Goal: Task Accomplishment & Management: Use online tool/utility

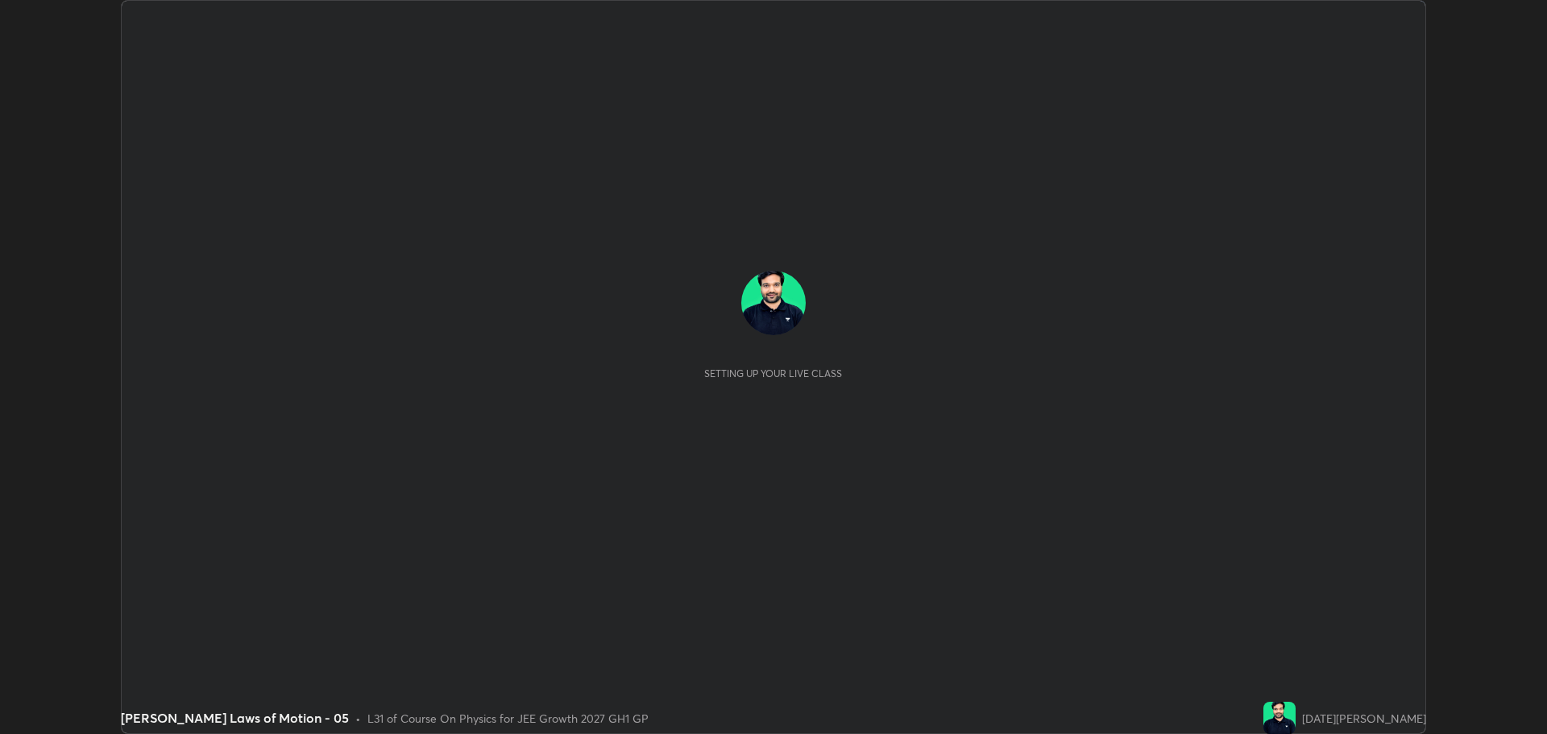
scroll to position [734, 1546]
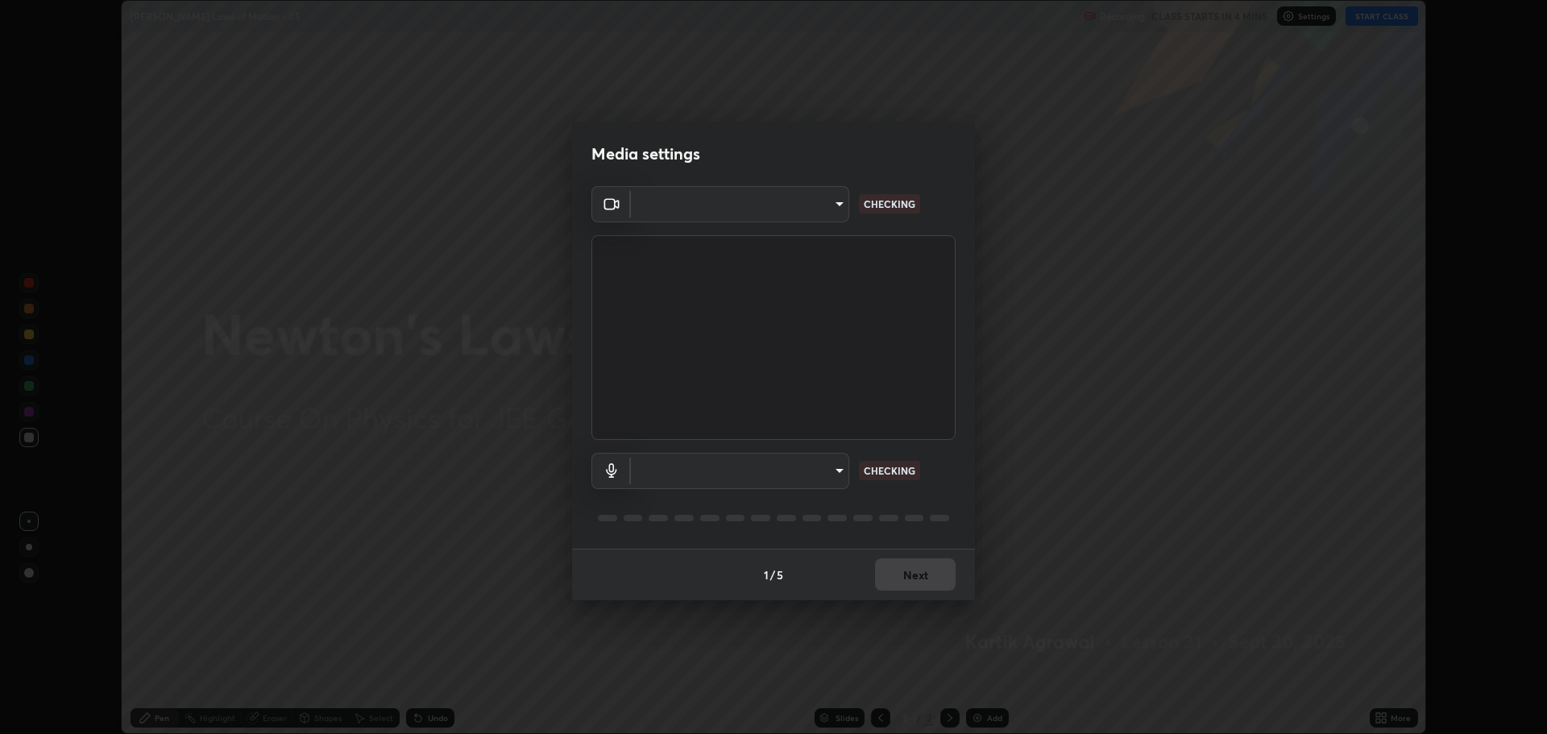
type input "818fcefd3fddf3d091a7478ec67eb8981ca9e8ab5665e76ce228af1b2ffa74de"
click at [797, 469] on body "Erase all [PERSON_NAME] Laws of Motion - 05 Recording CLASS STARTS IN 4 MINS Se…" at bounding box center [773, 367] width 1547 height 734
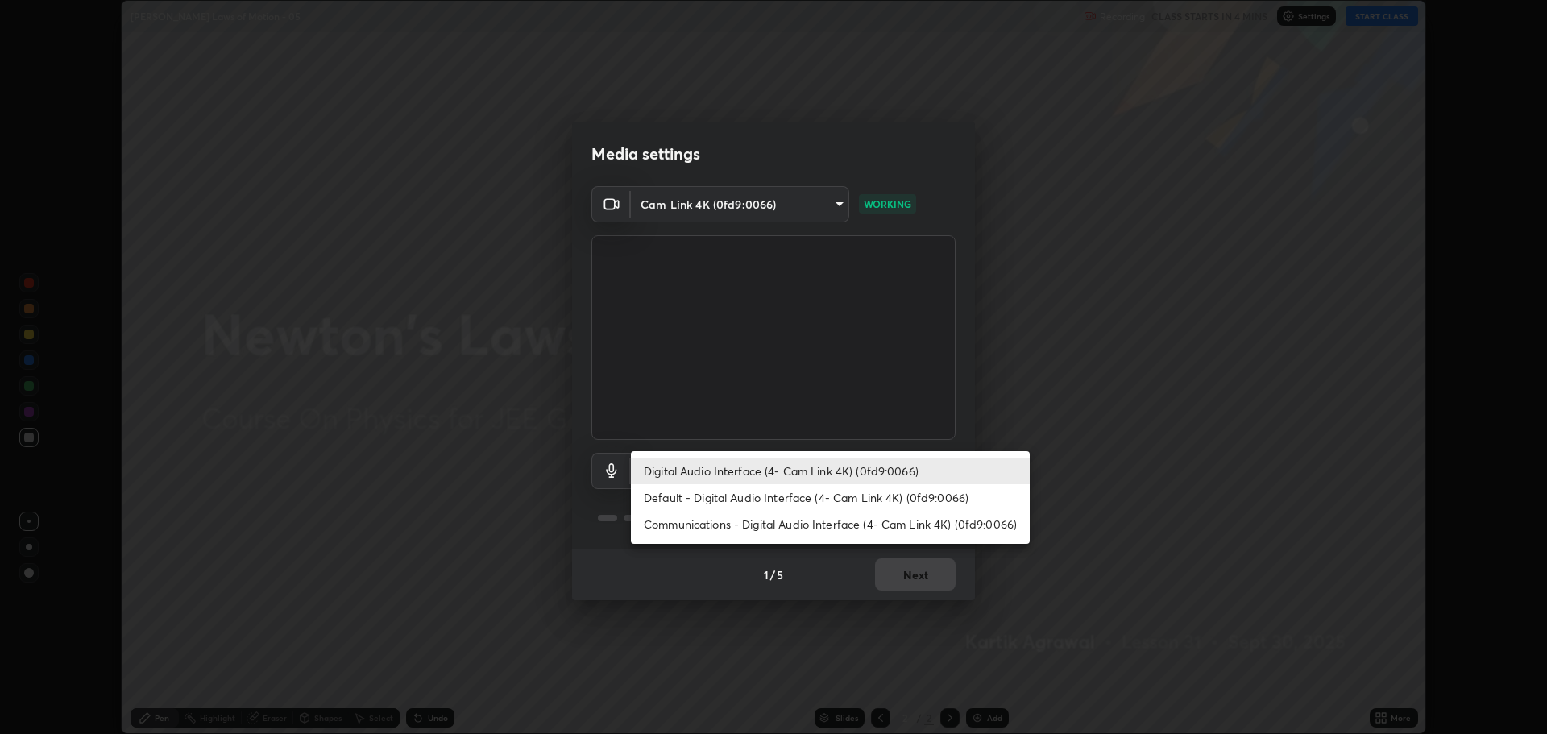
click at [789, 522] on li "Communications - Digital Audio Interface (4- Cam Link 4K) (0fd9:0066)" at bounding box center [830, 524] width 399 height 27
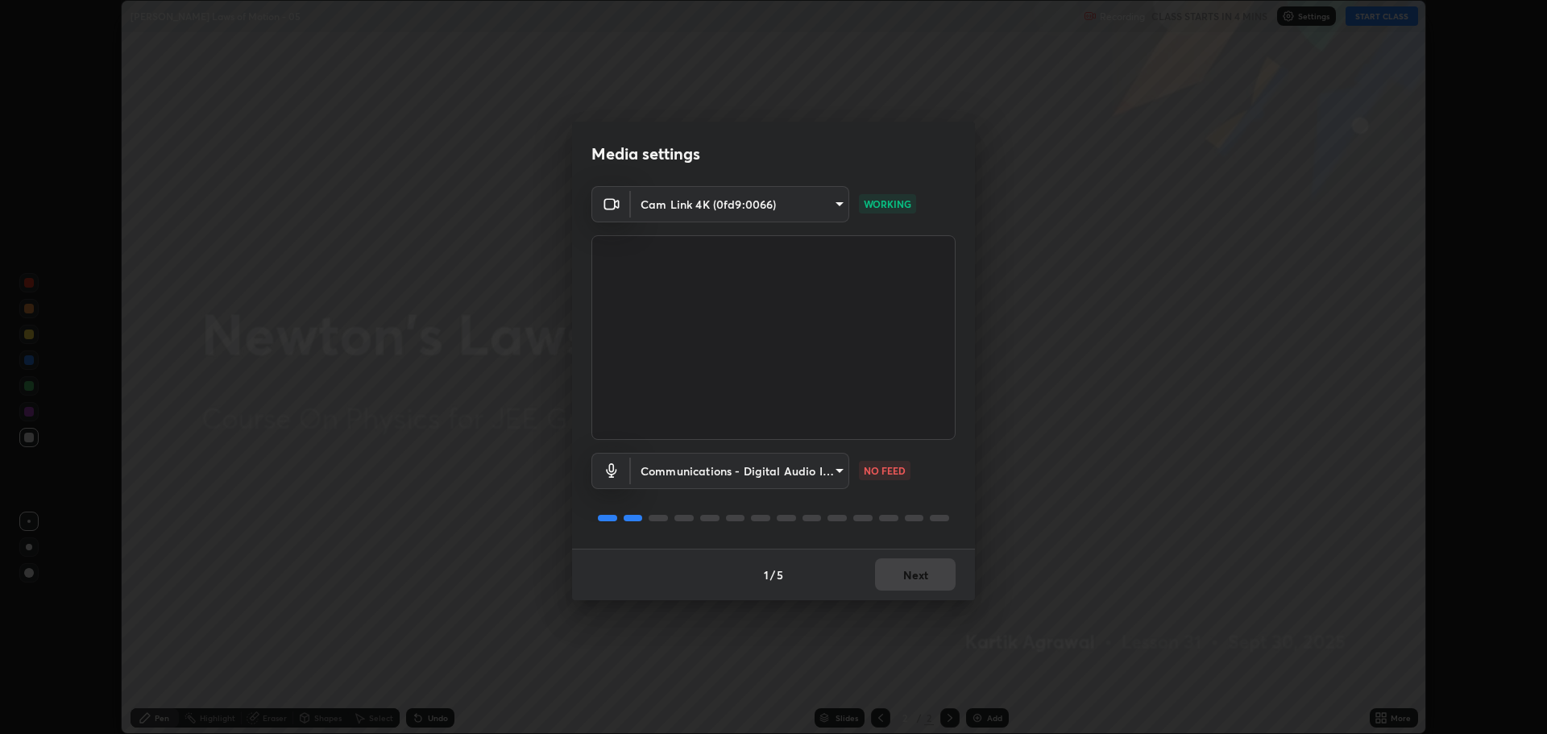
click at [739, 477] on body "Erase all [PERSON_NAME] Laws of Motion - 05 Recording CLASS STARTS IN 4 MINS Se…" at bounding box center [773, 367] width 1547 height 734
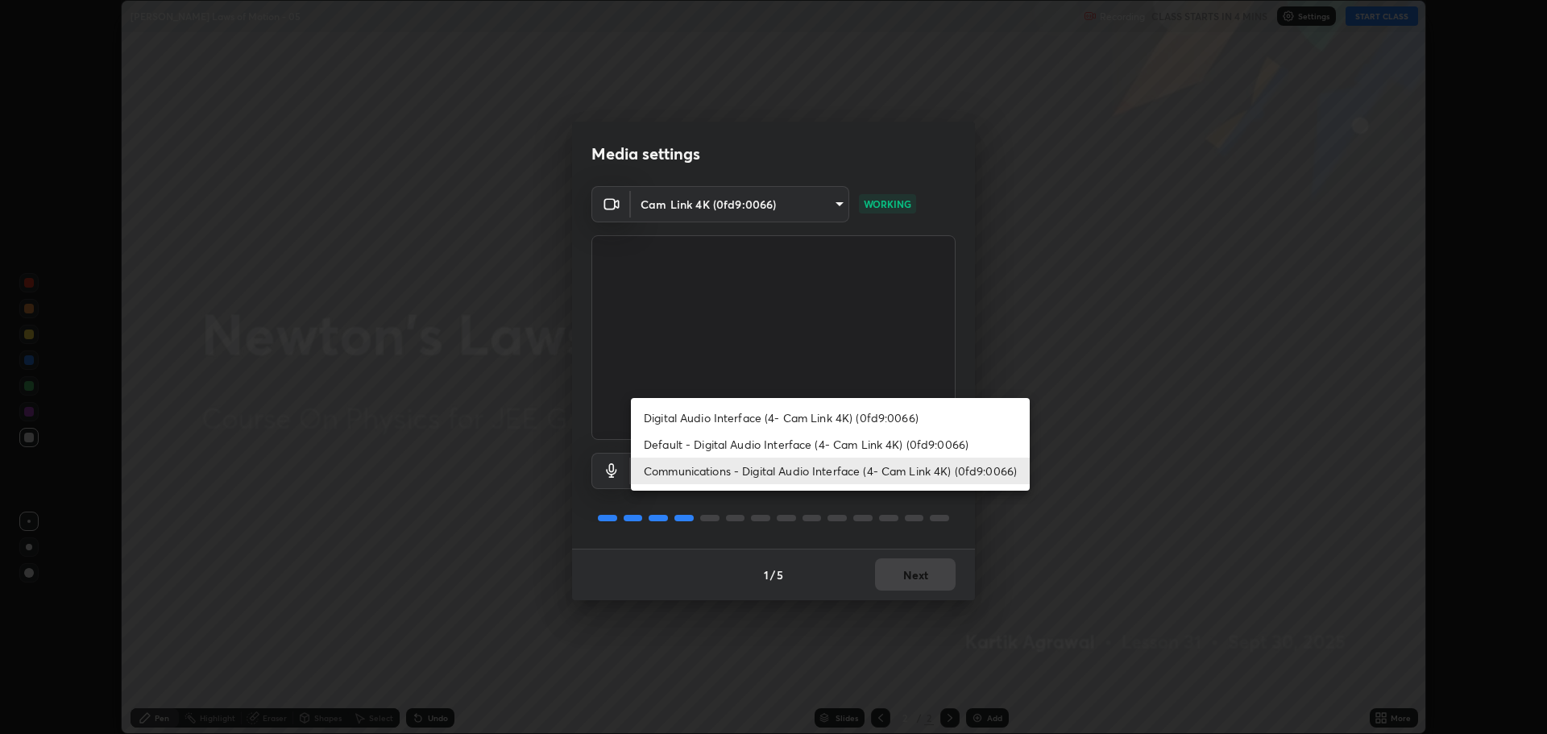
click at [768, 417] on li "Digital Audio Interface (4- Cam Link 4K) (0fd9:0066)" at bounding box center [830, 417] width 399 height 27
type input "eea68a313ce7a6e16ff04cd1ca49a845266ac62ec7c070533bbf8764187dca99"
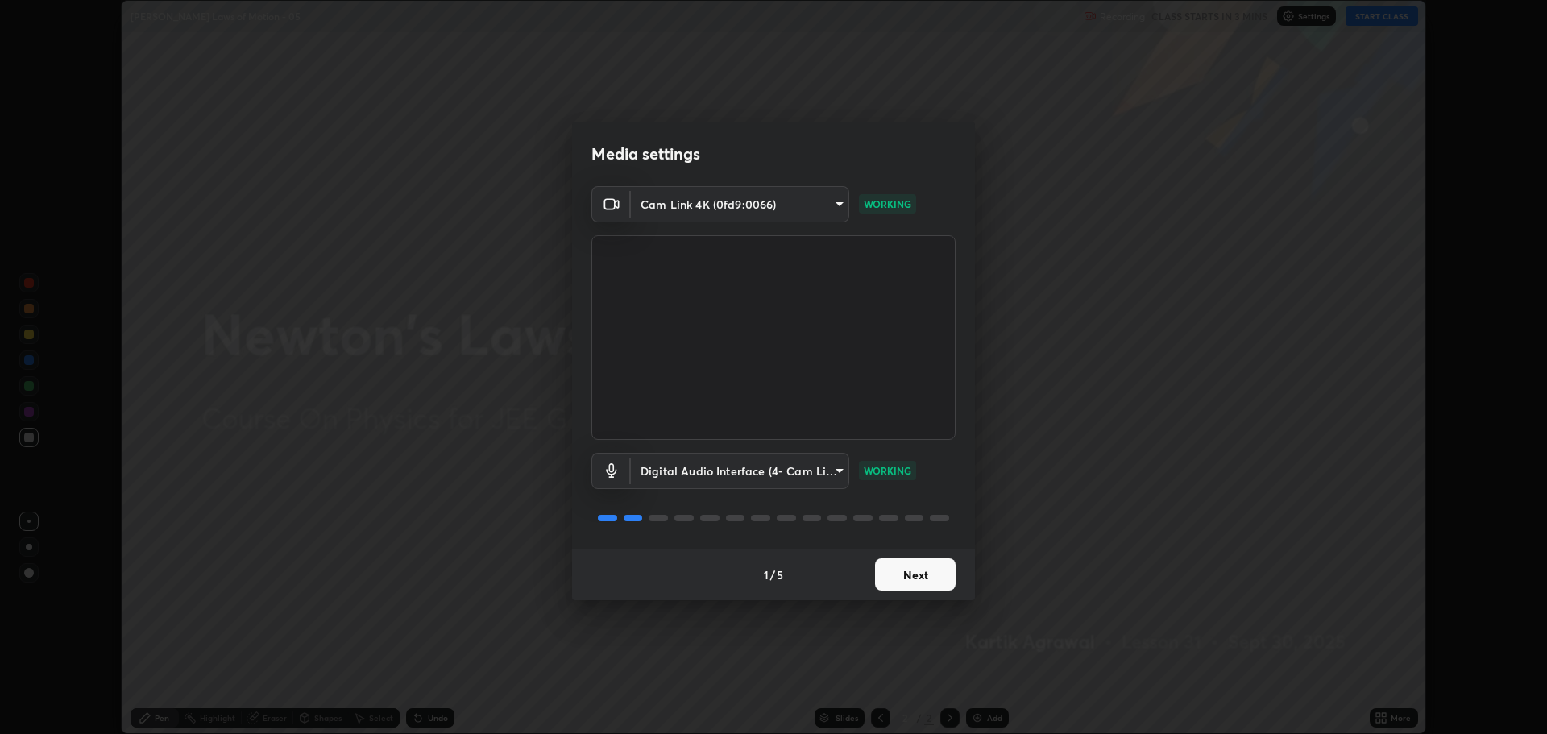
click at [918, 580] on button "Next" at bounding box center [915, 574] width 81 height 32
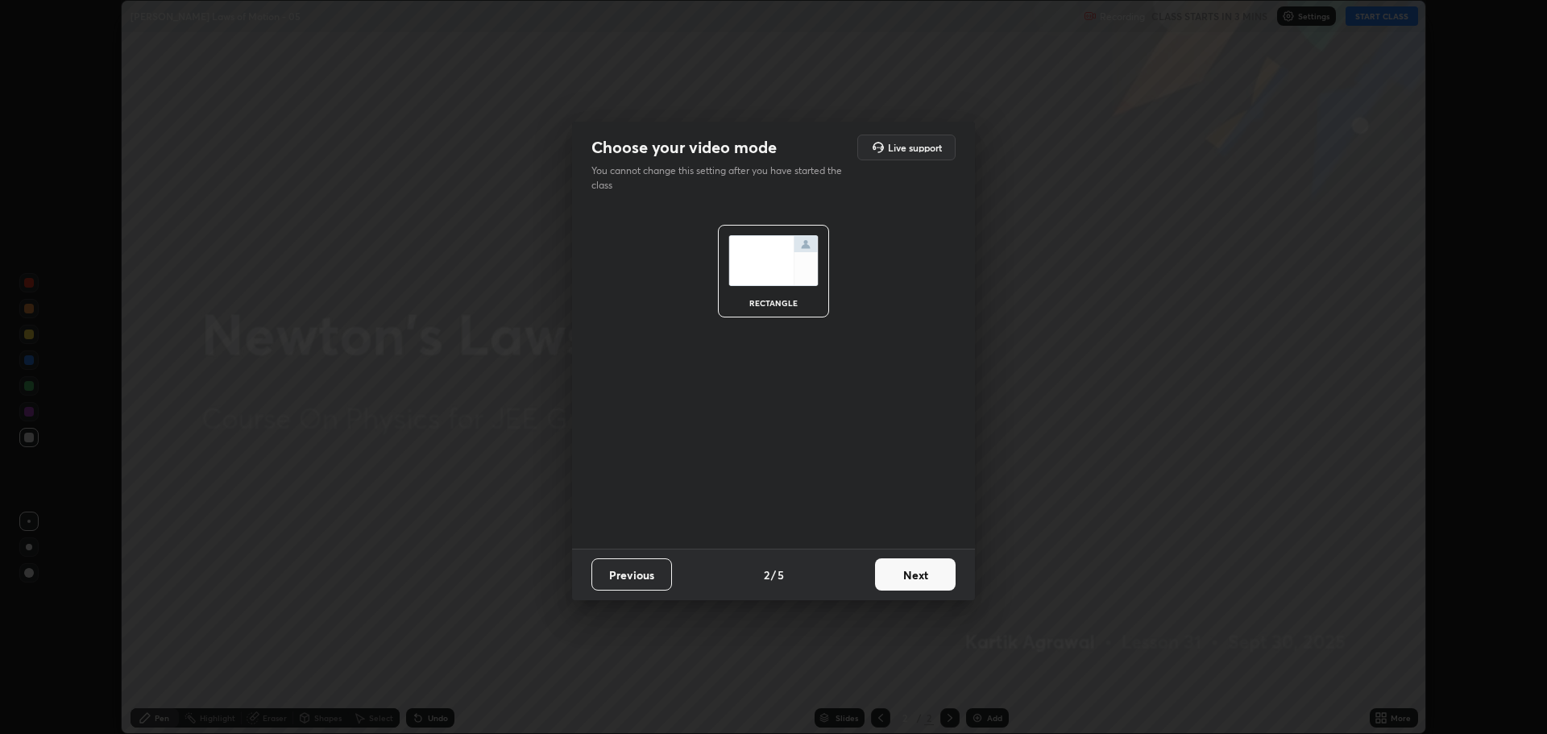
click at [916, 580] on button "Next" at bounding box center [915, 574] width 81 height 32
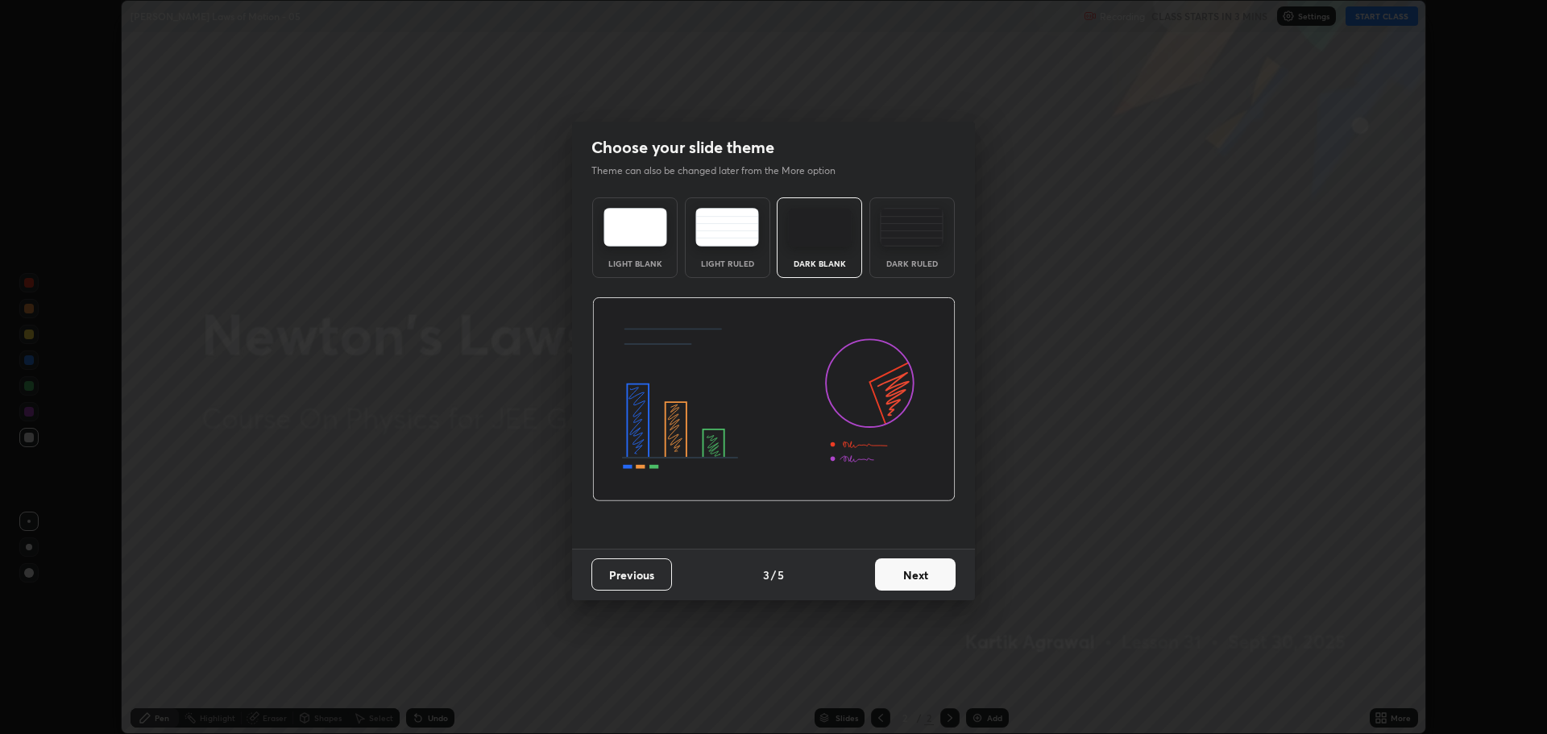
click at [922, 576] on button "Next" at bounding box center [915, 574] width 81 height 32
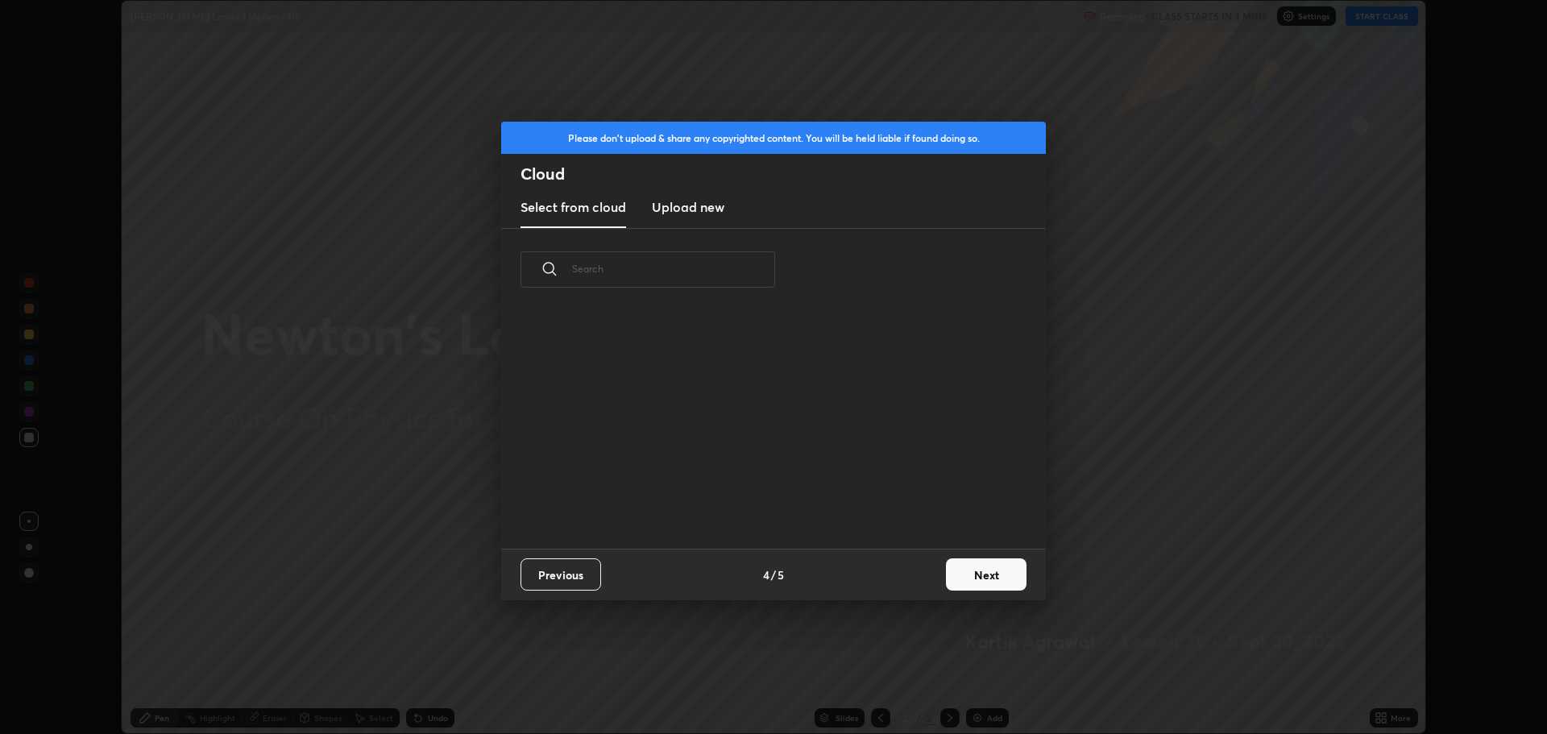
scroll to position [6, 9]
click at [976, 578] on button "Next" at bounding box center [986, 574] width 81 height 32
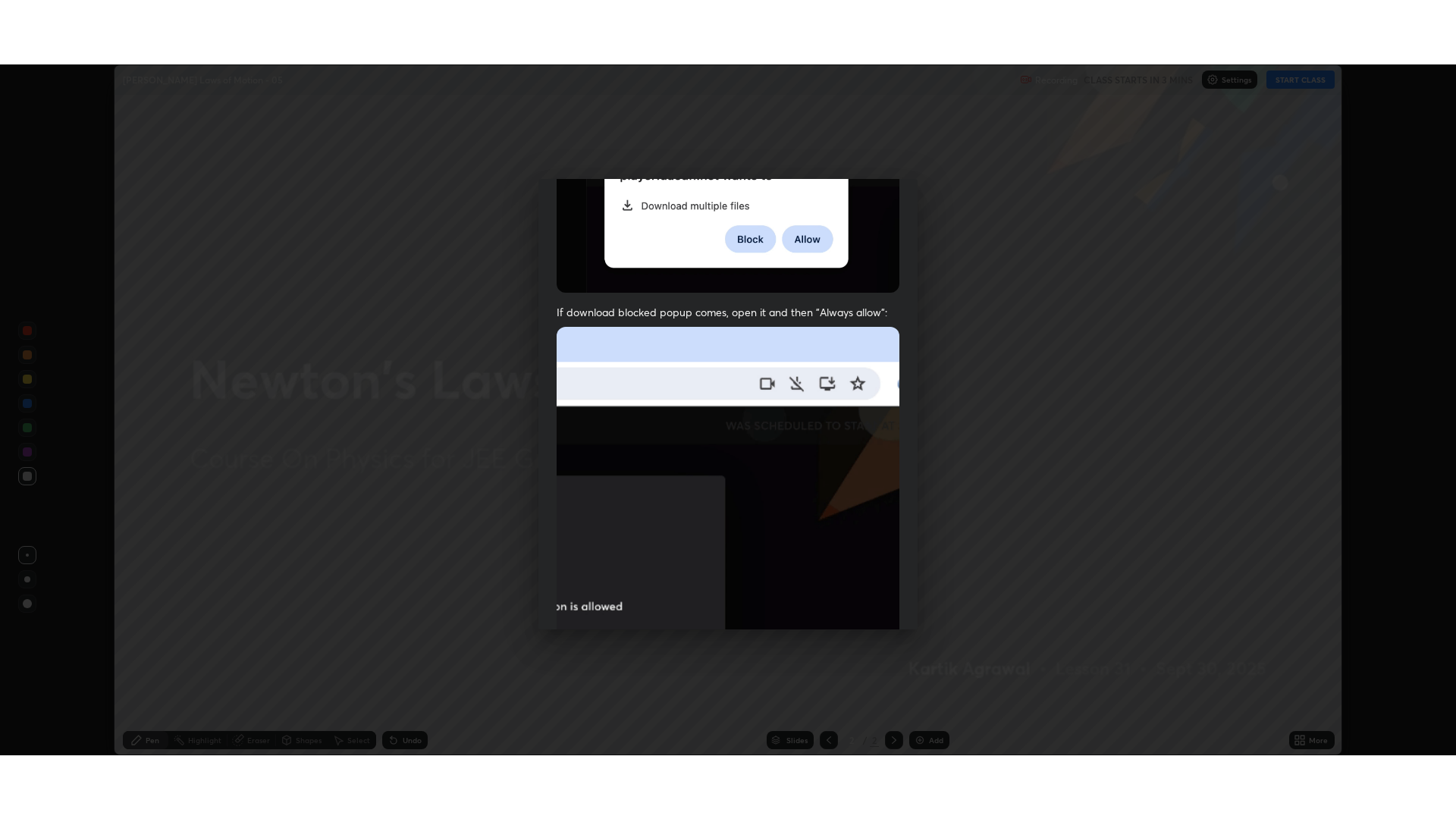
scroll to position [308, 0]
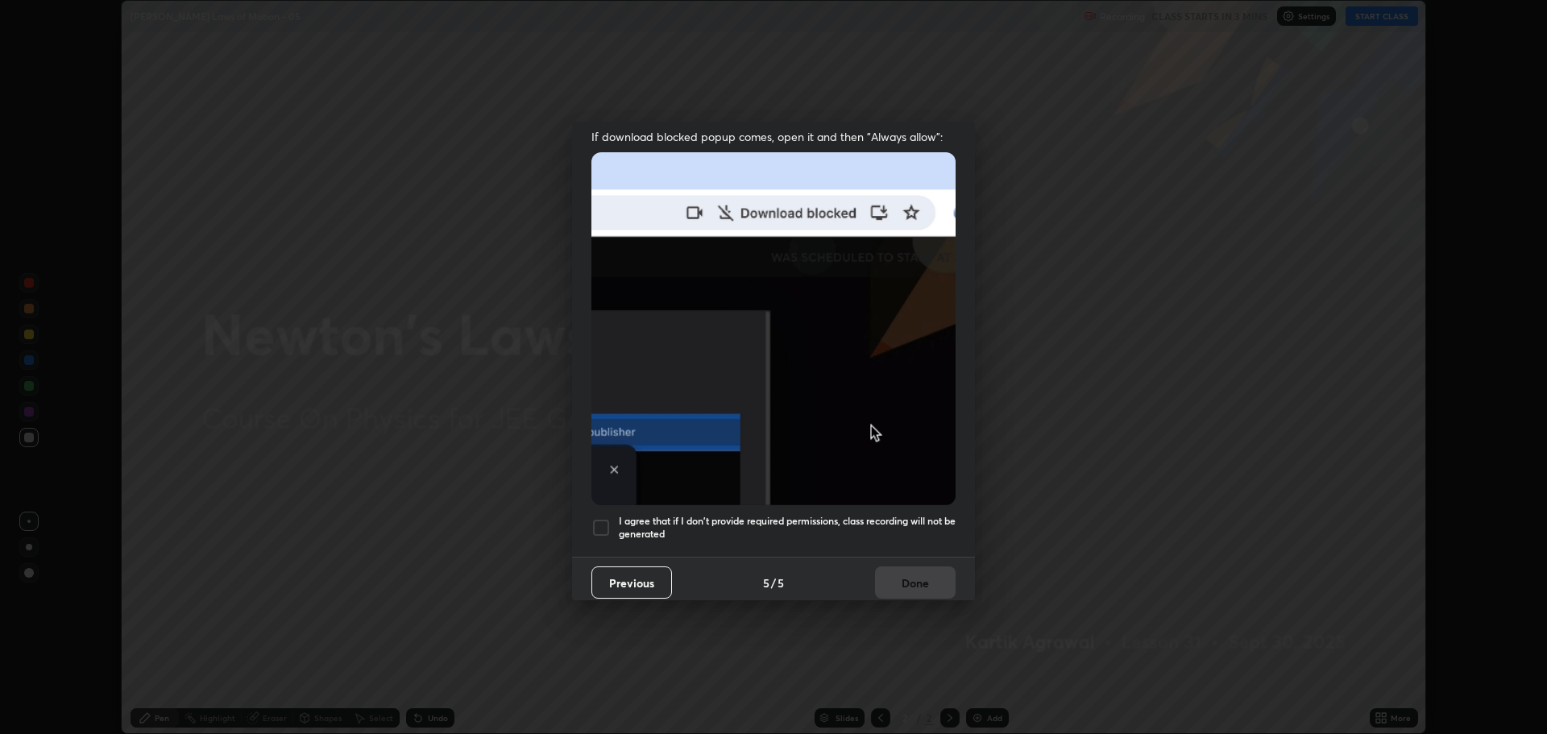
click at [595, 518] on div at bounding box center [600, 527] width 19 height 19
click at [907, 569] on button "Done" at bounding box center [915, 582] width 81 height 32
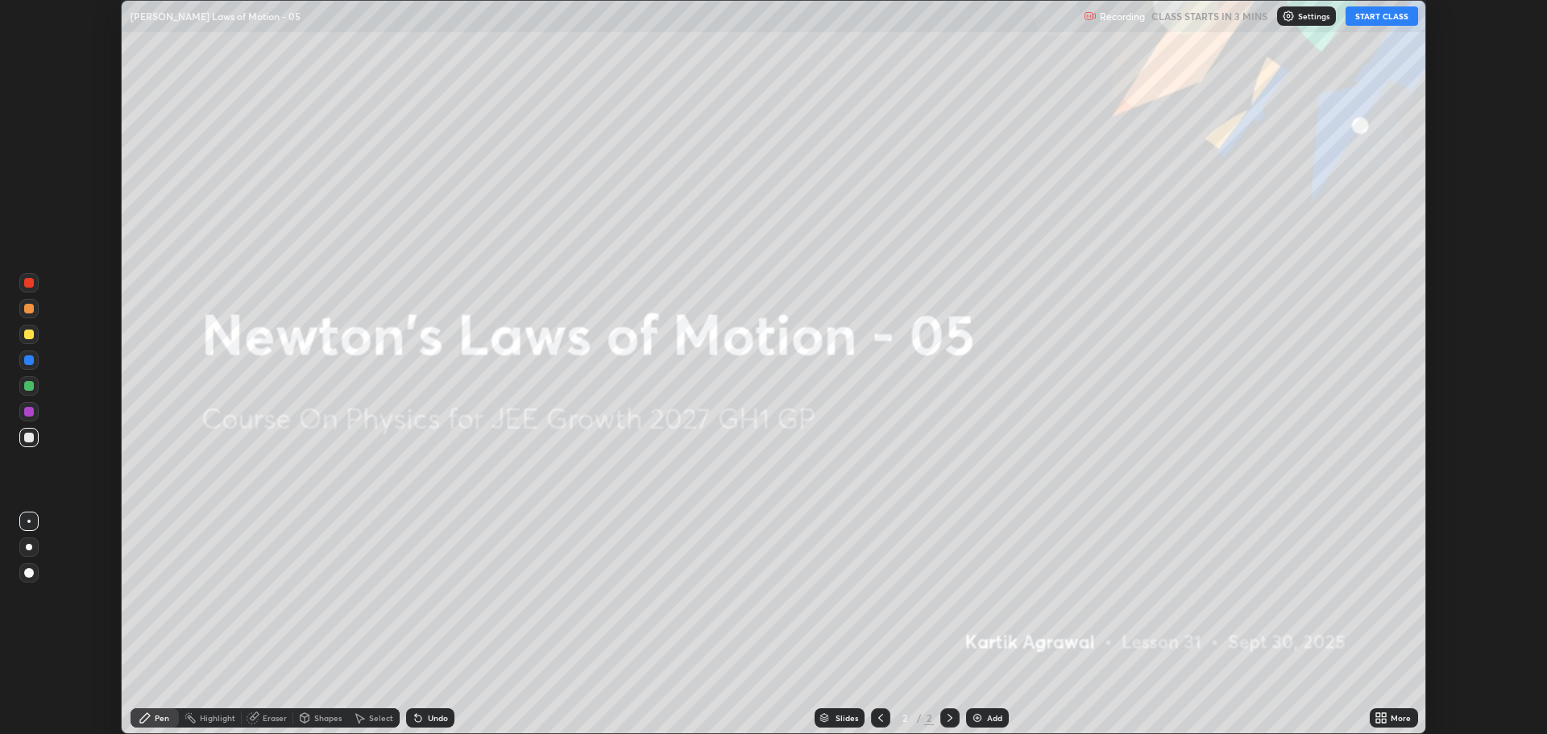
click at [1386, 722] on icon at bounding box center [1384, 721] width 4 height 4
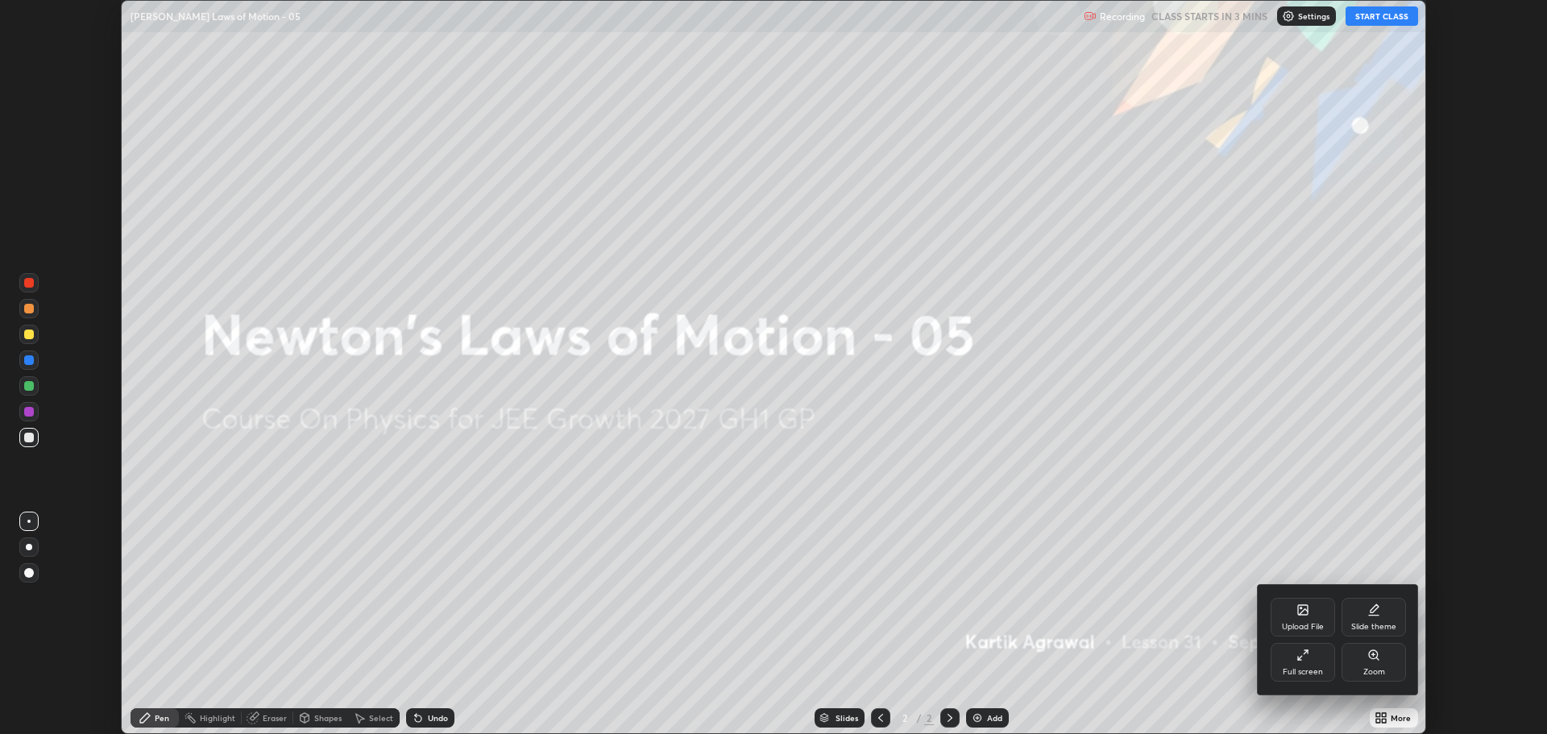
click at [1293, 668] on div "Full screen" at bounding box center [1303, 672] width 40 height 8
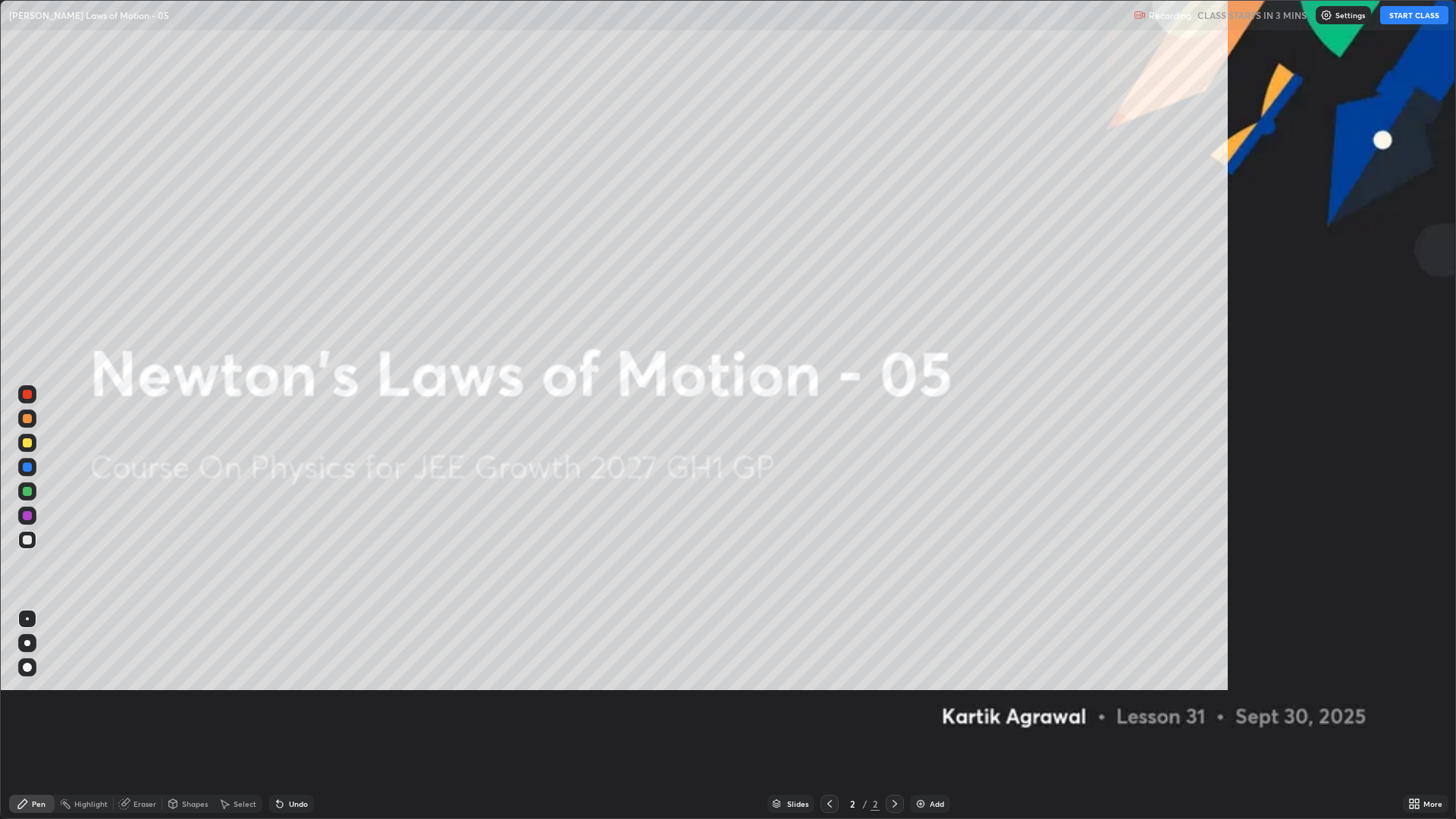
scroll to position [819, 1456]
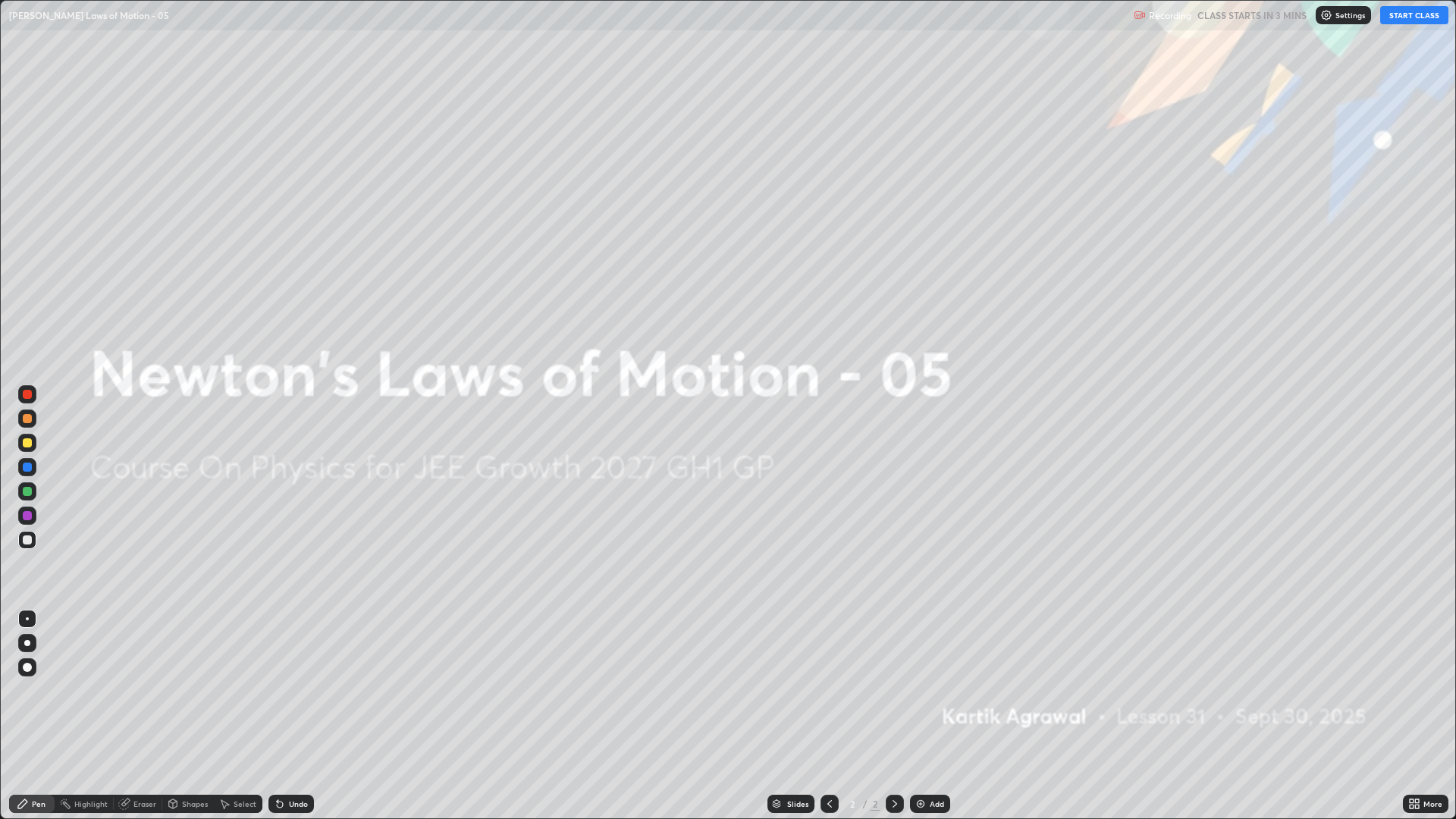
click at [1410, 15] on button "START CLASS" at bounding box center [1414, 14] width 69 height 18
click at [916, 690] on img at bounding box center [920, 804] width 12 height 12
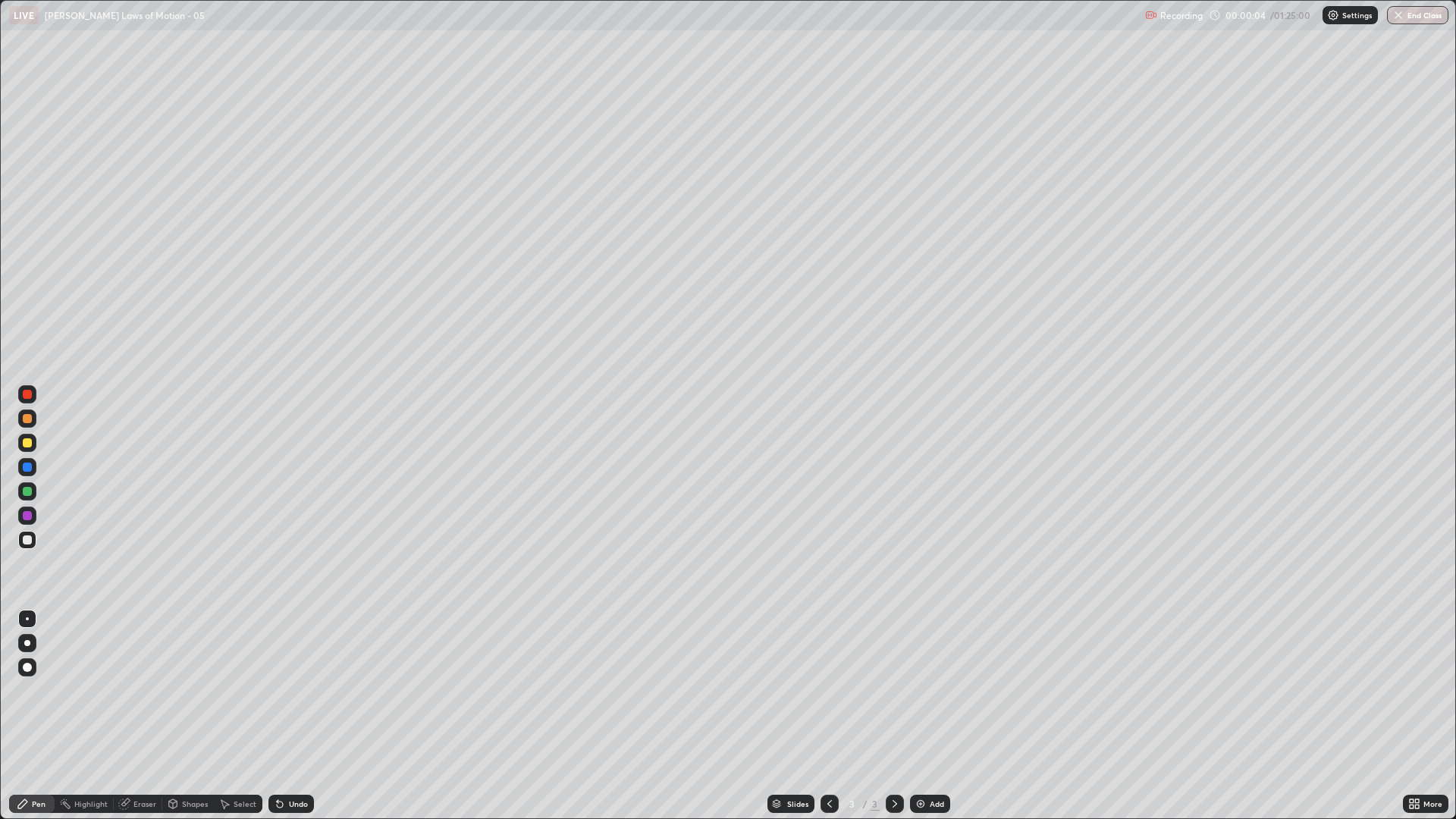
click at [22, 487] on div at bounding box center [26, 490] width 18 height 18
click at [29, 436] on div at bounding box center [26, 442] width 18 height 18
click at [34, 417] on div at bounding box center [26, 418] width 18 height 18
click at [184, 690] on div "Shapes" at bounding box center [187, 803] width 52 height 18
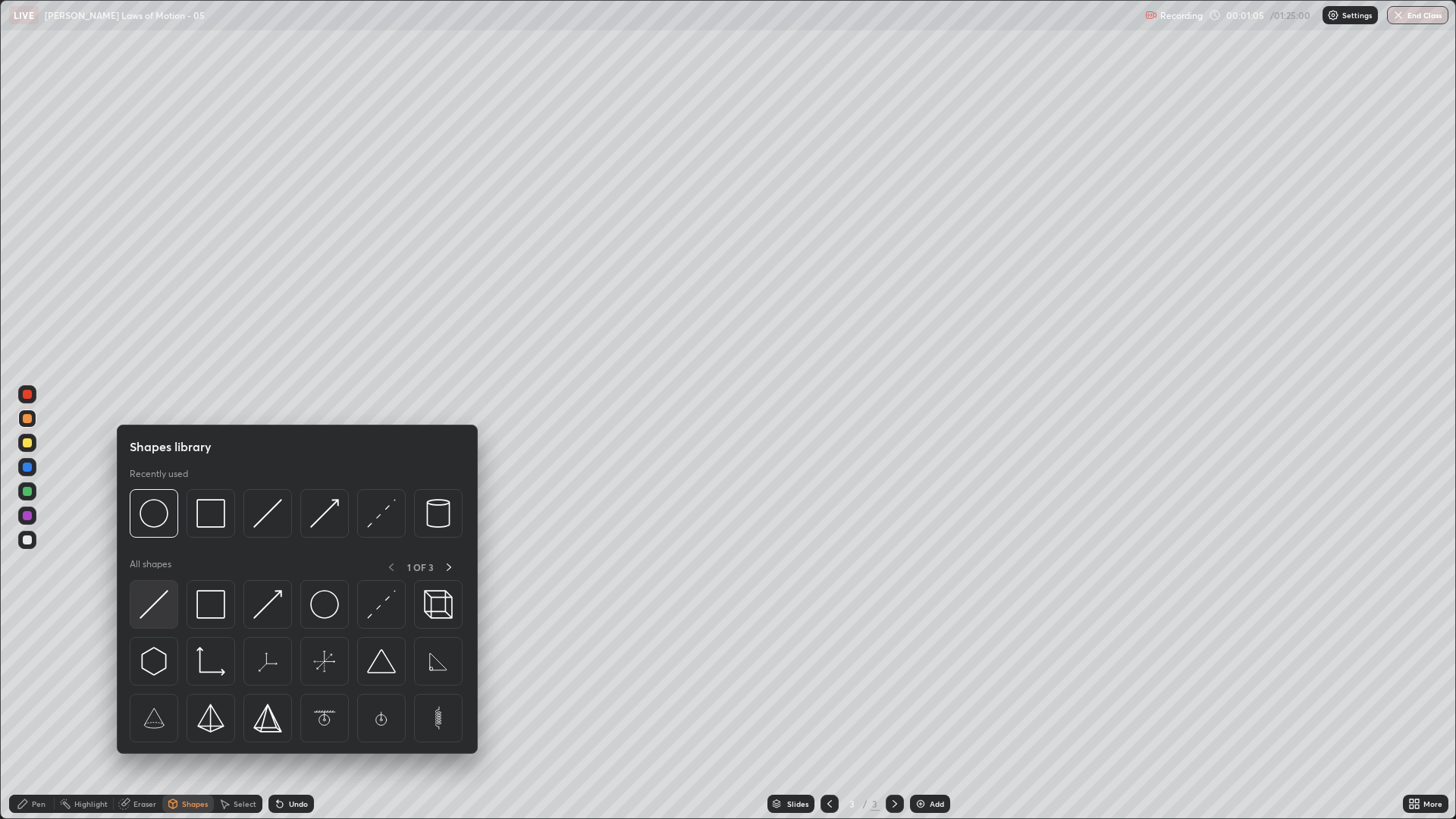
click at [165, 615] on img at bounding box center [153, 604] width 29 height 29
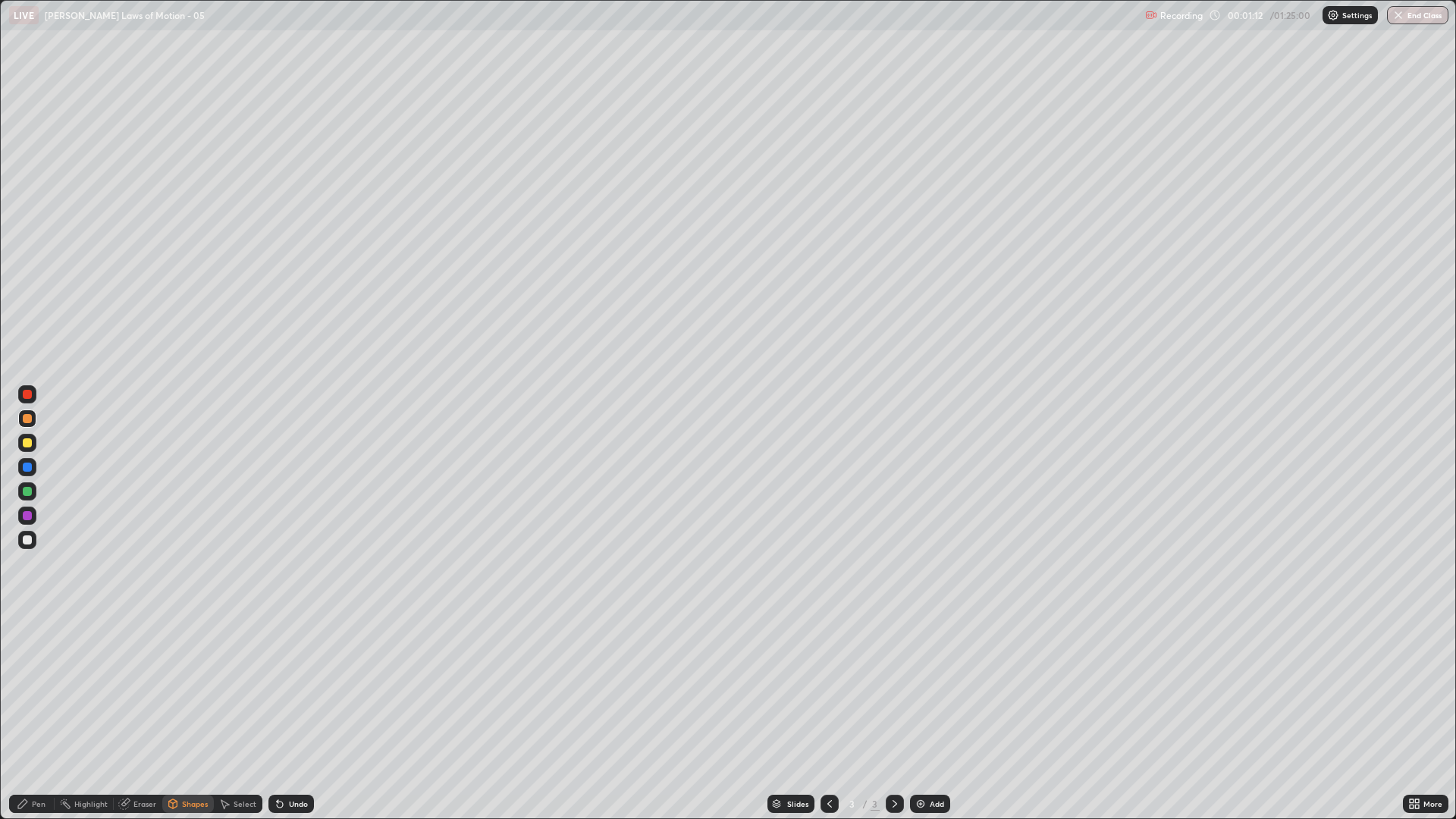
click at [43, 690] on div "Pen" at bounding box center [39, 804] width 14 height 8
click at [30, 490] on div at bounding box center [27, 491] width 9 height 9
click at [218, 690] on icon at bounding box center [224, 804] width 12 height 12
click at [199, 690] on div "Shapes" at bounding box center [187, 803] width 52 height 18
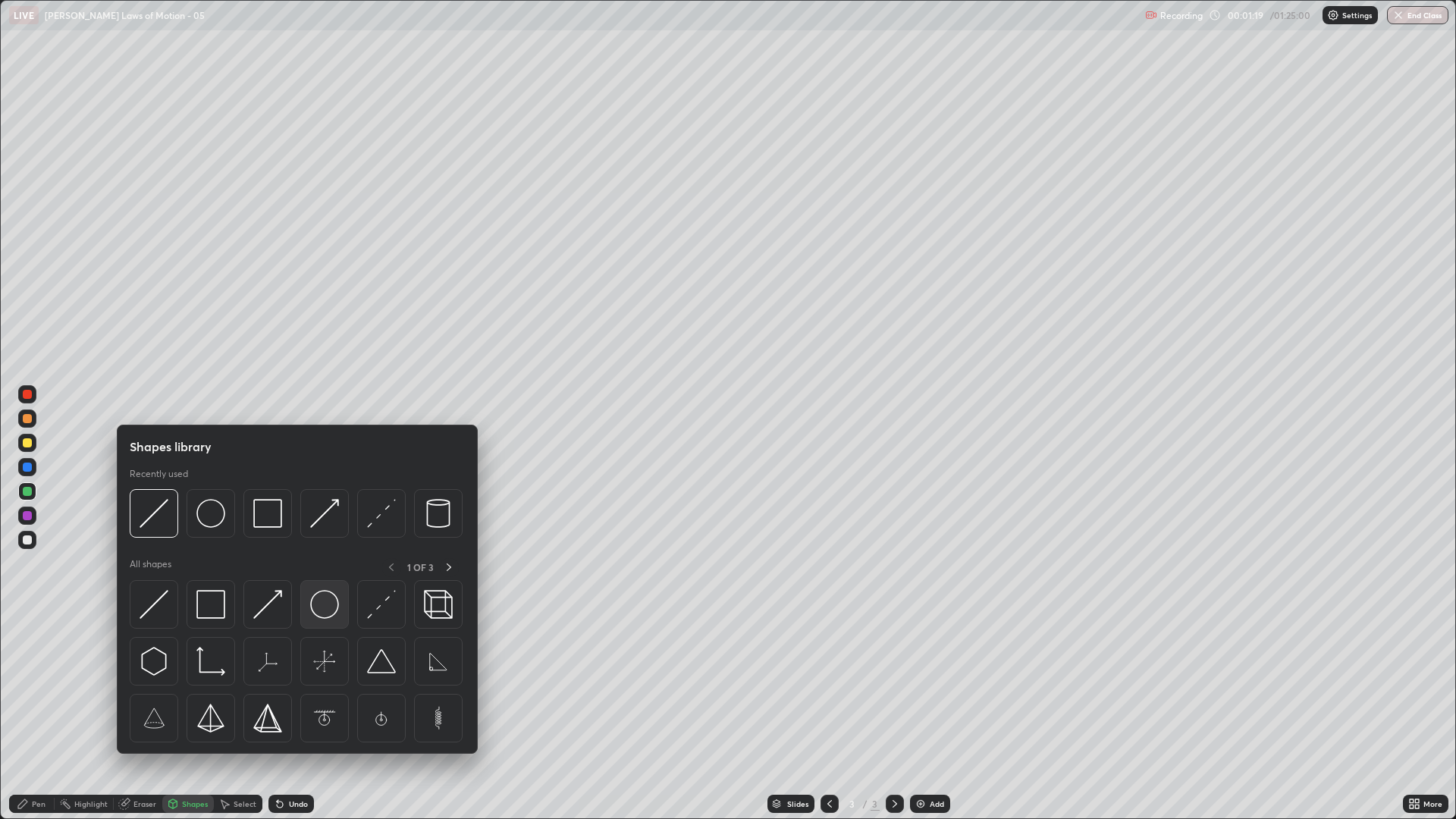
click at [319, 610] on img at bounding box center [325, 604] width 29 height 29
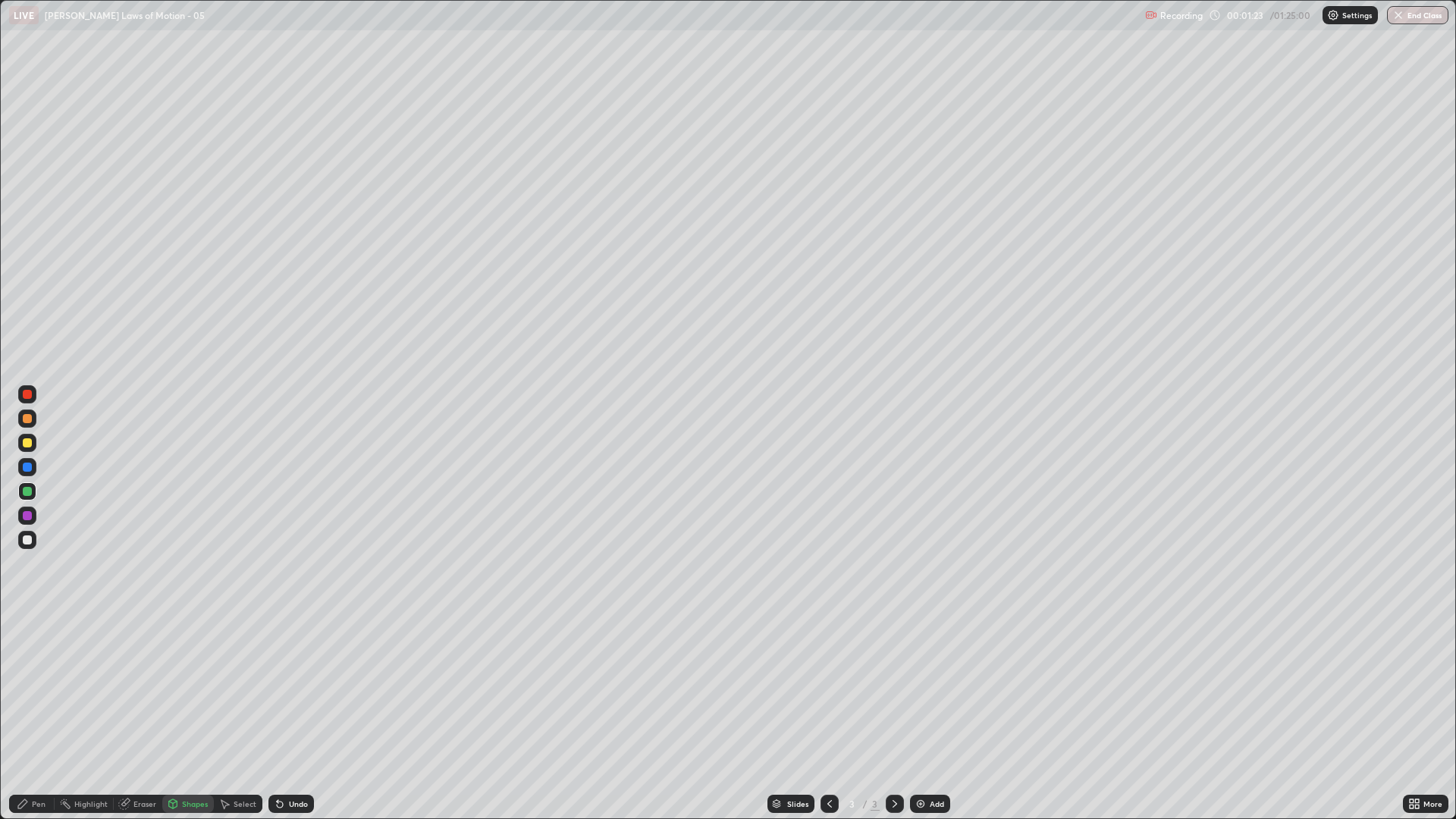
click at [40, 690] on div "Pen" at bounding box center [39, 804] width 14 height 8
click at [29, 543] on div at bounding box center [27, 540] width 9 height 9
click at [191, 690] on div "Shapes" at bounding box center [187, 803] width 52 height 18
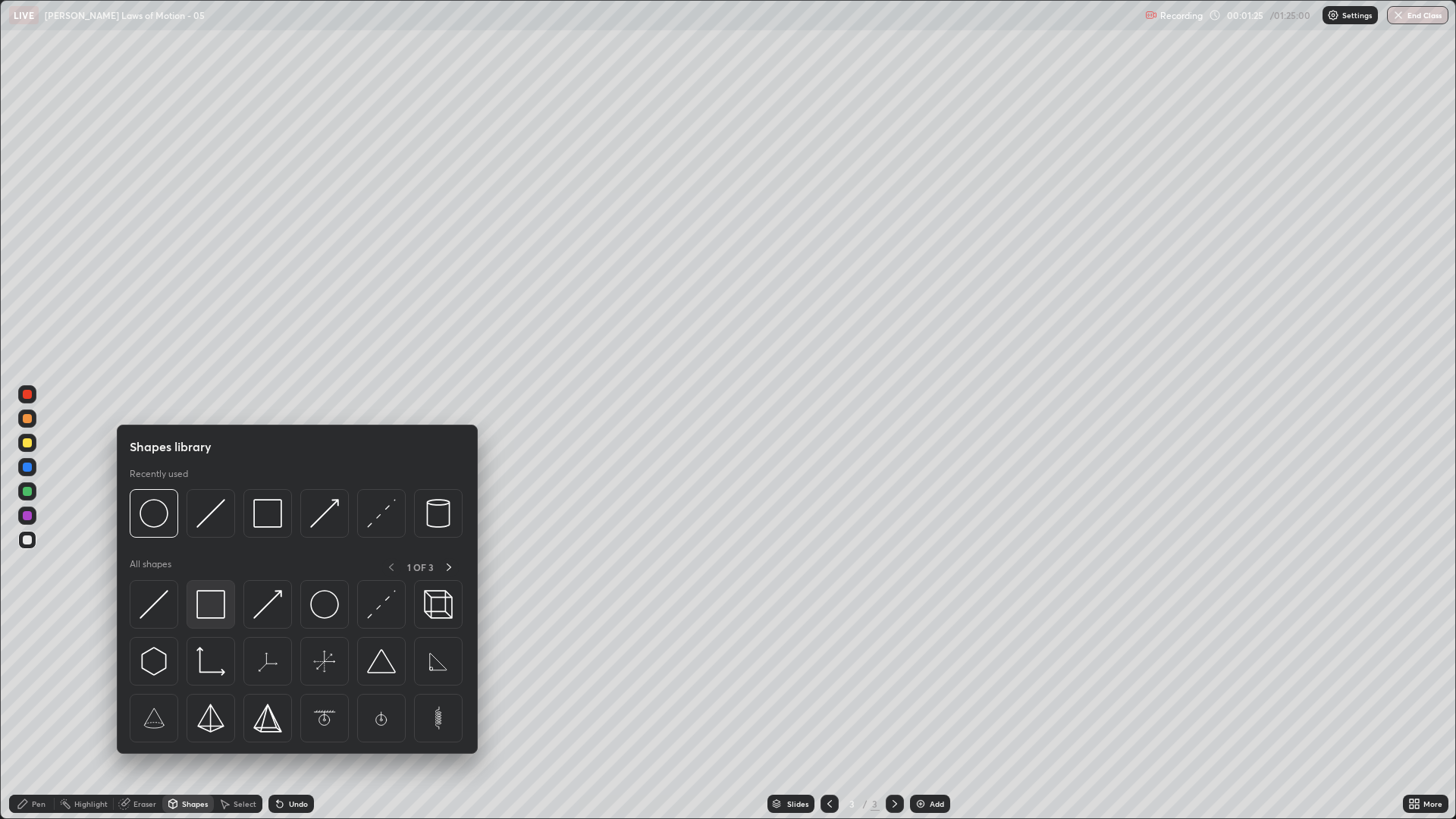
click at [214, 612] on img at bounding box center [211, 604] width 29 height 29
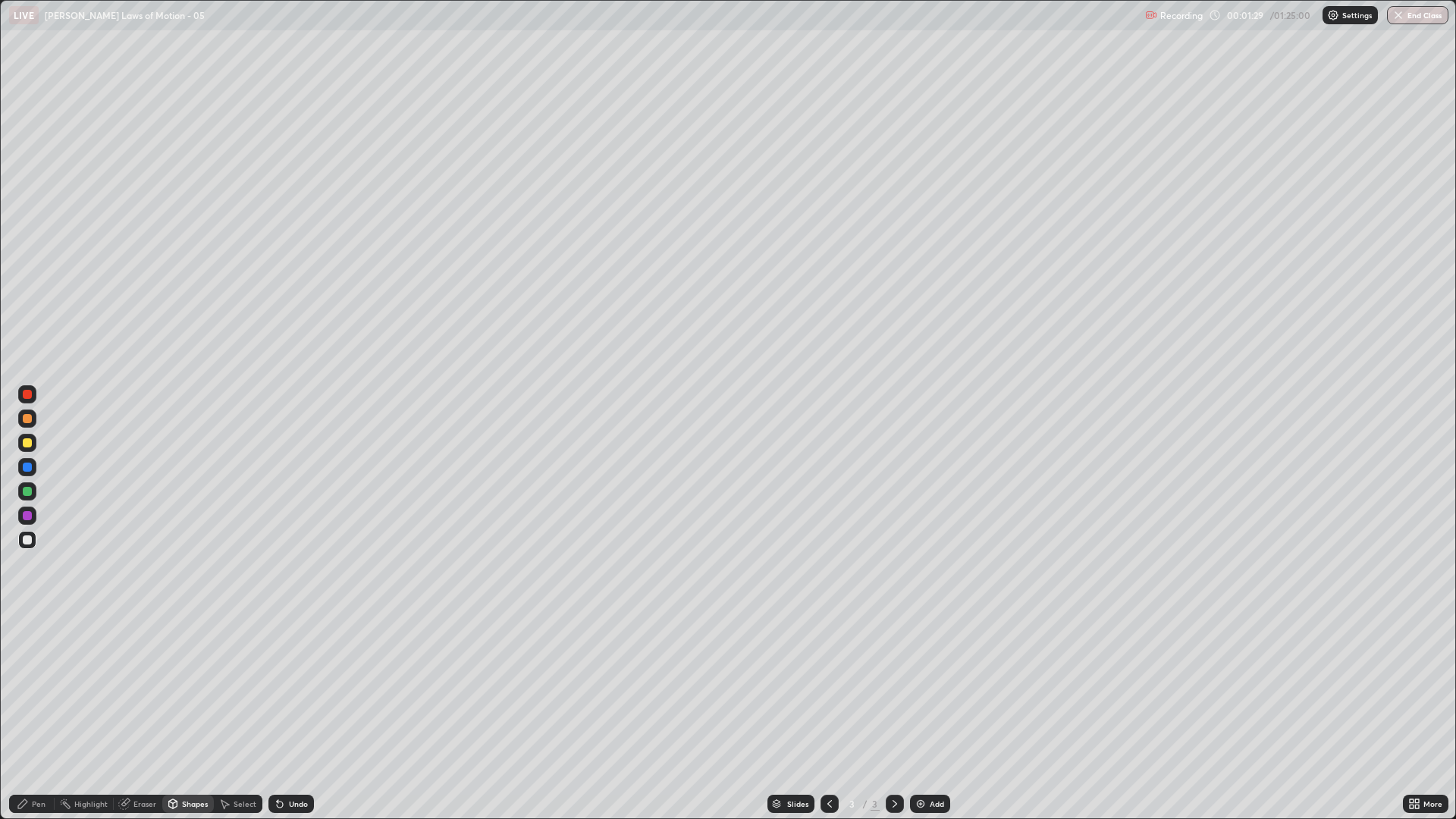
click at [32, 469] on div at bounding box center [26, 467] width 18 height 18
click at [45, 690] on div "Pen" at bounding box center [32, 803] width 45 height 18
click at [182, 690] on div "Shapes" at bounding box center [194, 804] width 25 height 8
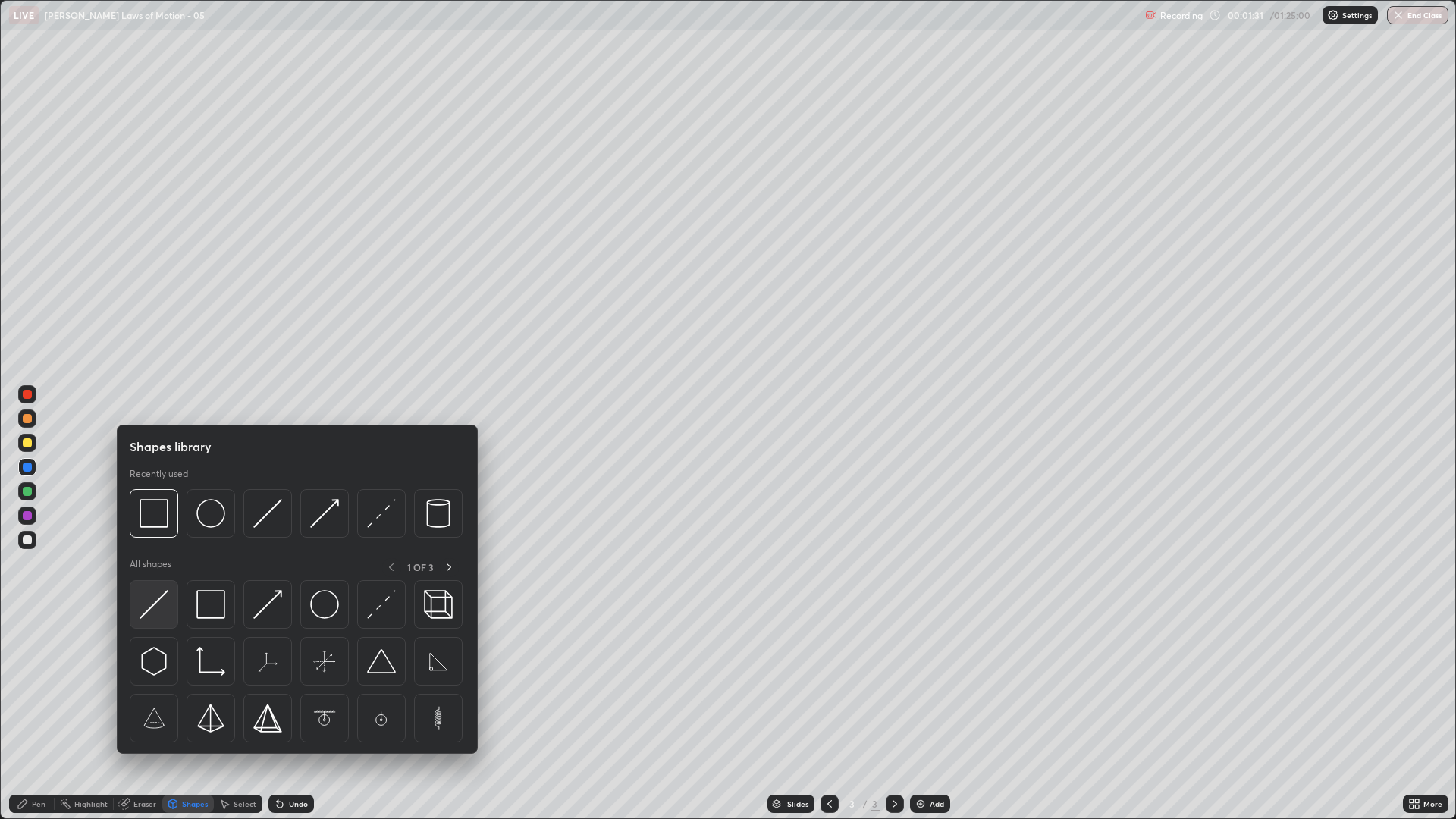
click at [151, 604] on img at bounding box center [153, 604] width 29 height 29
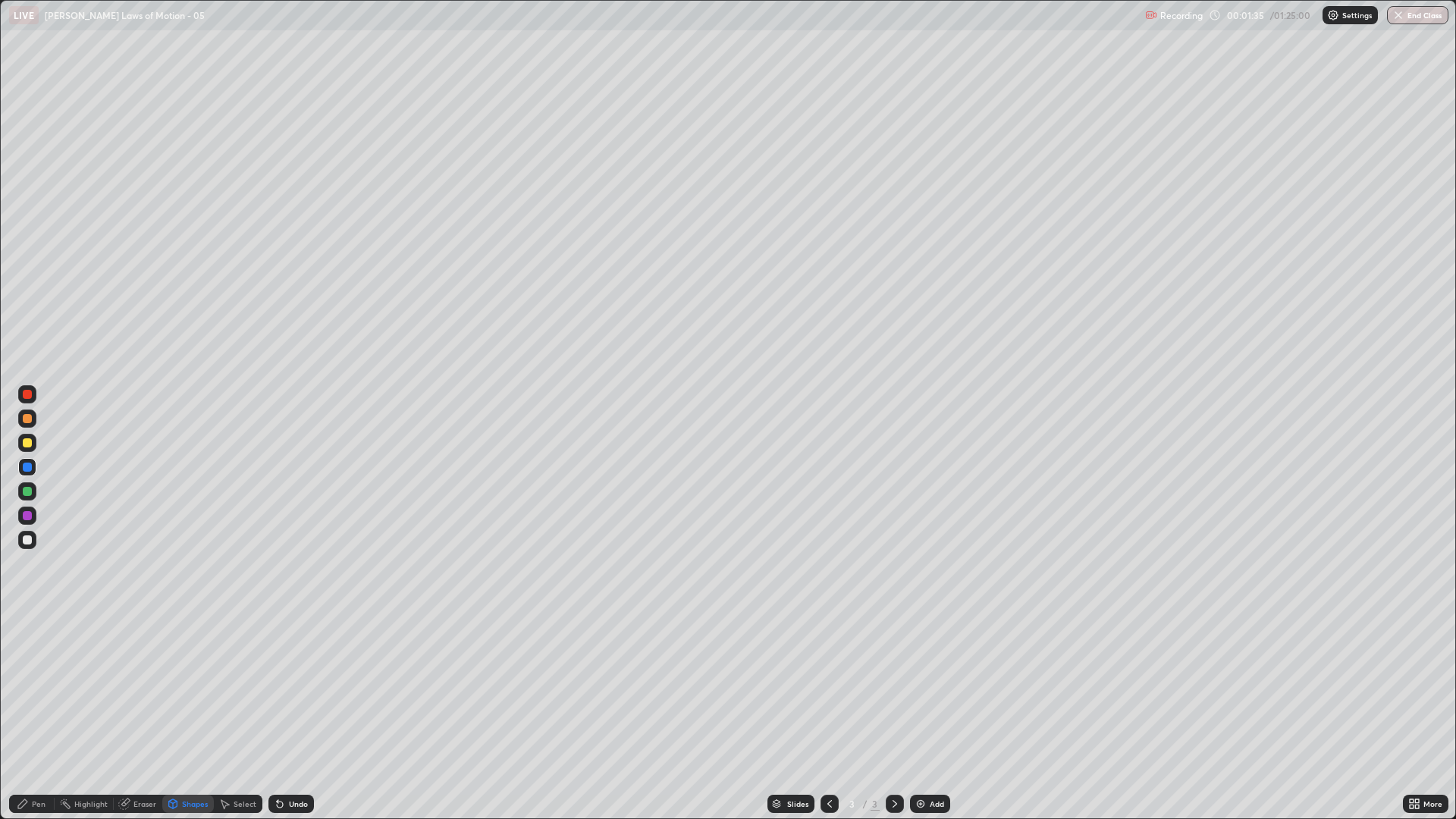
click at [292, 690] on div "Undo" at bounding box center [298, 804] width 19 height 8
click at [31, 690] on div "Pen" at bounding box center [32, 803] width 45 height 18
click at [35, 440] on div at bounding box center [26, 442] width 18 height 18
click at [24, 548] on div at bounding box center [26, 539] width 18 height 18
click at [26, 494] on div at bounding box center [27, 491] width 9 height 9
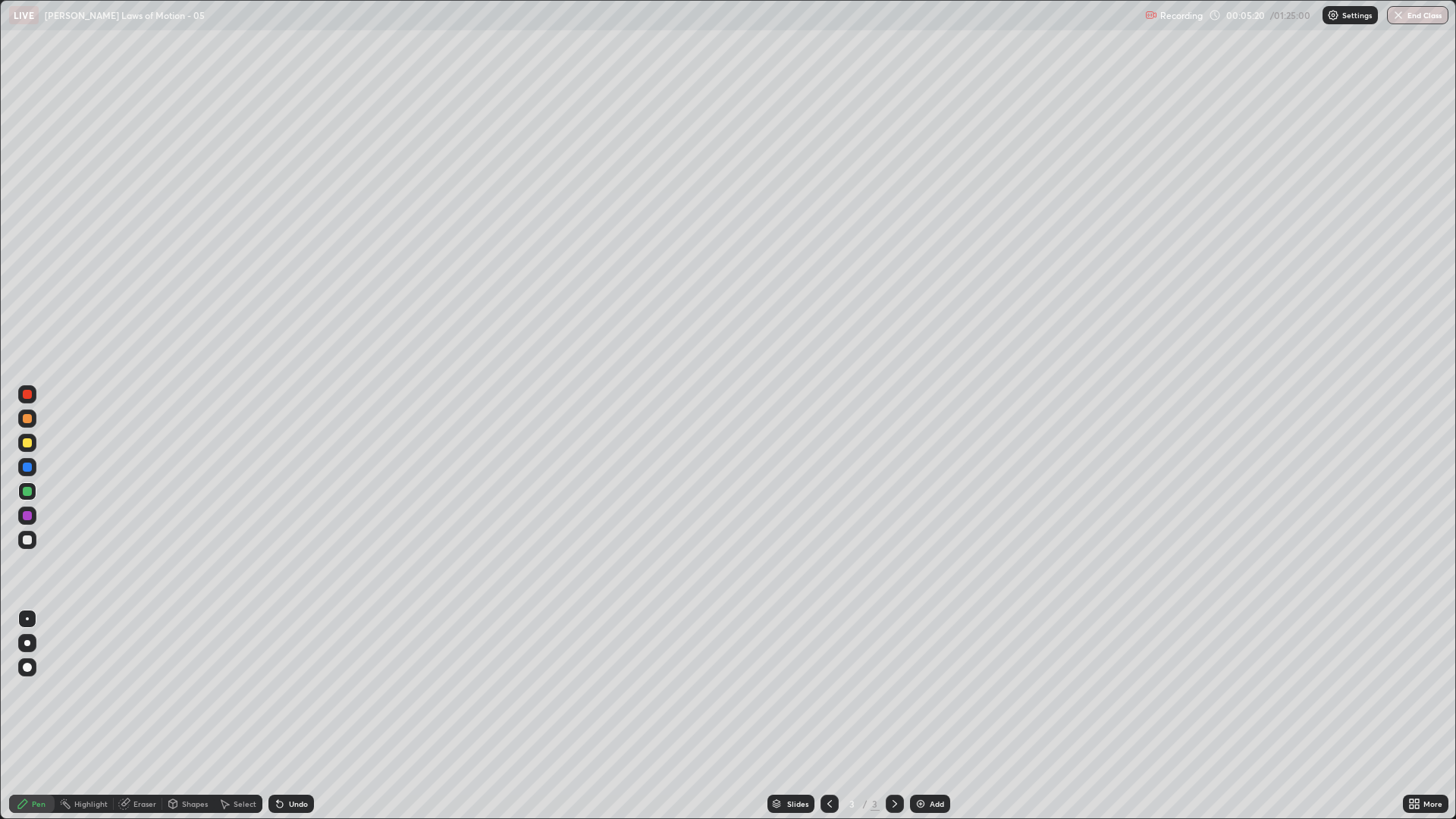
click at [921, 690] on div "Add" at bounding box center [930, 803] width 40 height 18
click at [31, 421] on div at bounding box center [27, 419] width 9 height 9
click at [224, 690] on icon at bounding box center [224, 804] width 12 height 12
click at [191, 690] on div "Shapes" at bounding box center [194, 804] width 25 height 8
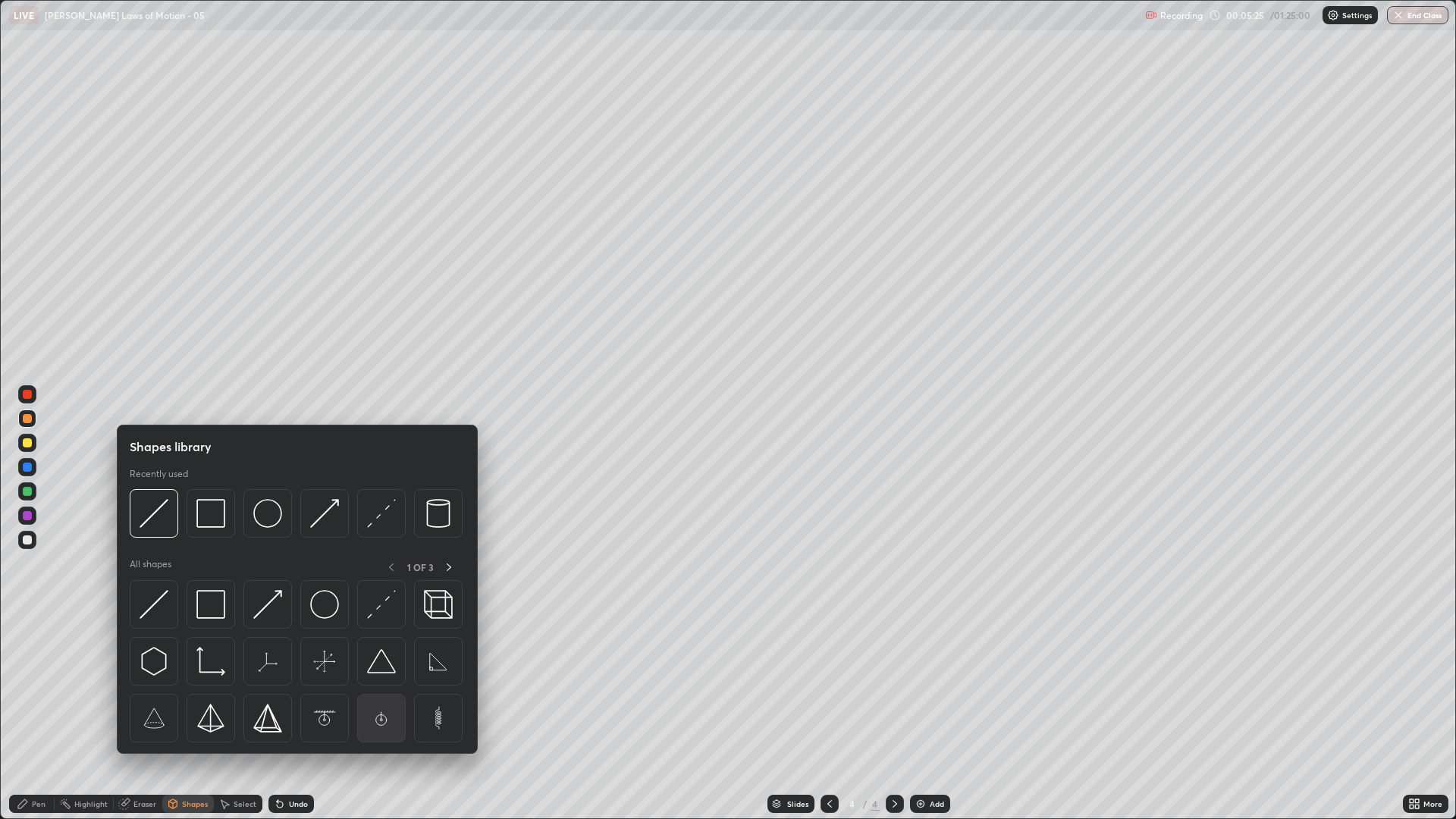
click at [374, 690] on img at bounding box center [381, 718] width 29 height 29
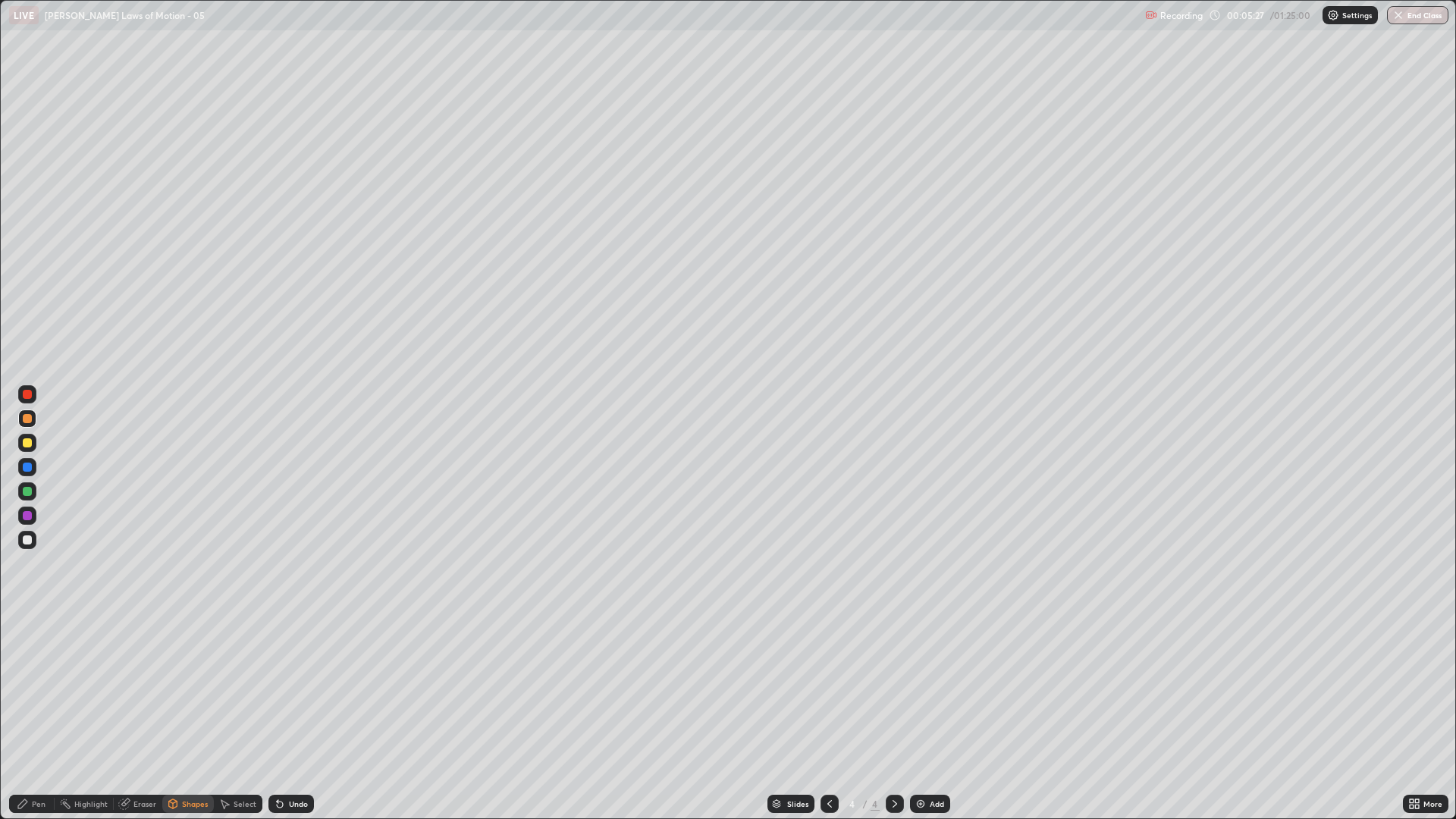
click at [39, 690] on div "Pen" at bounding box center [32, 803] width 45 height 18
click at [25, 469] on div at bounding box center [27, 467] width 9 height 9
click at [29, 421] on div at bounding box center [27, 419] width 9 height 9
click at [28, 539] on div at bounding box center [27, 540] width 9 height 9
click at [26, 492] on div at bounding box center [27, 491] width 9 height 9
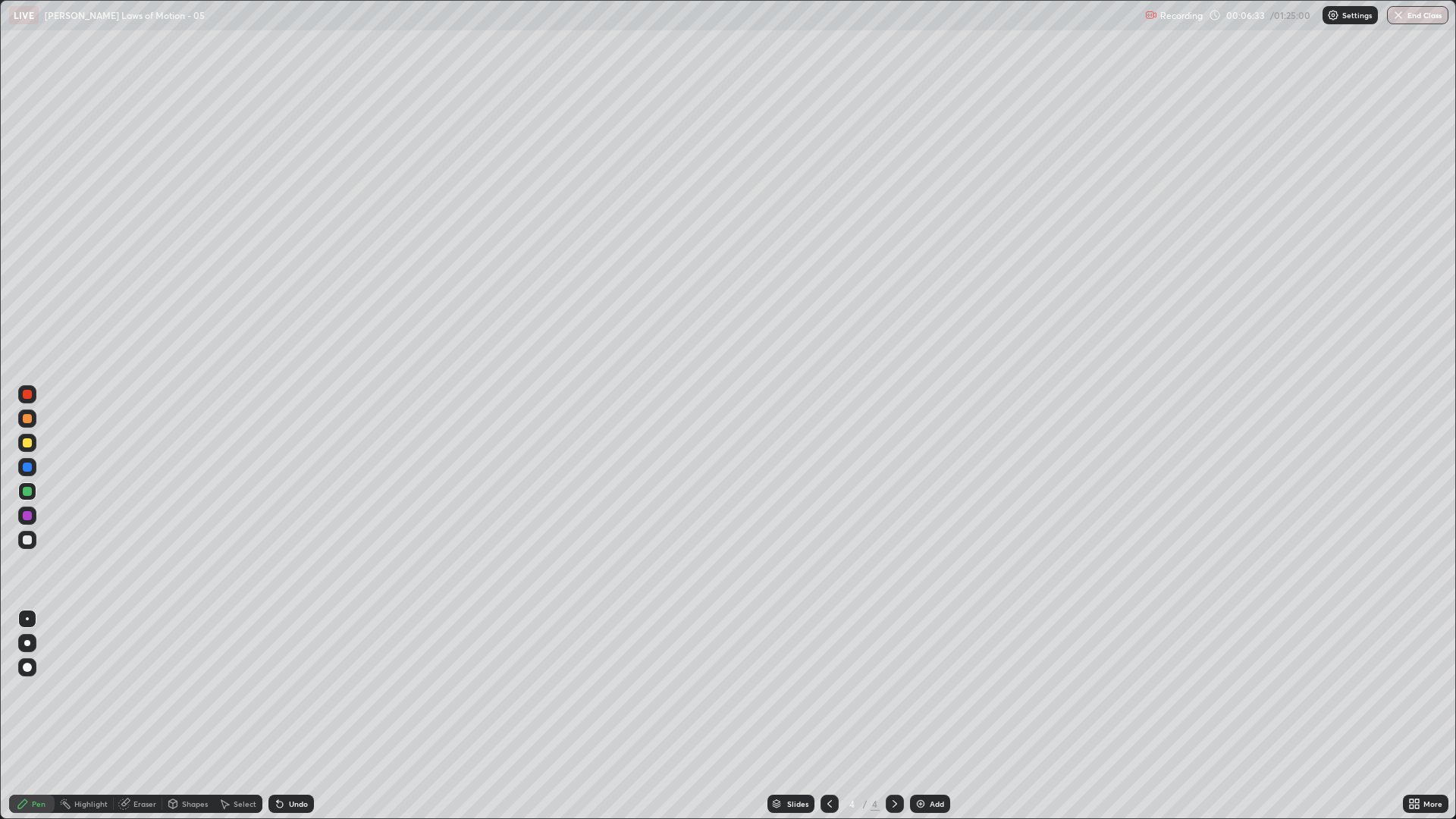
click at [32, 446] on div at bounding box center [26, 442] width 18 height 18
click at [19, 489] on div at bounding box center [26, 490] width 18 height 18
click at [29, 546] on div at bounding box center [26, 539] width 18 height 18
click at [28, 491] on div at bounding box center [27, 491] width 9 height 9
click at [931, 690] on div "Add" at bounding box center [936, 804] width 14 height 8
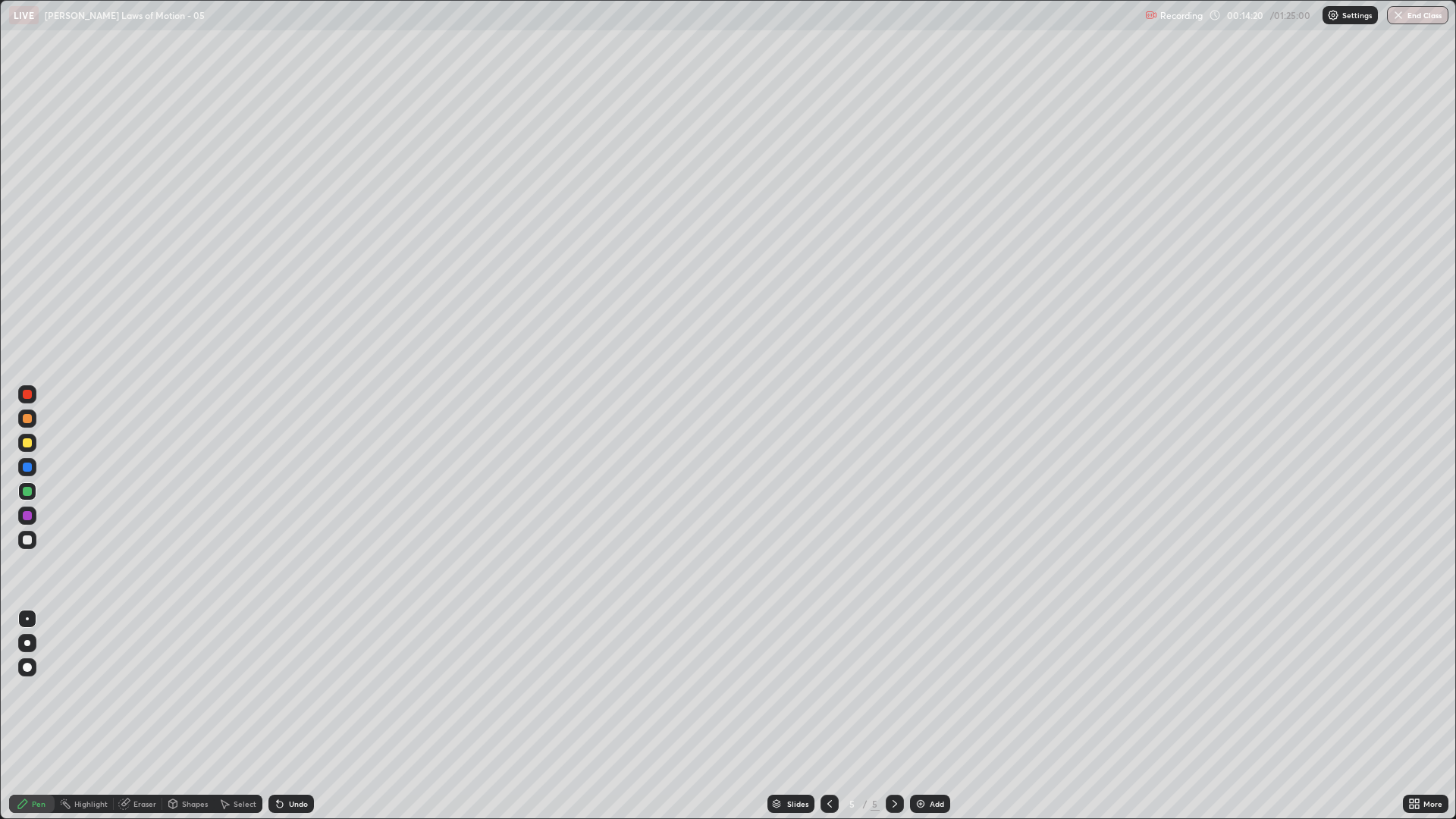
click at [27, 422] on div at bounding box center [27, 419] width 9 height 9
click at [30, 491] on div at bounding box center [27, 491] width 9 height 9
click at [29, 419] on div at bounding box center [27, 419] width 9 height 9
click at [295, 690] on div "Undo" at bounding box center [291, 803] width 45 height 18
click at [942, 690] on div "Add" at bounding box center [930, 803] width 40 height 18
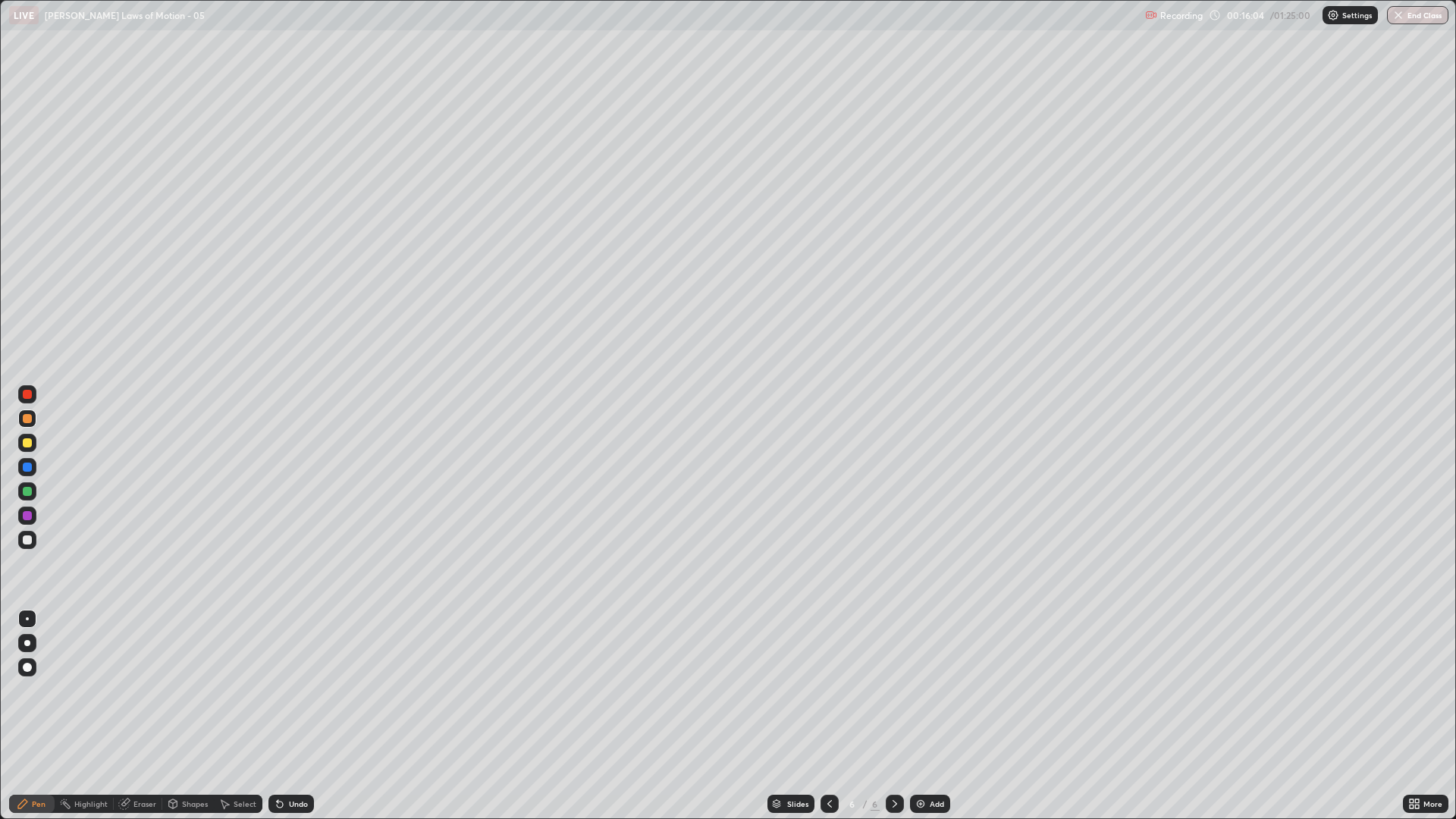
click at [32, 498] on div at bounding box center [26, 490] width 18 height 18
click at [31, 419] on div at bounding box center [27, 419] width 9 height 9
click at [24, 544] on div at bounding box center [27, 540] width 9 height 9
click at [920, 690] on div "Add" at bounding box center [930, 803] width 40 height 18
click at [33, 421] on div at bounding box center [26, 418] width 18 height 18
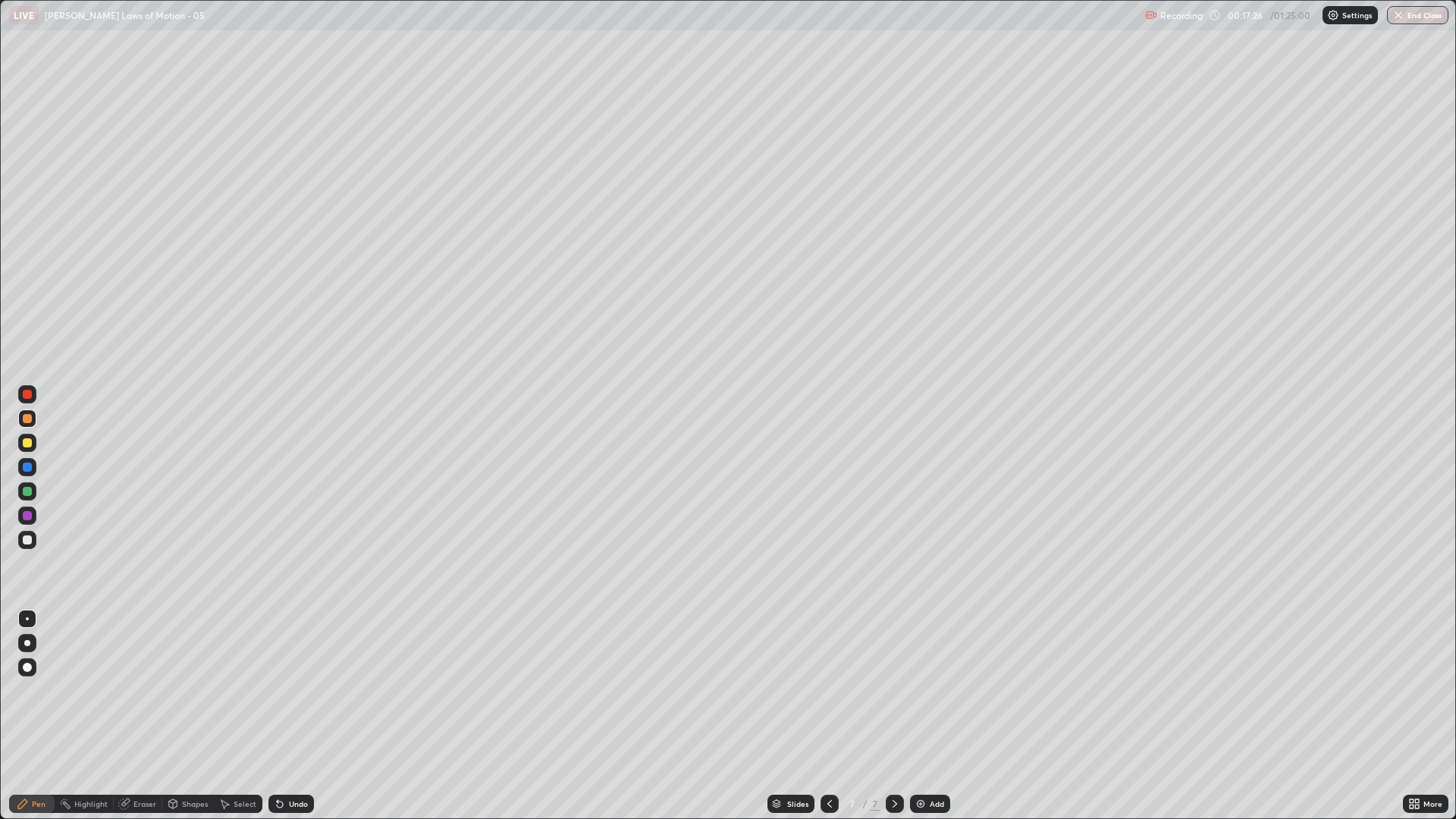
click at [31, 467] on div at bounding box center [27, 467] width 9 height 9
click at [32, 450] on div at bounding box center [26, 442] width 18 height 18
click at [839, 690] on div "7 / 7" at bounding box center [862, 804] width 84 height 30
click at [825, 690] on icon at bounding box center [829, 804] width 12 height 12
click at [893, 690] on icon at bounding box center [894, 804] width 12 height 12
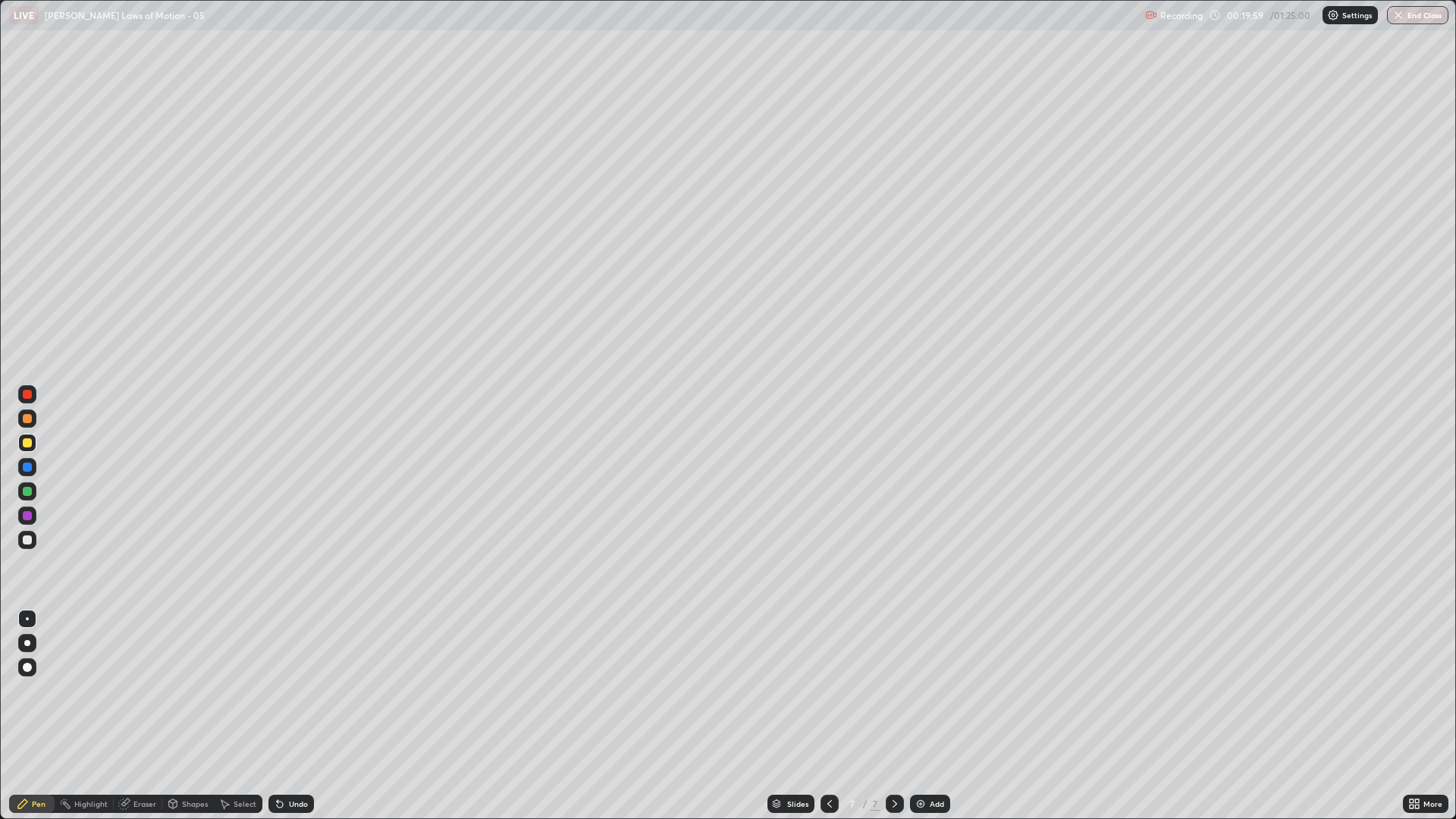
click at [938, 690] on div "Add" at bounding box center [936, 804] width 14 height 8
click at [201, 690] on div "Shapes" at bounding box center [187, 804] width 52 height 30
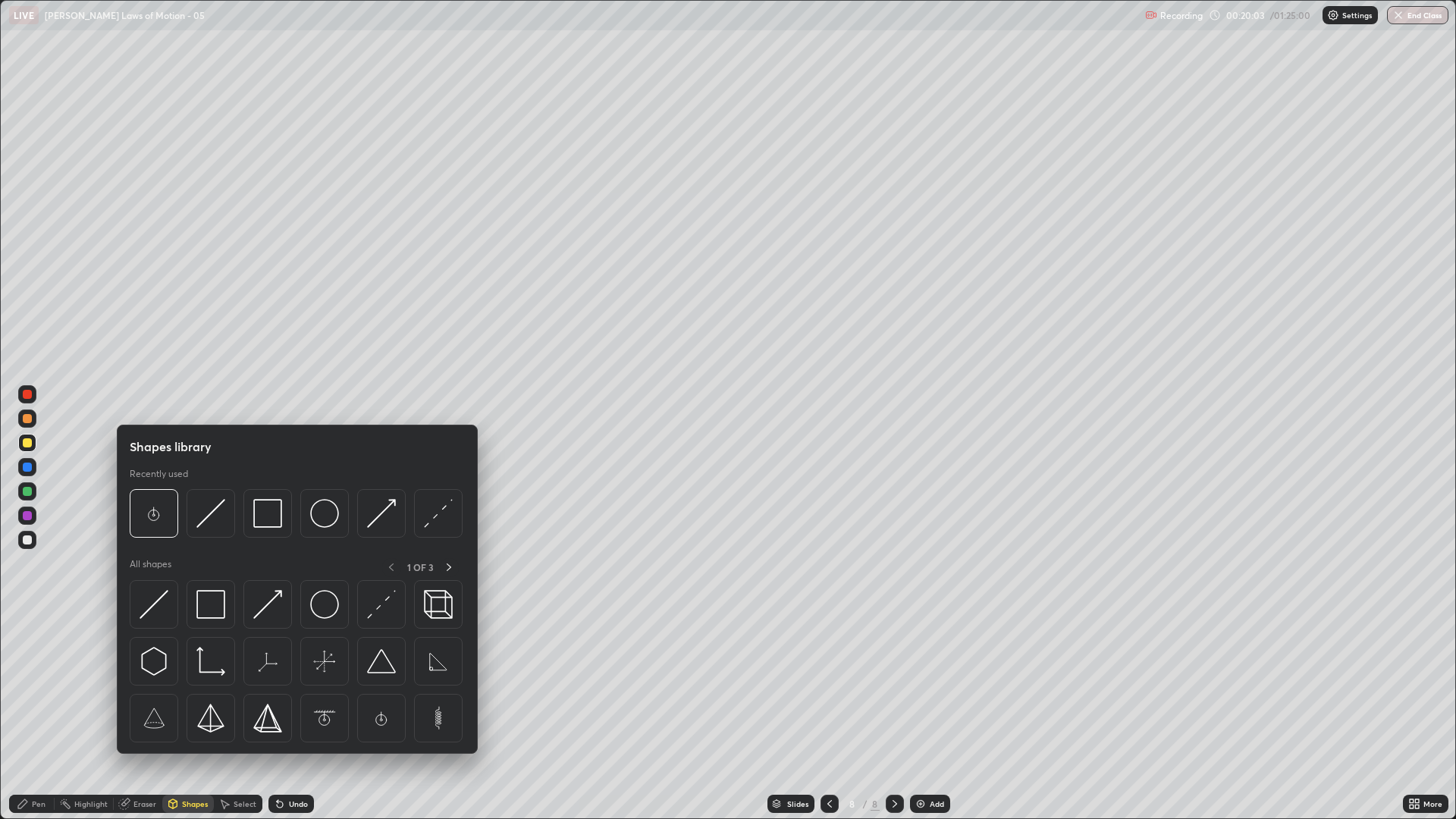
click at [40, 690] on div "Pen" at bounding box center [32, 803] width 45 height 18
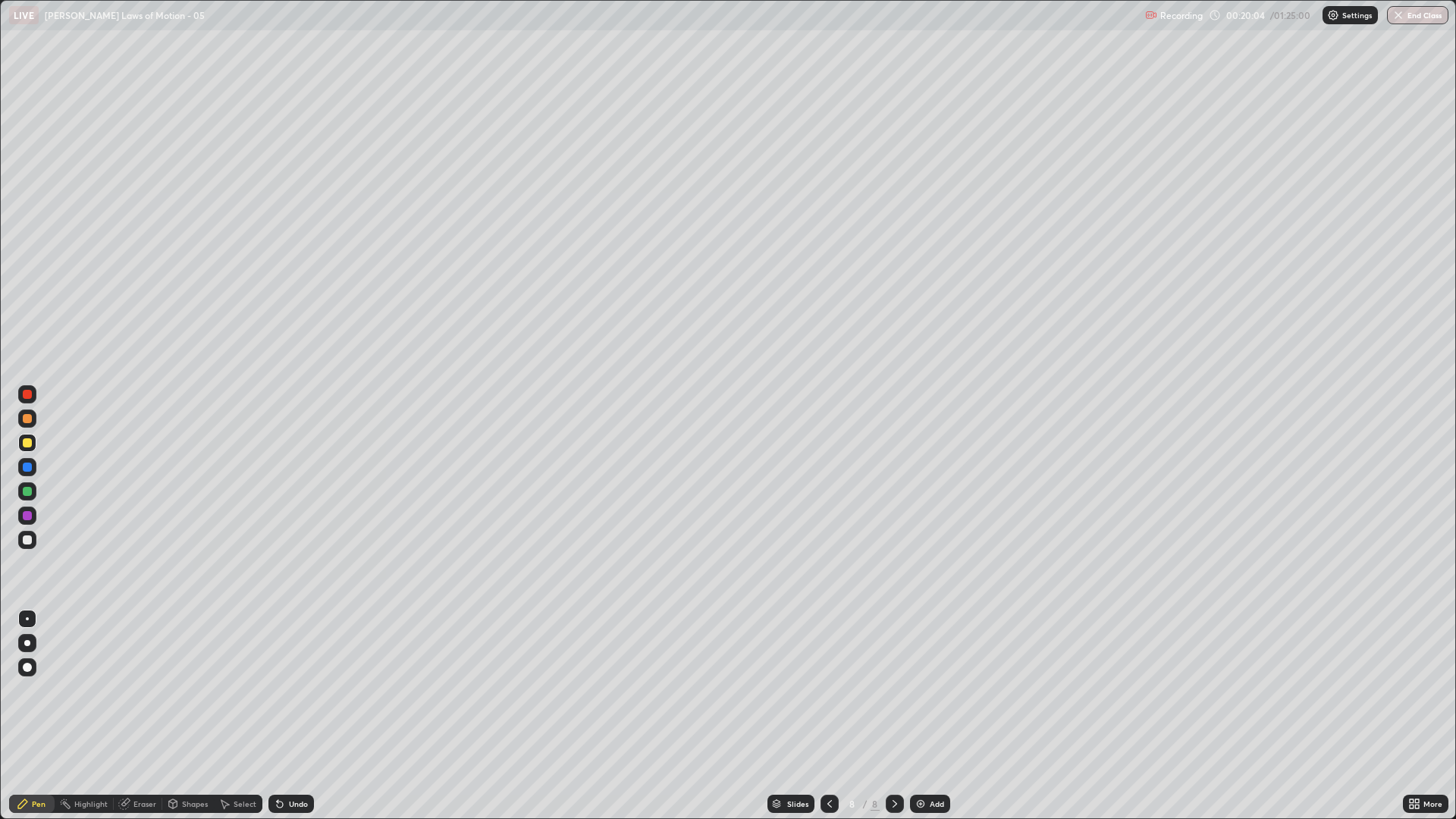
click at [30, 486] on div at bounding box center [26, 490] width 18 height 18
click at [31, 515] on div at bounding box center [27, 516] width 9 height 9
click at [29, 489] on div at bounding box center [27, 491] width 9 height 9
click at [23, 538] on div at bounding box center [27, 540] width 9 height 9
click at [925, 690] on img at bounding box center [920, 804] width 12 height 12
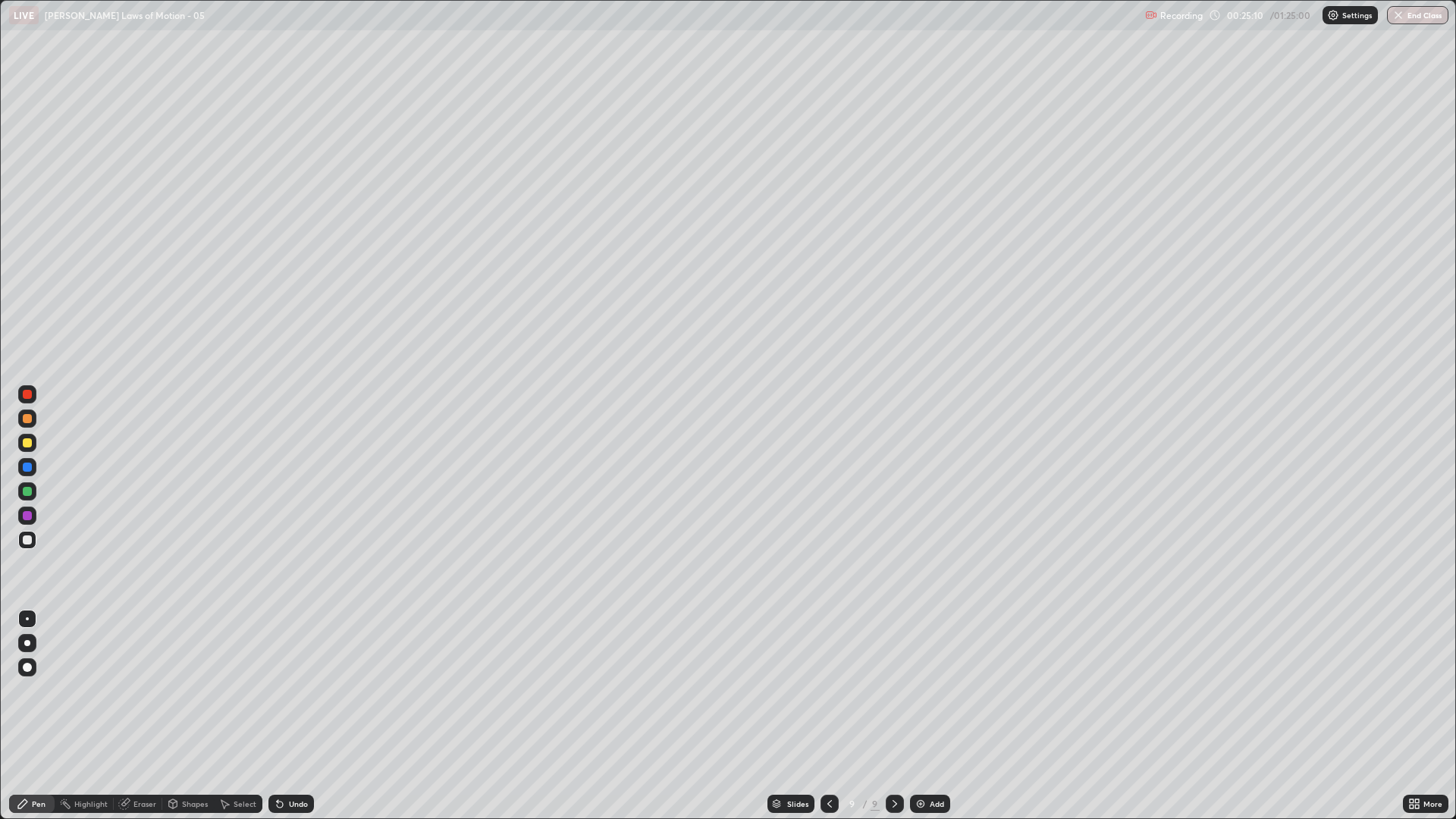
click at [25, 442] on div at bounding box center [27, 443] width 9 height 9
click at [29, 419] on div at bounding box center [27, 419] width 9 height 9
click at [27, 468] on div at bounding box center [27, 467] width 9 height 9
click at [29, 493] on div at bounding box center [27, 491] width 9 height 9
click at [19, 548] on div at bounding box center [26, 540] width 18 height 24
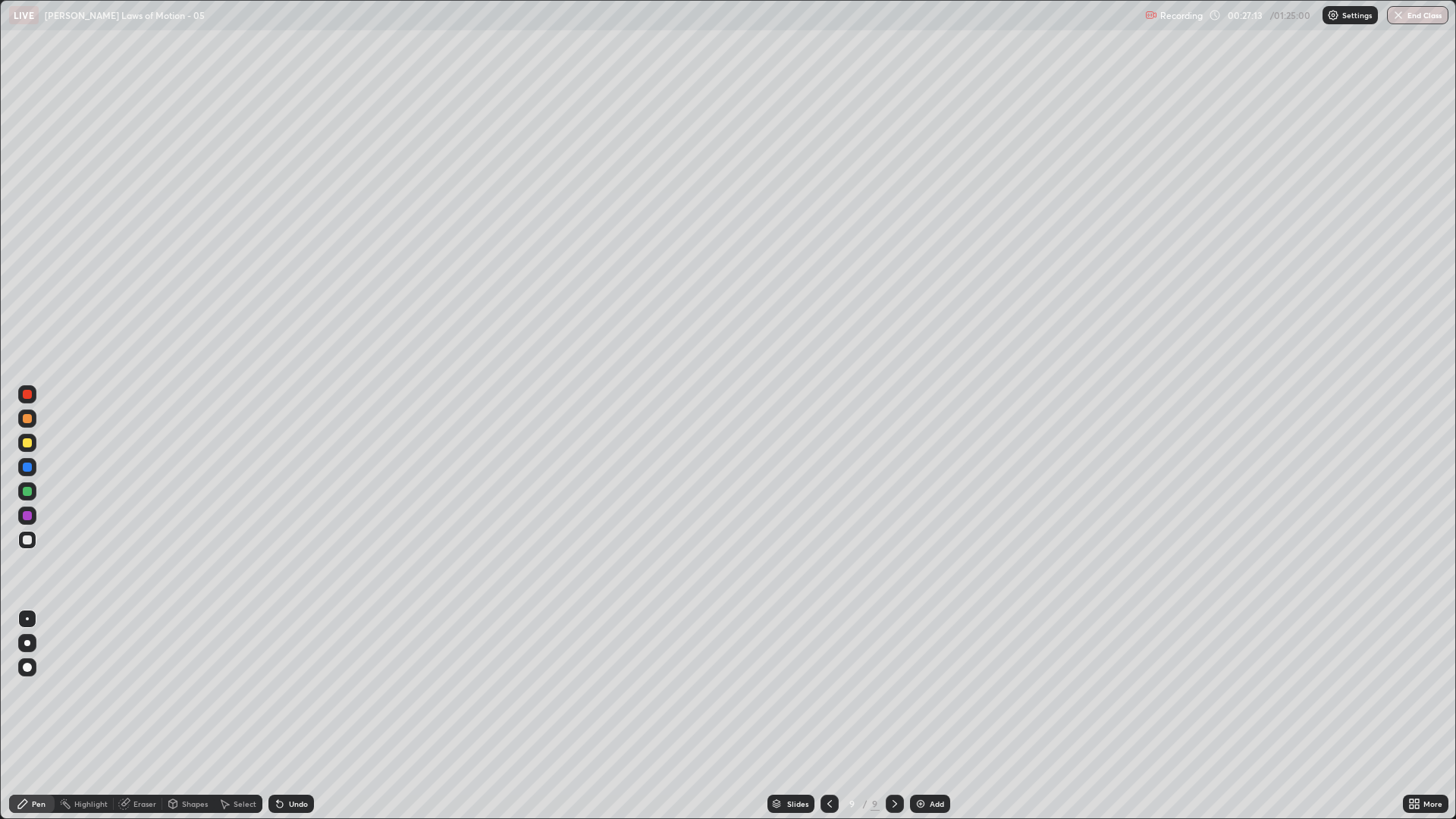
click at [24, 443] on div at bounding box center [27, 443] width 9 height 9
click at [931, 690] on div "Add" at bounding box center [936, 804] width 14 height 8
click at [32, 418] on div at bounding box center [26, 418] width 18 height 18
click at [27, 442] on div at bounding box center [27, 443] width 9 height 9
click at [31, 492] on div at bounding box center [27, 491] width 9 height 9
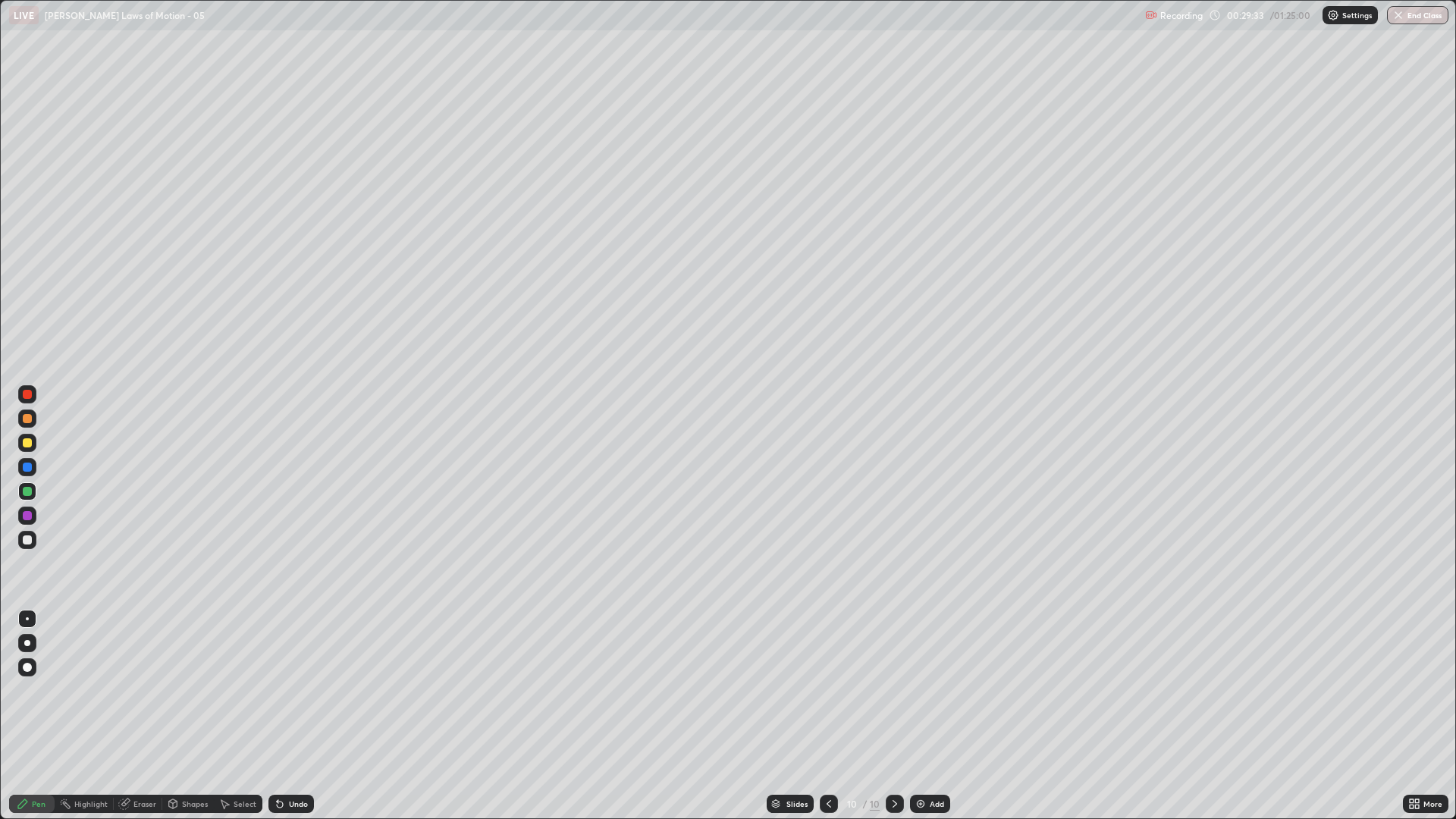
click at [29, 541] on div at bounding box center [27, 540] width 9 height 9
click at [29, 466] on div at bounding box center [27, 467] width 9 height 9
click at [31, 544] on div at bounding box center [26, 539] width 18 height 18
click at [29, 488] on div at bounding box center [27, 491] width 9 height 9
click at [30, 538] on div at bounding box center [27, 540] width 9 height 9
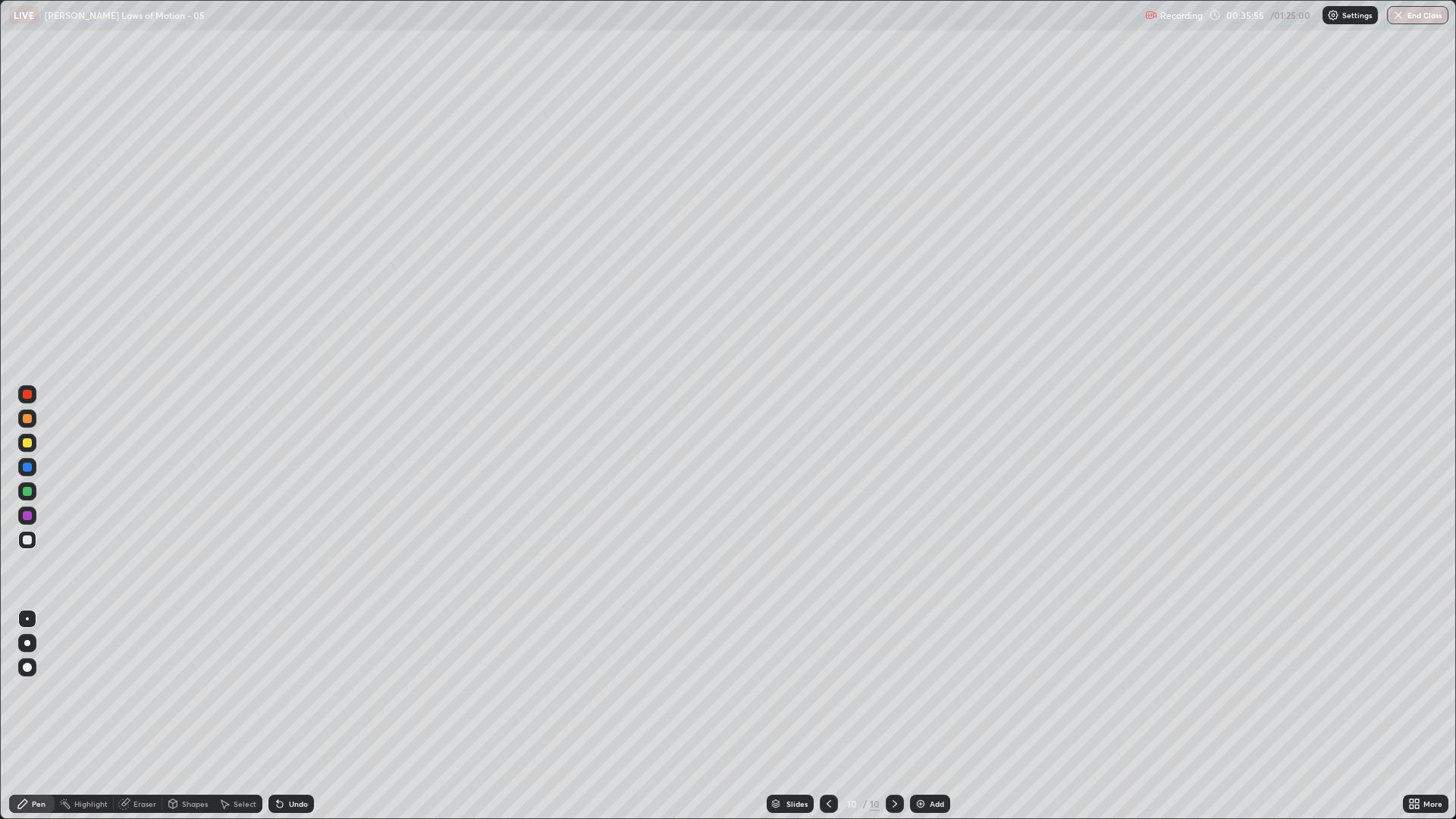
click at [28, 493] on div at bounding box center [27, 491] width 9 height 9
click at [30, 466] on div at bounding box center [27, 467] width 9 height 9
click at [27, 540] on div at bounding box center [27, 540] width 9 height 9
click at [924, 690] on div "Add" at bounding box center [930, 803] width 40 height 18
click at [24, 490] on div at bounding box center [27, 491] width 9 height 9
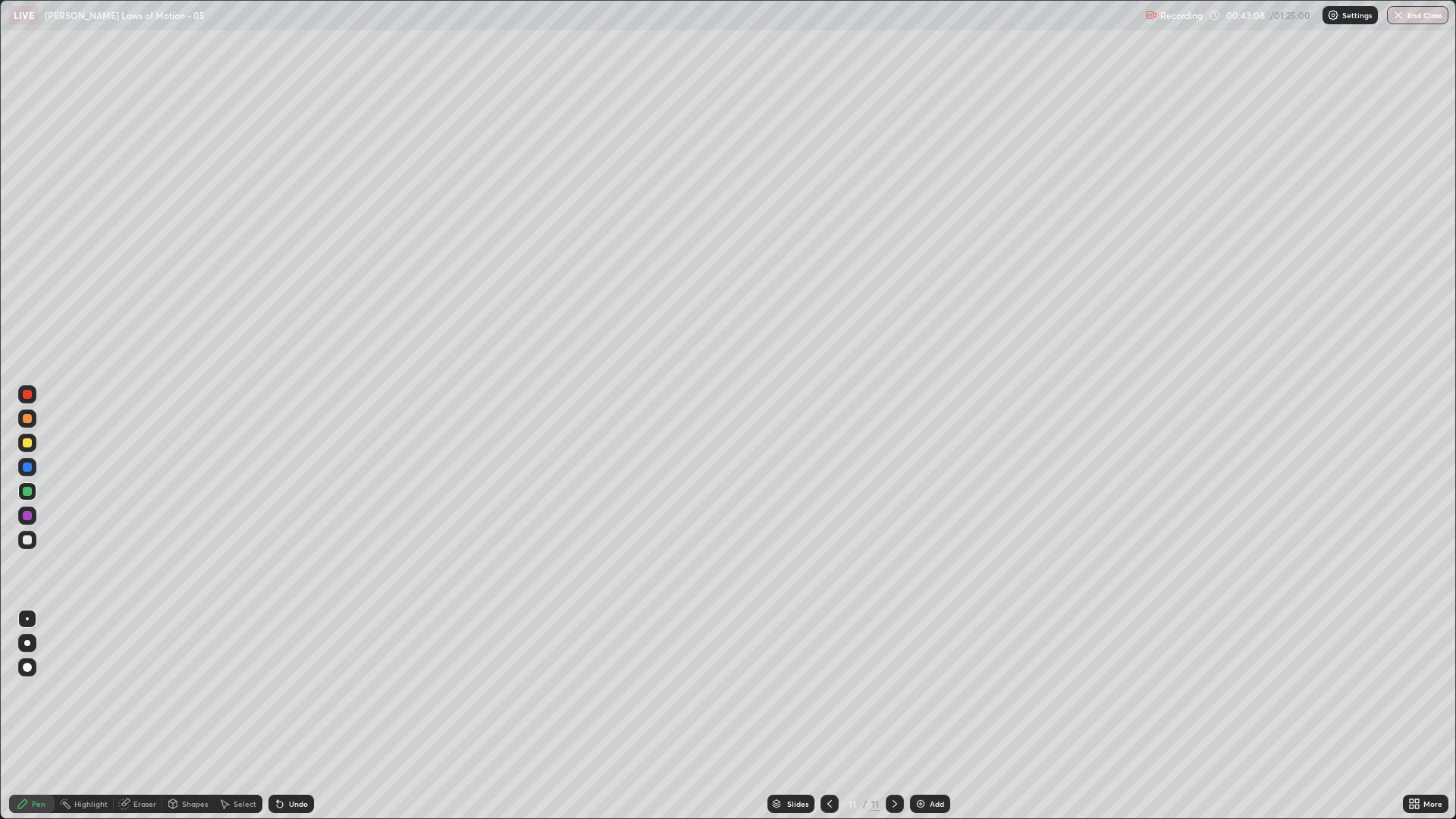
click at [192, 690] on div "Shapes" at bounding box center [194, 804] width 25 height 8
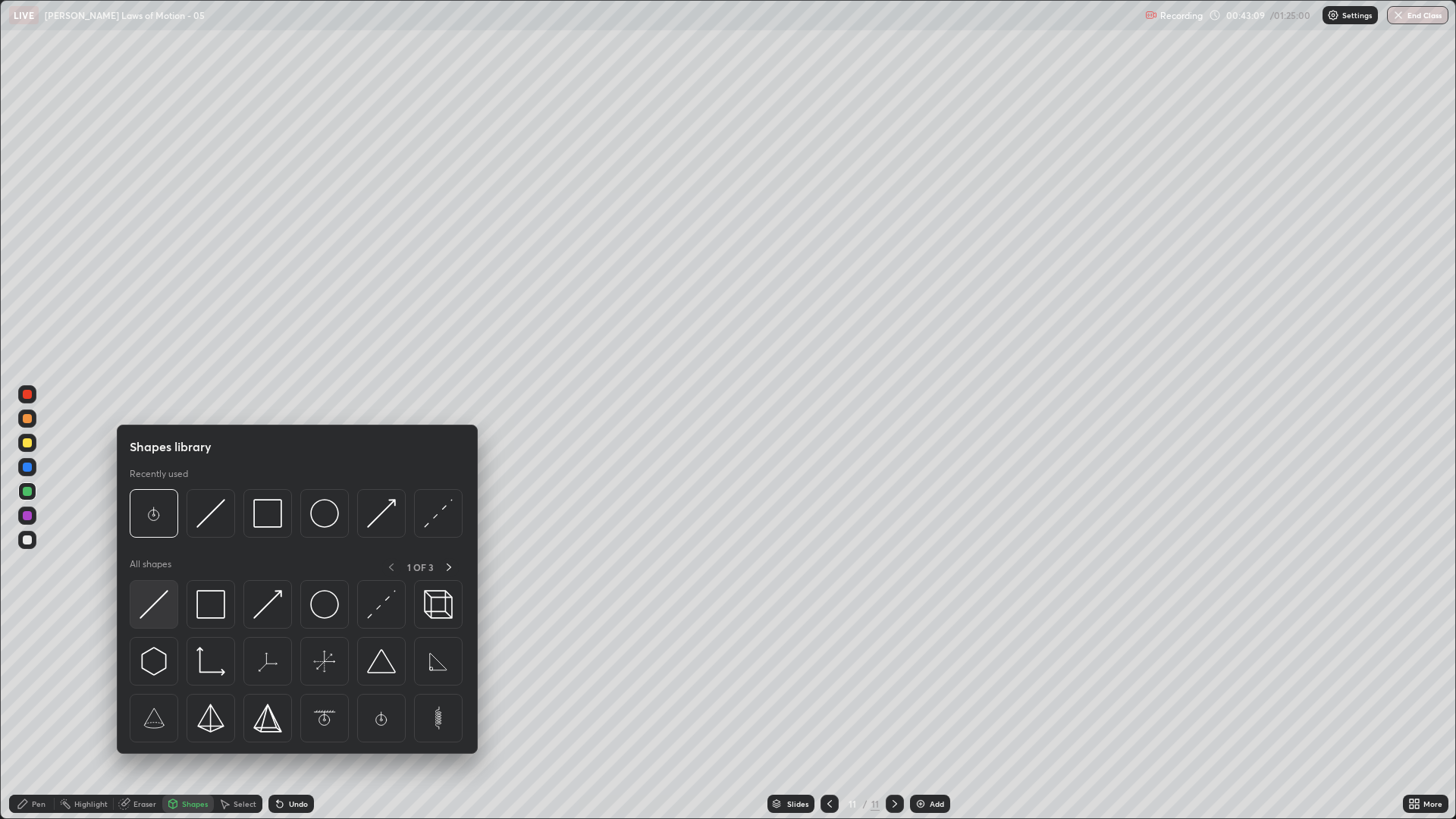
click at [162, 594] on img at bounding box center [153, 604] width 29 height 29
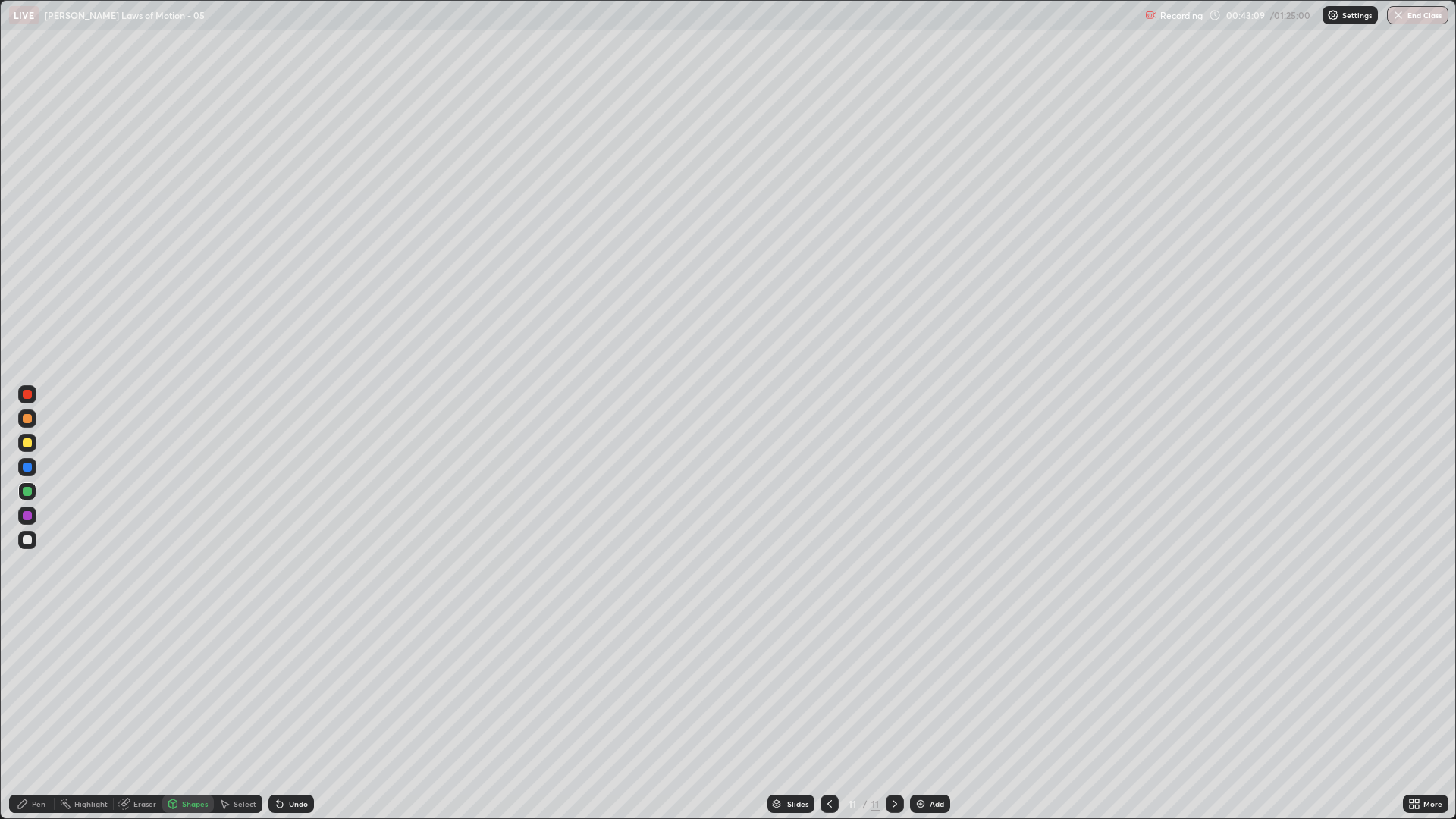
click at [28, 420] on div at bounding box center [27, 419] width 9 height 9
click at [42, 690] on div "Pen" at bounding box center [32, 804] width 45 height 30
click at [26, 490] on div at bounding box center [27, 491] width 9 height 9
click at [31, 419] on div at bounding box center [27, 419] width 9 height 9
click at [28, 445] on div at bounding box center [27, 443] width 9 height 9
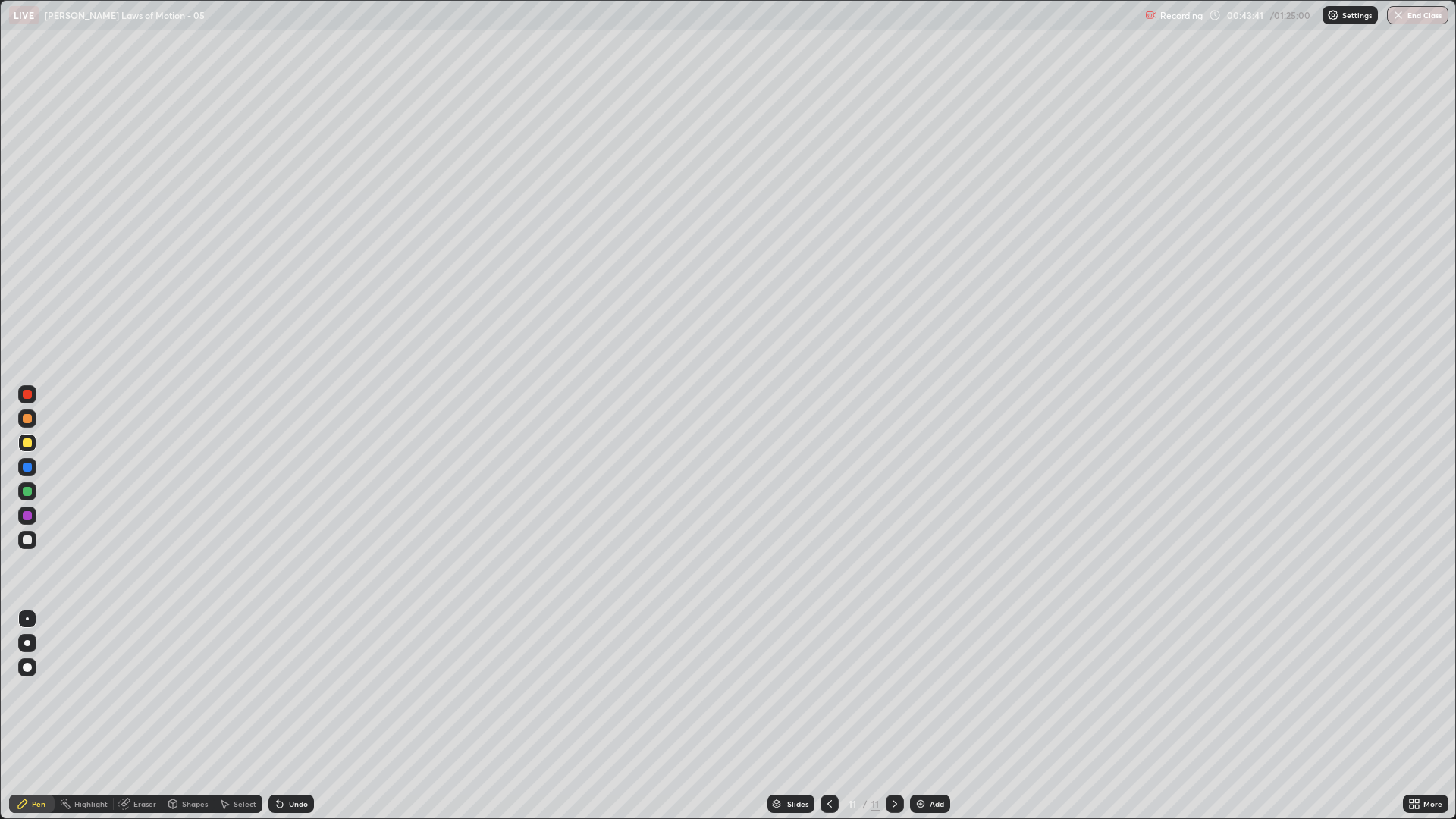
click at [193, 690] on div "Shapes" at bounding box center [194, 804] width 25 height 8
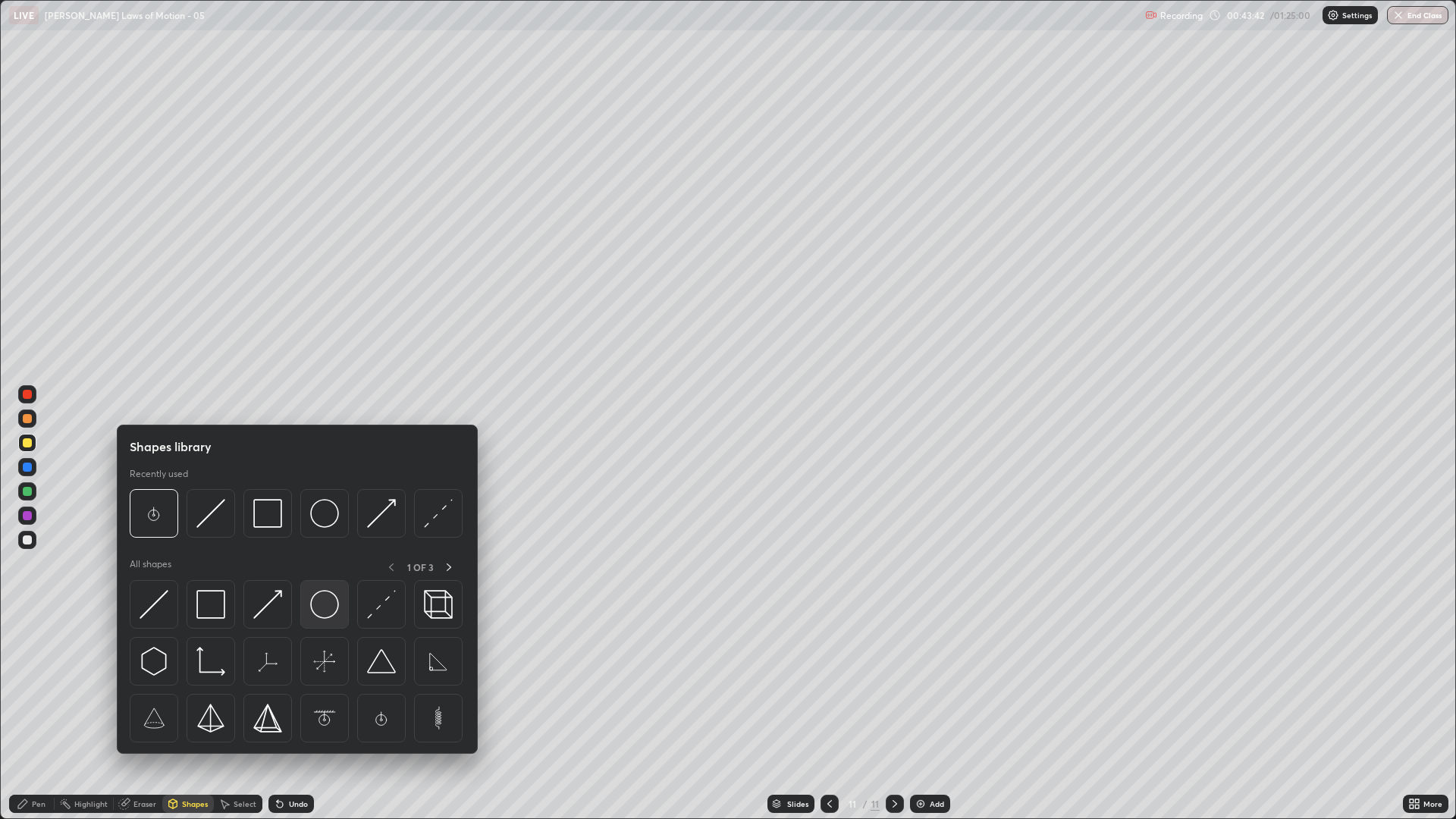
click at [323, 606] on img at bounding box center [325, 604] width 29 height 29
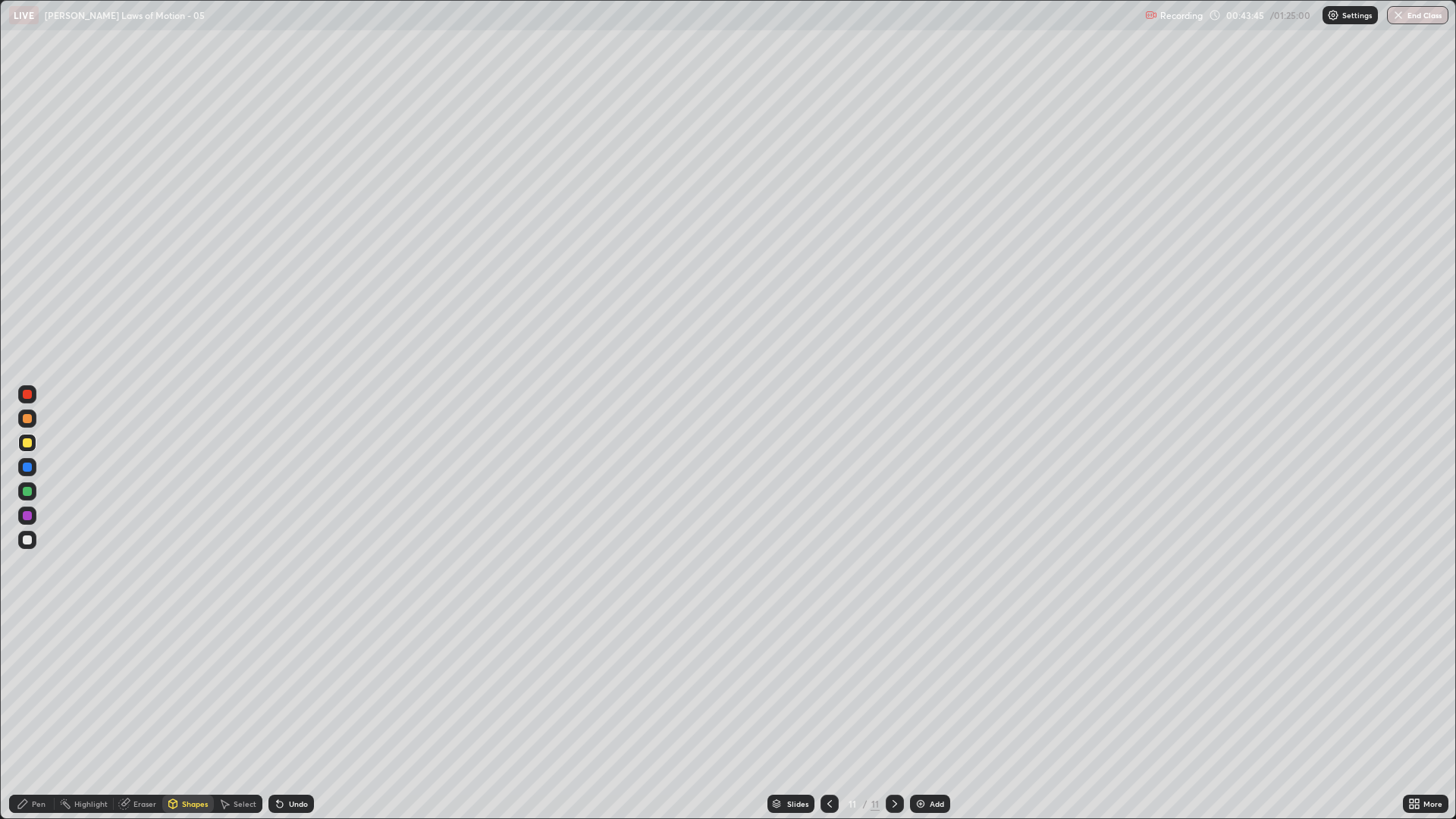
click at [31, 513] on div at bounding box center [27, 516] width 9 height 9
click at [186, 690] on div "Shapes" at bounding box center [194, 804] width 25 height 8
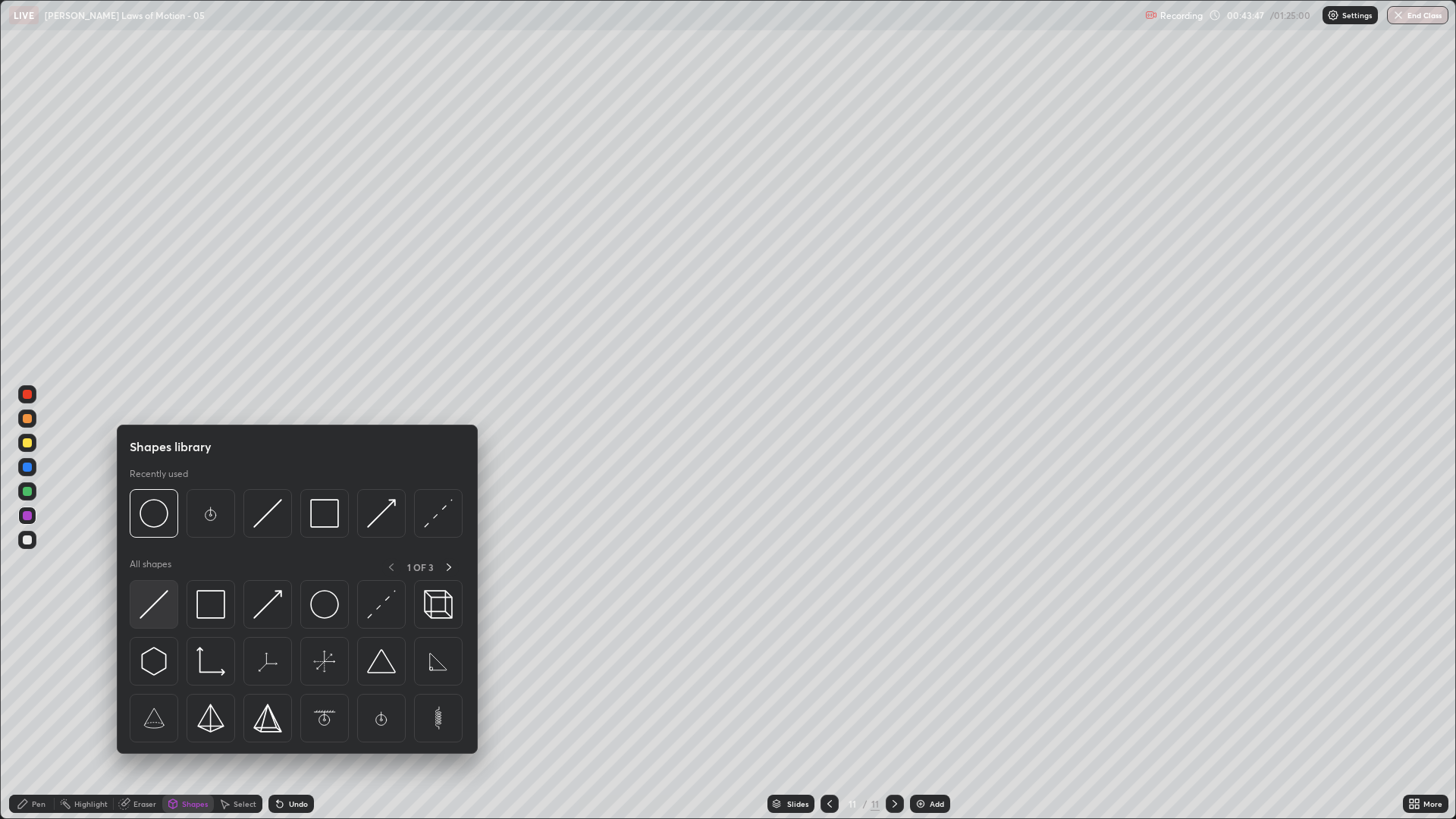
click at [149, 603] on img at bounding box center [153, 604] width 29 height 29
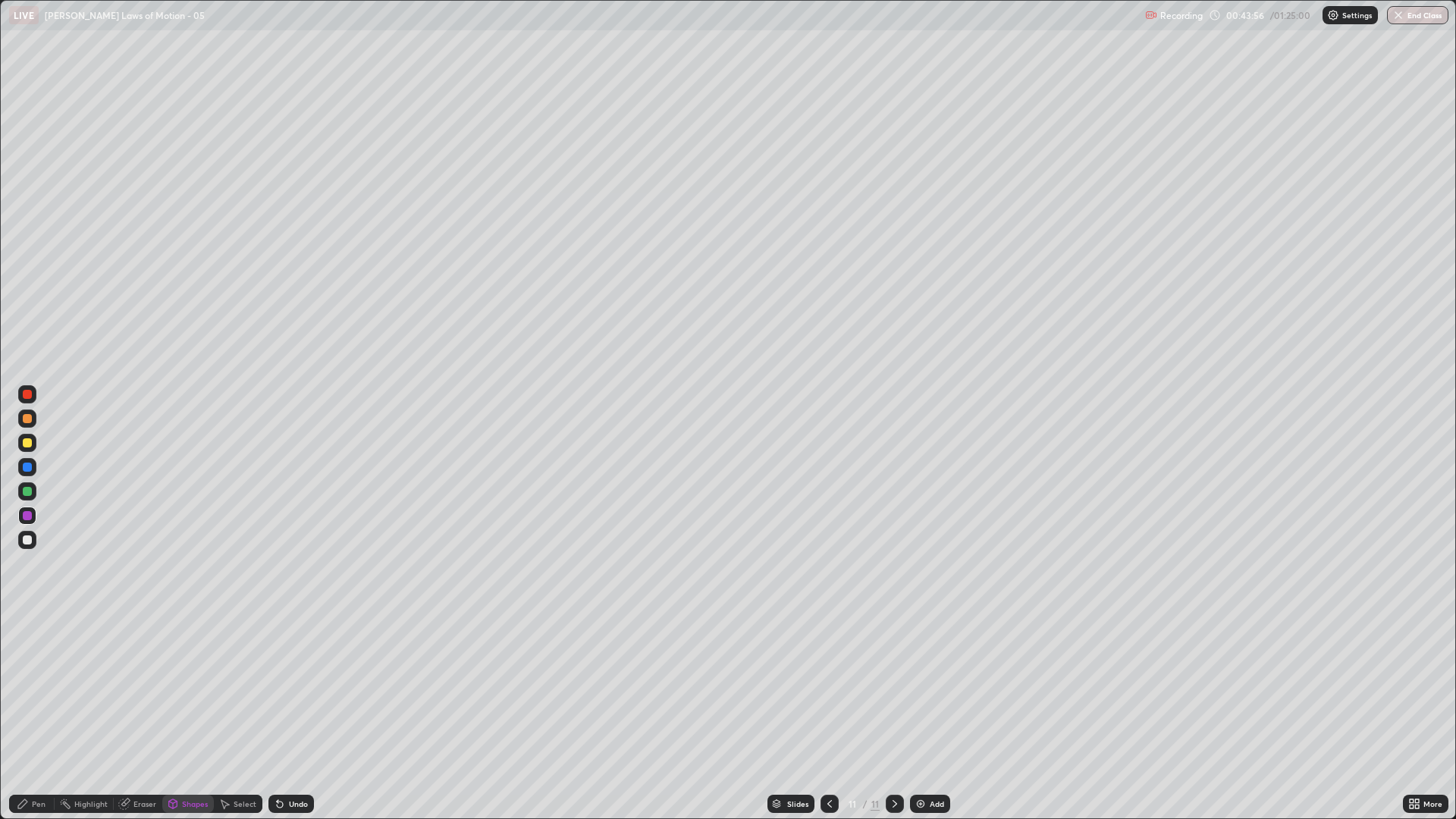
click at [31, 490] on div at bounding box center [27, 491] width 9 height 9
click at [295, 690] on div "Undo" at bounding box center [298, 804] width 19 height 8
click at [34, 690] on div "Pen" at bounding box center [32, 803] width 45 height 18
click at [32, 442] on div at bounding box center [26, 442] width 18 height 18
click at [29, 534] on div at bounding box center [26, 539] width 18 height 18
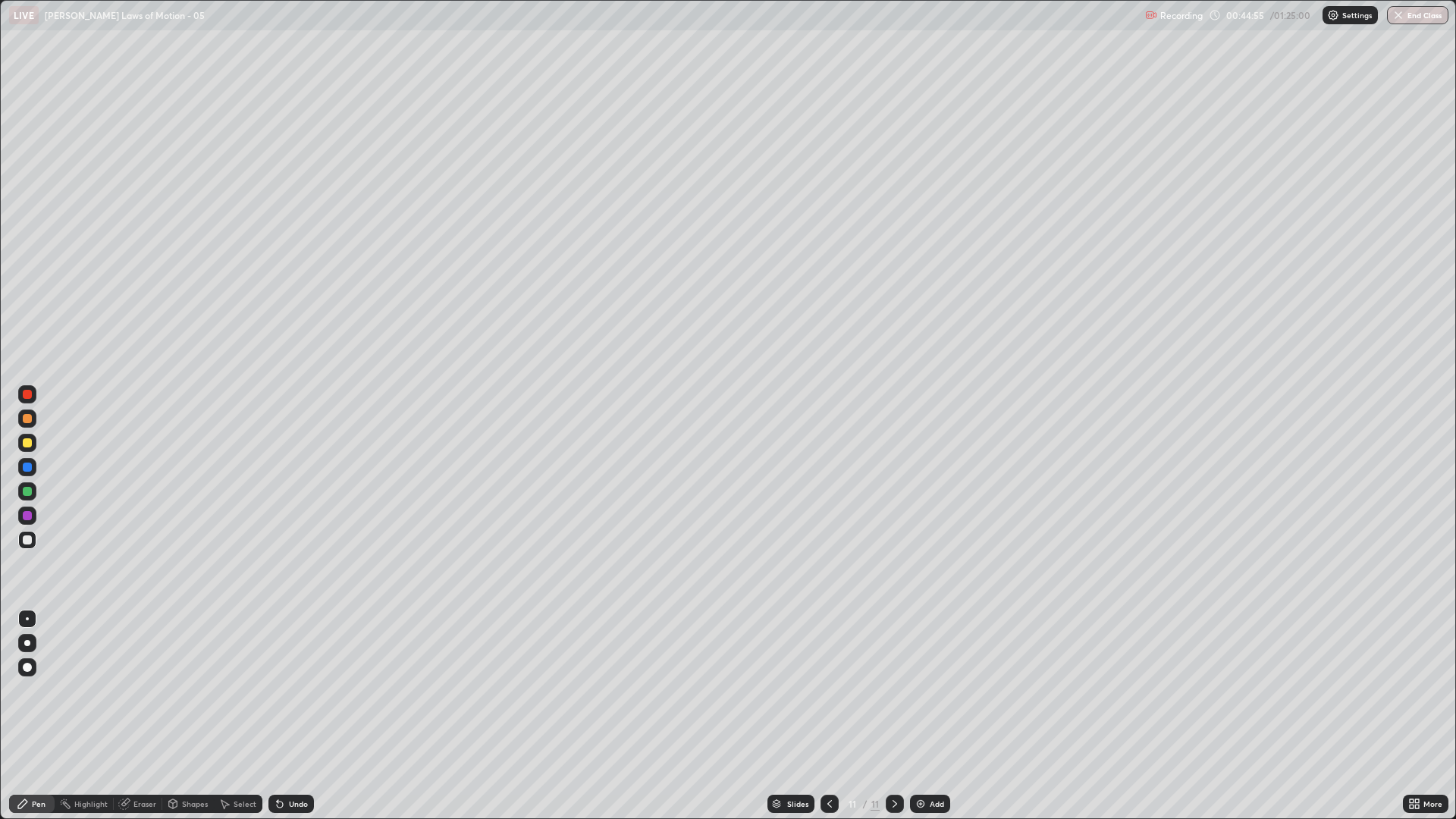
click at [32, 537] on div at bounding box center [26, 539] width 18 height 18
click at [29, 486] on div at bounding box center [26, 490] width 18 height 18
click at [29, 539] on div at bounding box center [27, 540] width 9 height 9
click at [923, 690] on img at bounding box center [920, 804] width 12 height 12
click at [32, 417] on div at bounding box center [26, 418] width 18 height 18
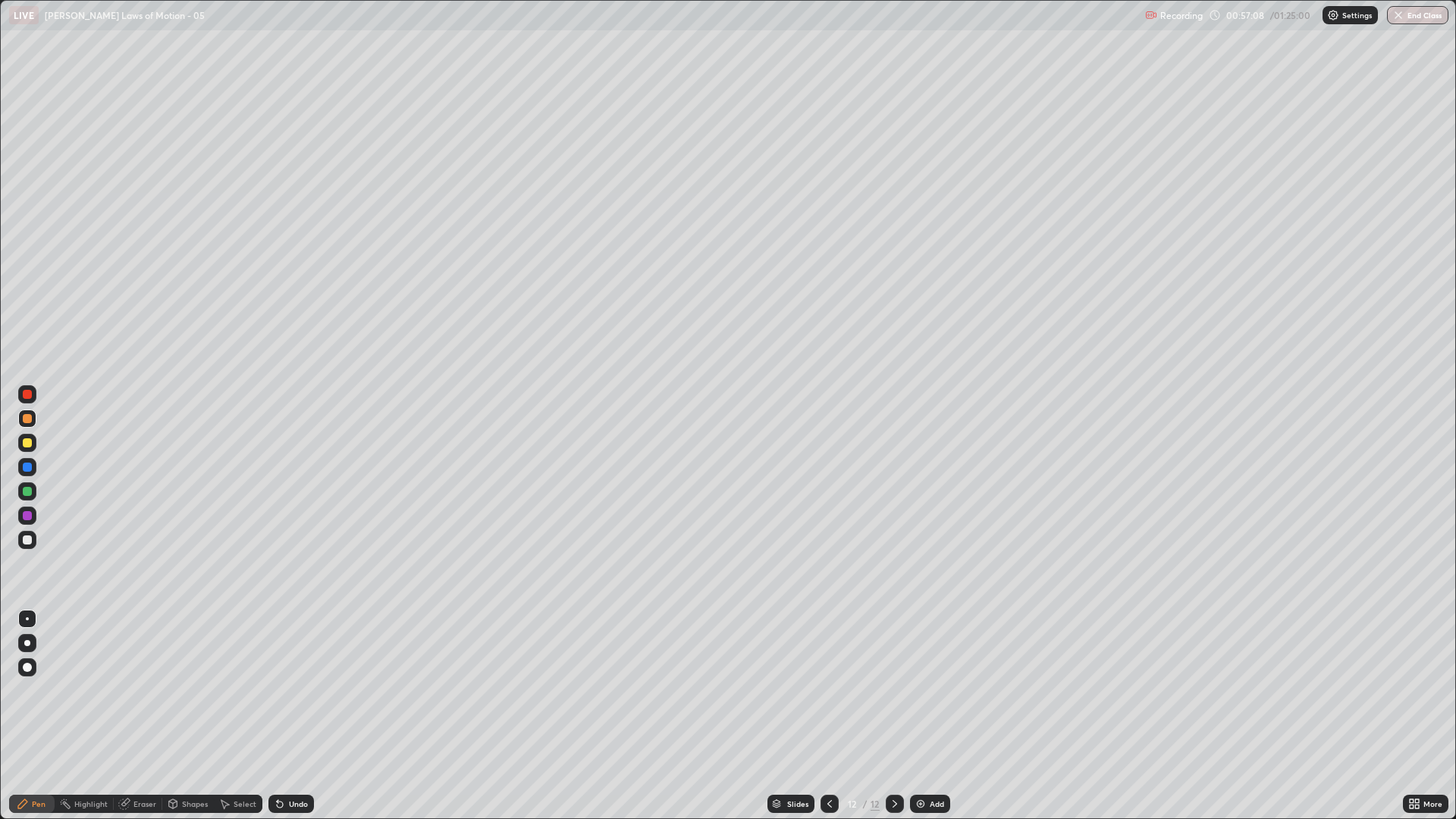
click at [30, 466] on div at bounding box center [27, 467] width 9 height 9
click at [32, 446] on div at bounding box center [26, 442] width 18 height 18
click at [29, 543] on div at bounding box center [27, 540] width 9 height 9
click at [25, 539] on div at bounding box center [27, 540] width 9 height 9
click at [30, 445] on div at bounding box center [27, 443] width 9 height 9
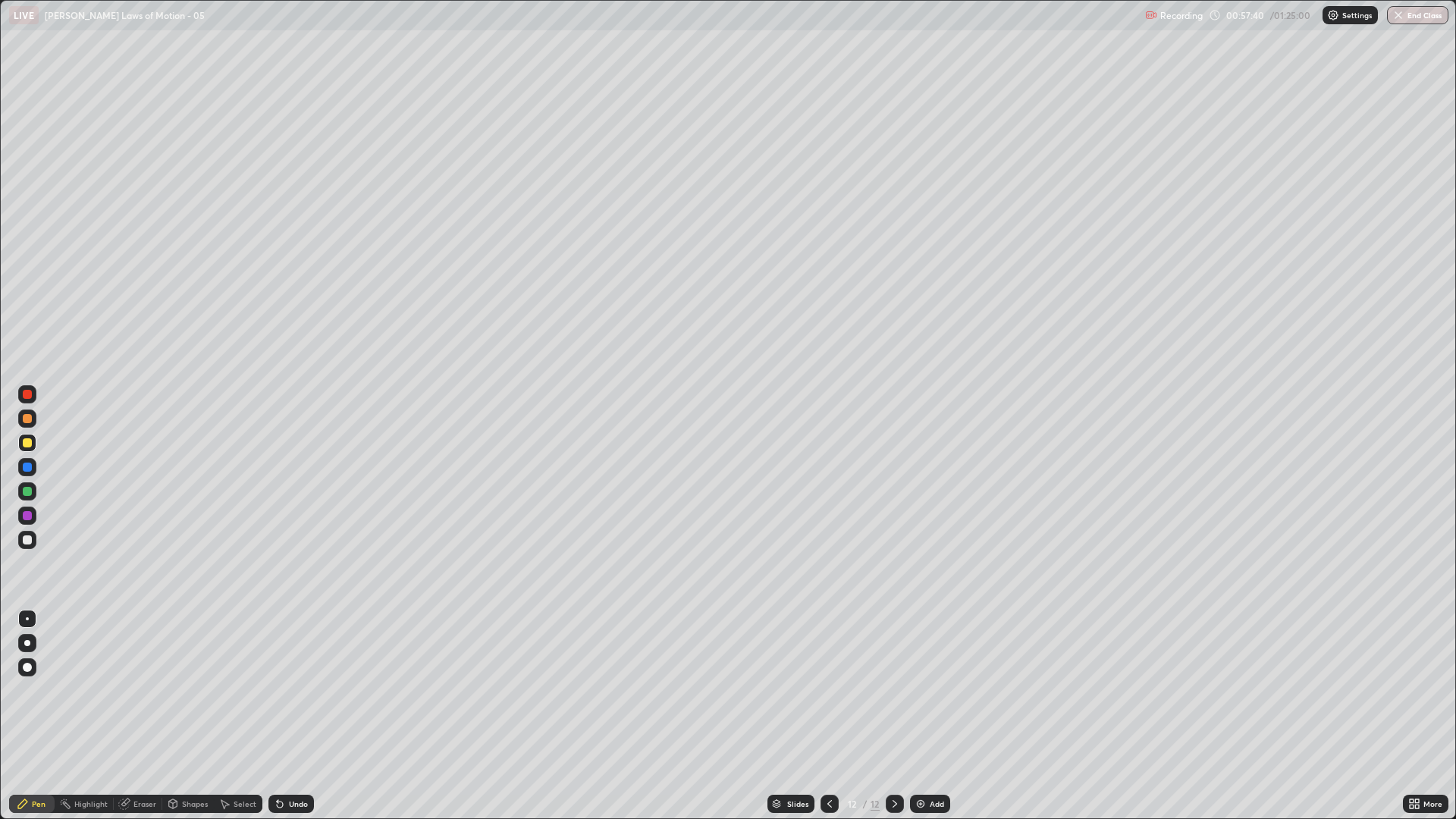
click at [29, 540] on div at bounding box center [27, 540] width 9 height 9
click at [910, 690] on div "Add" at bounding box center [930, 803] width 40 height 18
click at [31, 471] on div at bounding box center [27, 467] width 9 height 9
click at [29, 493] on div at bounding box center [27, 491] width 9 height 9
click at [289, 690] on div "Undo" at bounding box center [298, 804] width 19 height 8
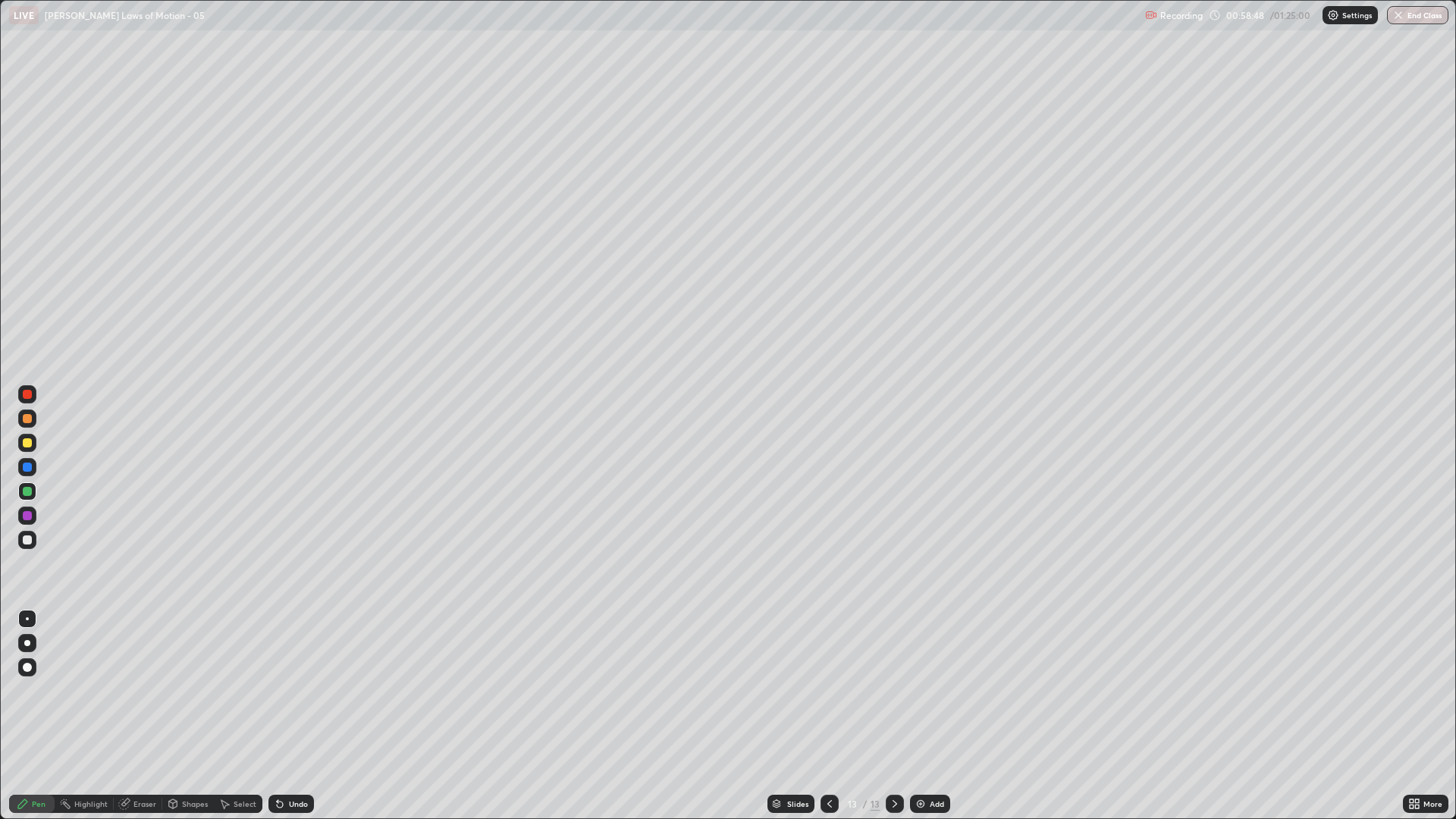
click at [291, 690] on div "Undo" at bounding box center [298, 804] width 19 height 8
click at [234, 690] on div "Select" at bounding box center [245, 804] width 23 height 8
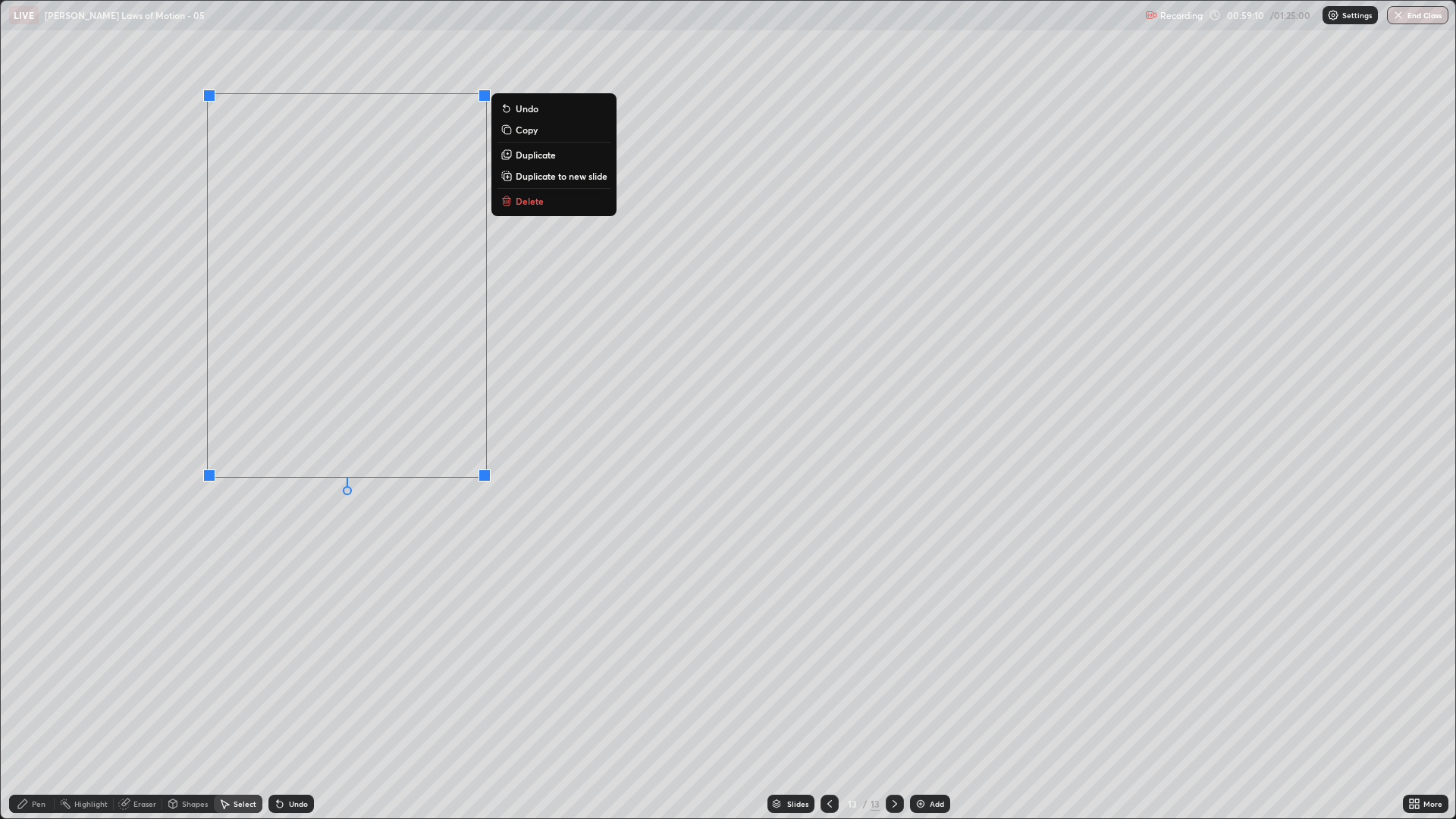
click at [318, 670] on div "0 ° Undo Copy Duplicate Duplicate to new slide Delete" at bounding box center [728, 410] width 1454 height 817
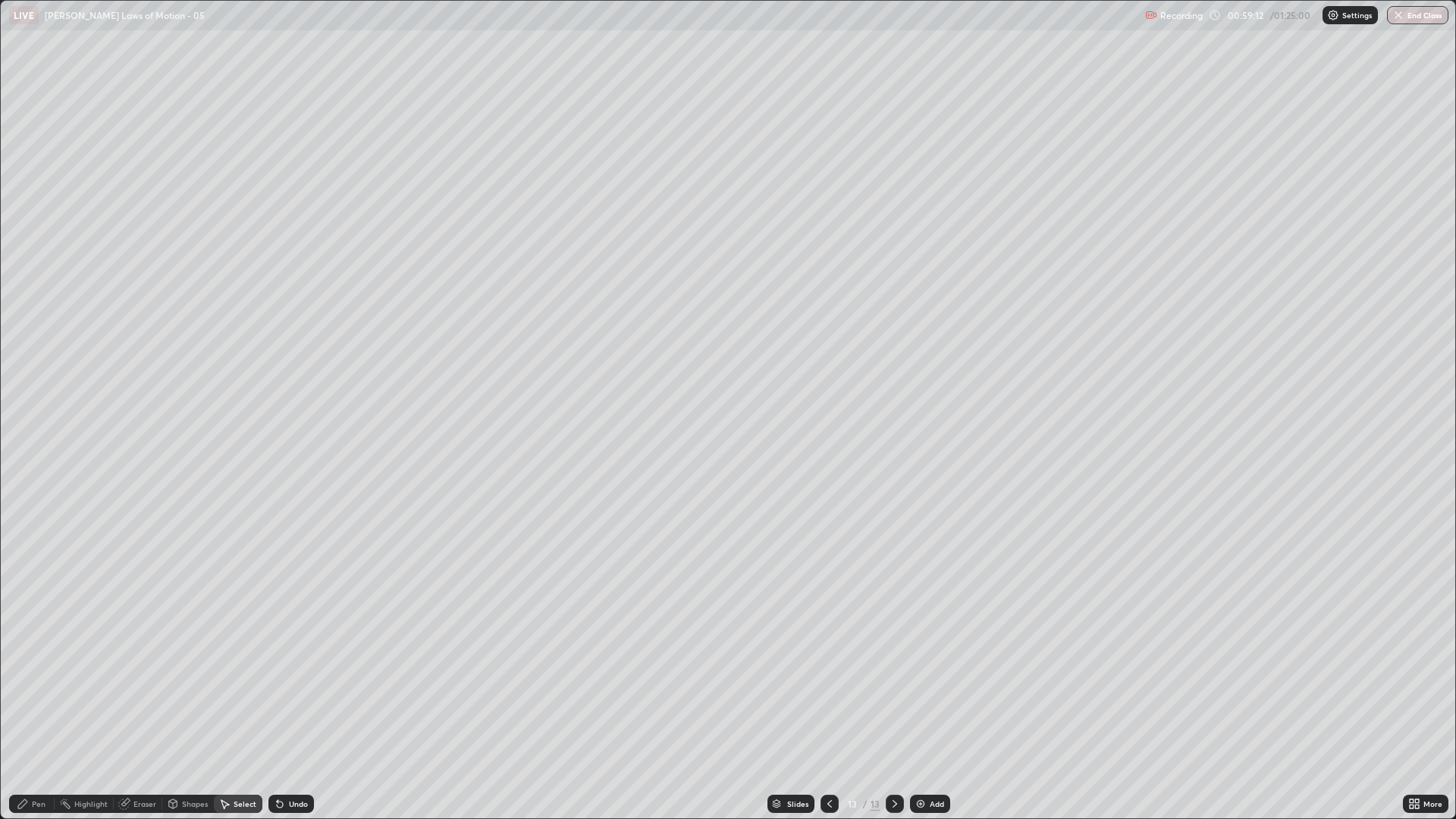
click at [36, 690] on div "Pen" at bounding box center [39, 804] width 14 height 8
click at [27, 537] on div at bounding box center [27, 540] width 9 height 9
click at [25, 434] on div at bounding box center [26, 442] width 18 height 18
click at [292, 690] on div "Undo" at bounding box center [298, 804] width 19 height 8
click at [930, 690] on div "Add" at bounding box center [936, 804] width 14 height 8
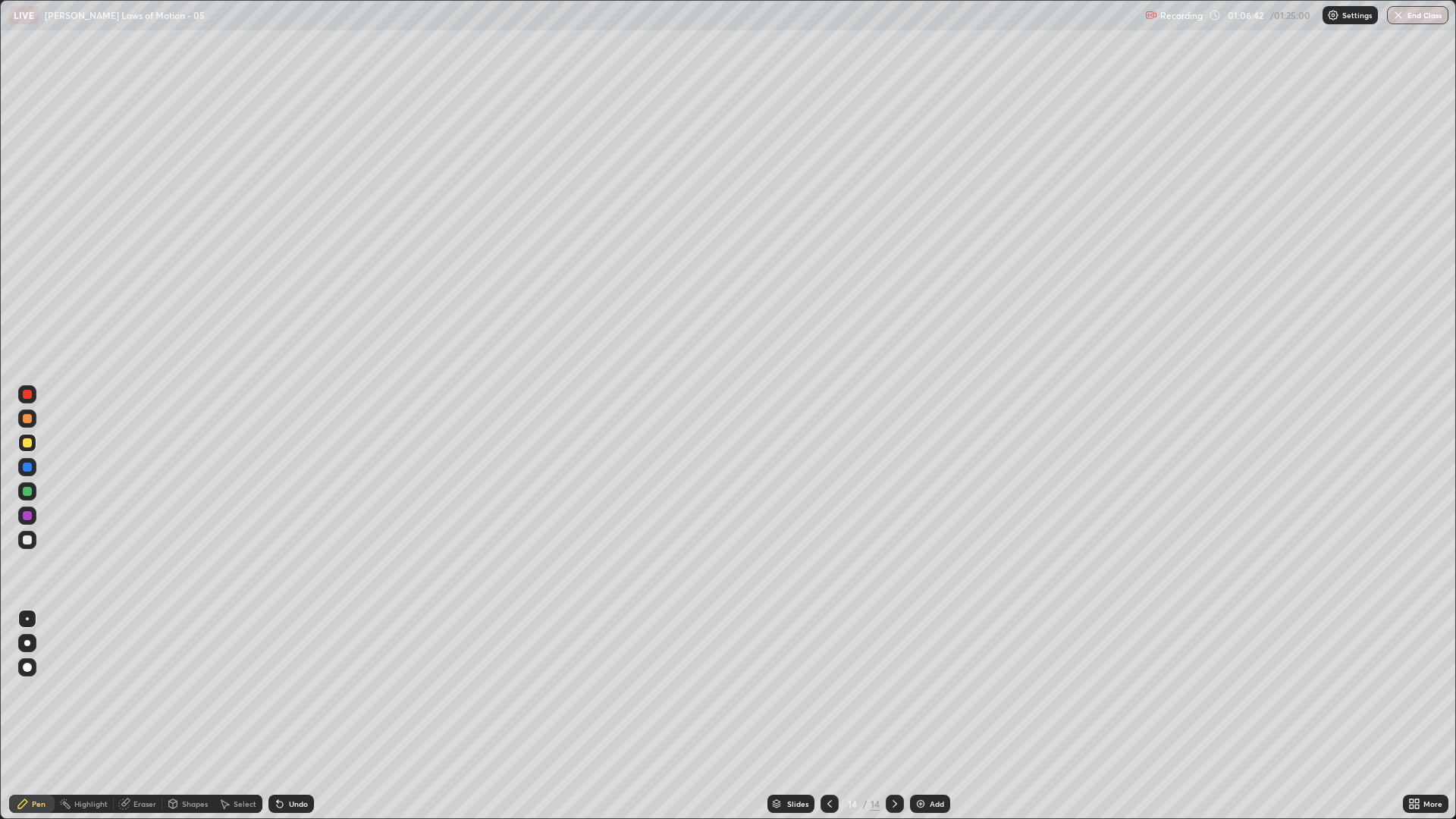
click at [825, 690] on icon at bounding box center [829, 804] width 12 height 12
click at [240, 690] on div "Select" at bounding box center [245, 804] width 23 height 8
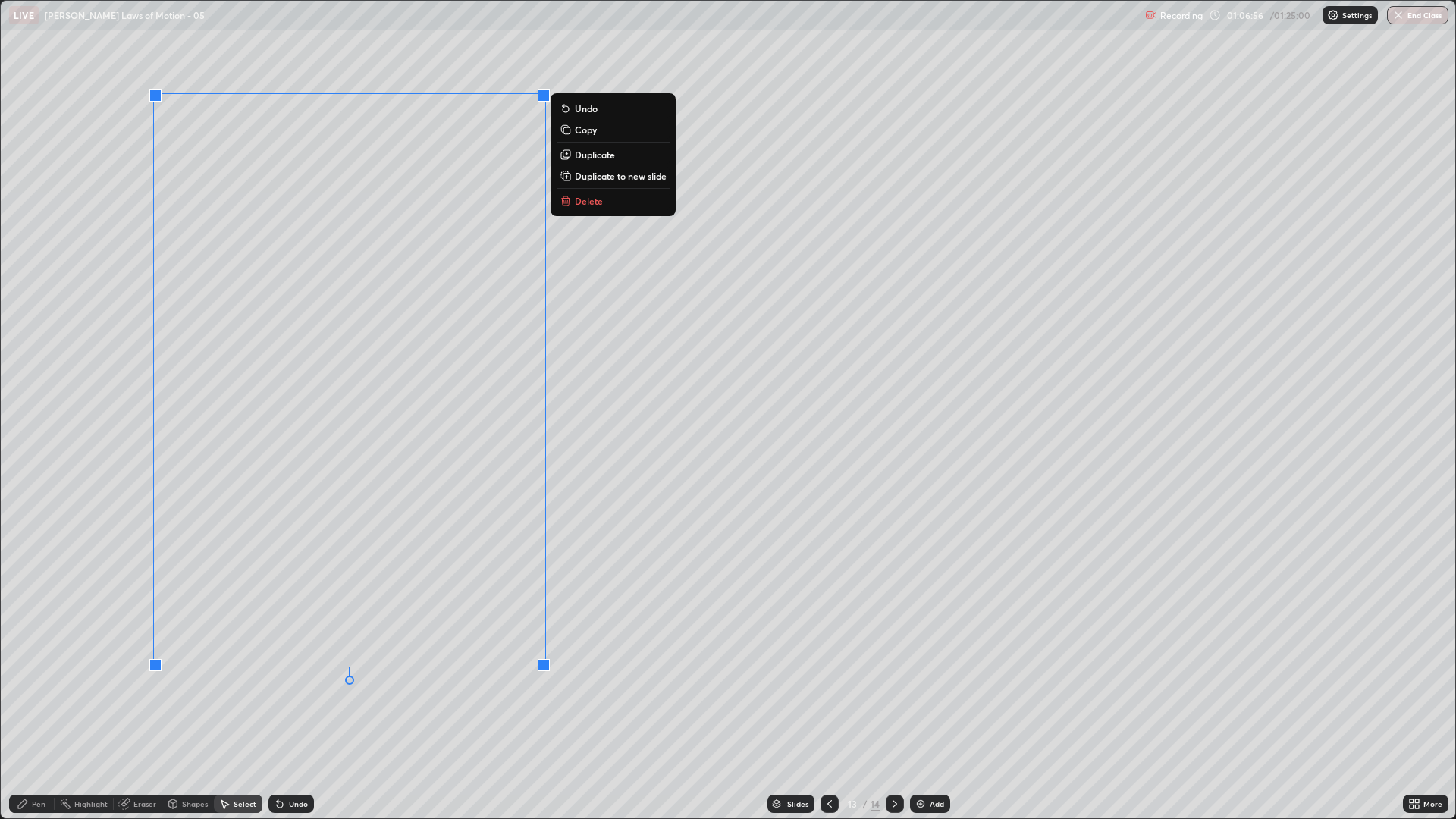
click at [595, 181] on p "Duplicate to new slide" at bounding box center [620, 175] width 91 height 12
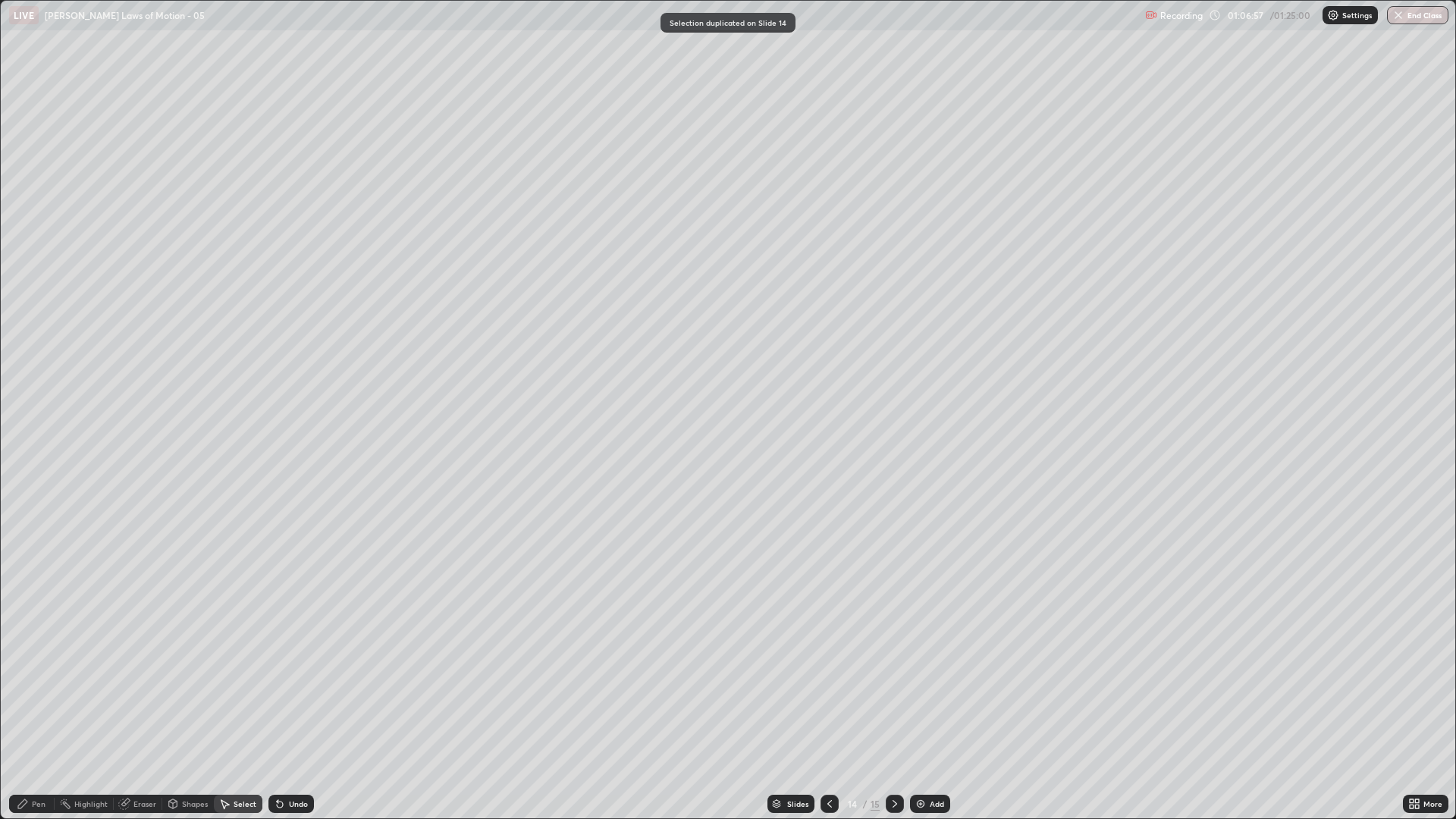
click at [134, 690] on div "Eraser" at bounding box center [145, 804] width 23 height 8
click at [29, 690] on div "Pen" at bounding box center [32, 803] width 45 height 18
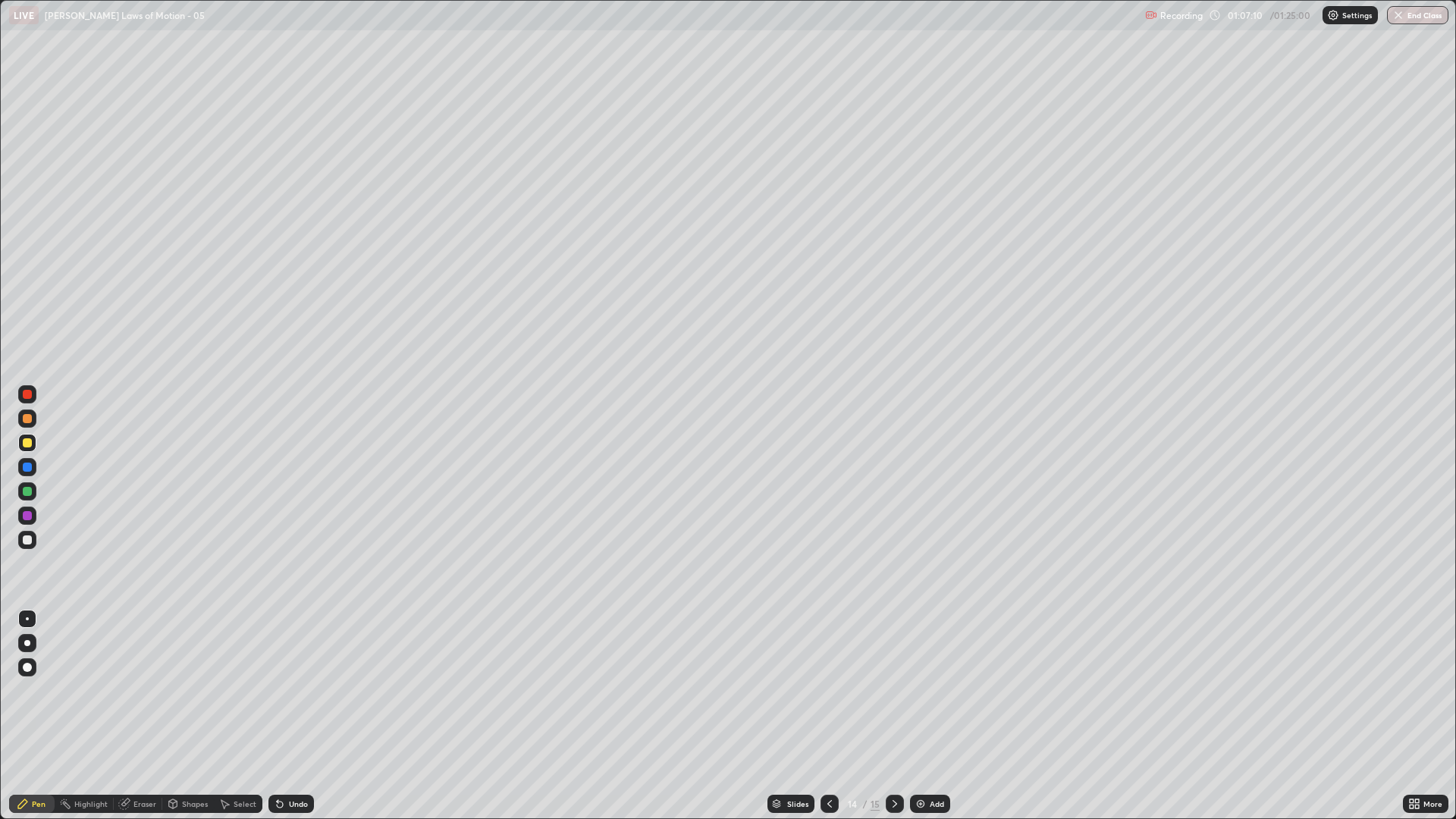
click at [28, 542] on div at bounding box center [27, 540] width 9 height 9
click at [26, 542] on div at bounding box center [27, 540] width 9 height 9
click at [27, 442] on div at bounding box center [27, 443] width 9 height 9
click at [29, 536] on div at bounding box center [27, 540] width 9 height 9
click at [289, 690] on div "Undo" at bounding box center [298, 804] width 19 height 8
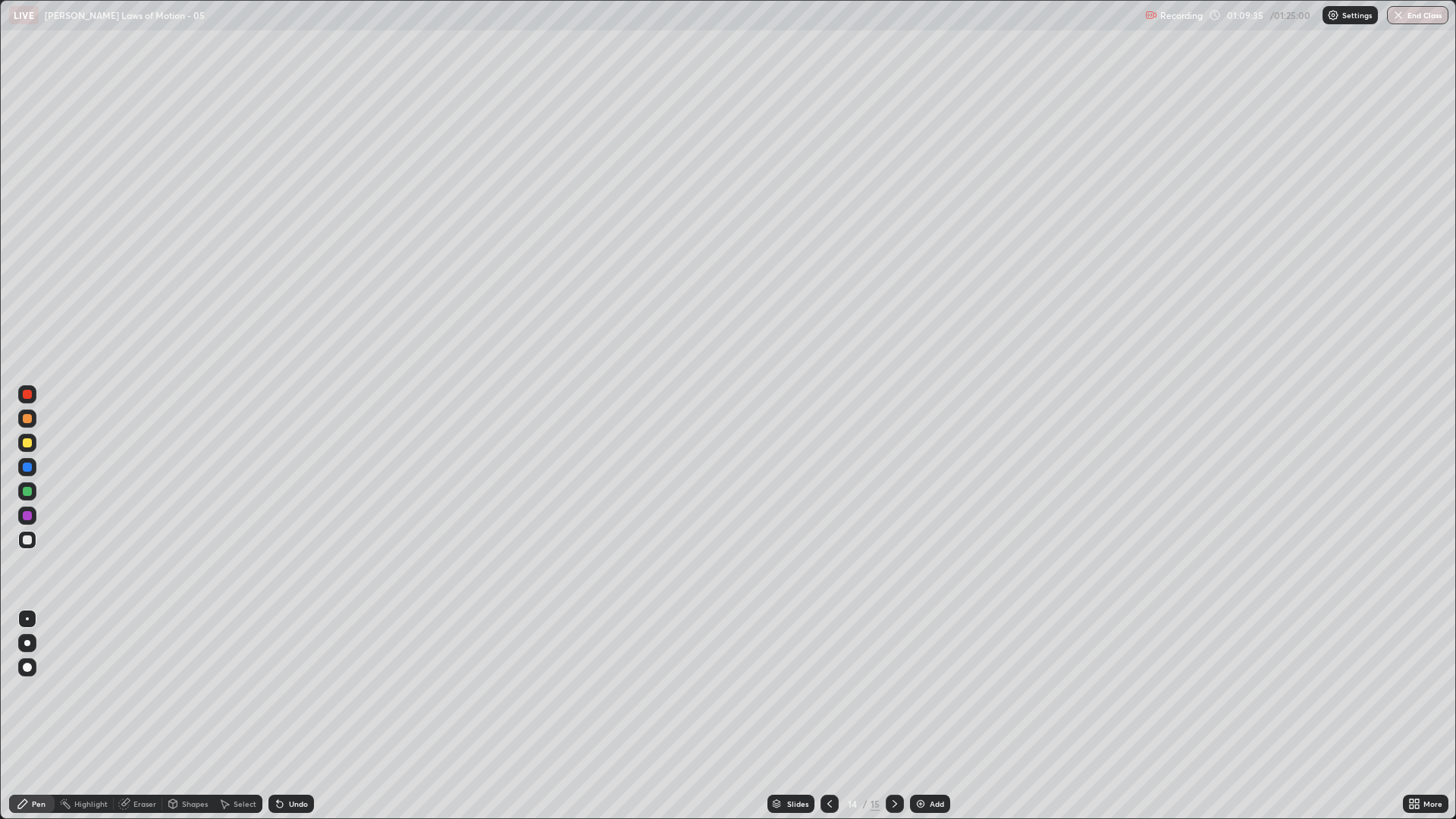
click at [289, 690] on div "Undo" at bounding box center [298, 804] width 19 height 8
click at [22, 494] on div at bounding box center [26, 490] width 18 height 18
click at [827, 690] on icon at bounding box center [829, 804] width 12 height 12
click at [28, 538] on div at bounding box center [27, 540] width 9 height 9
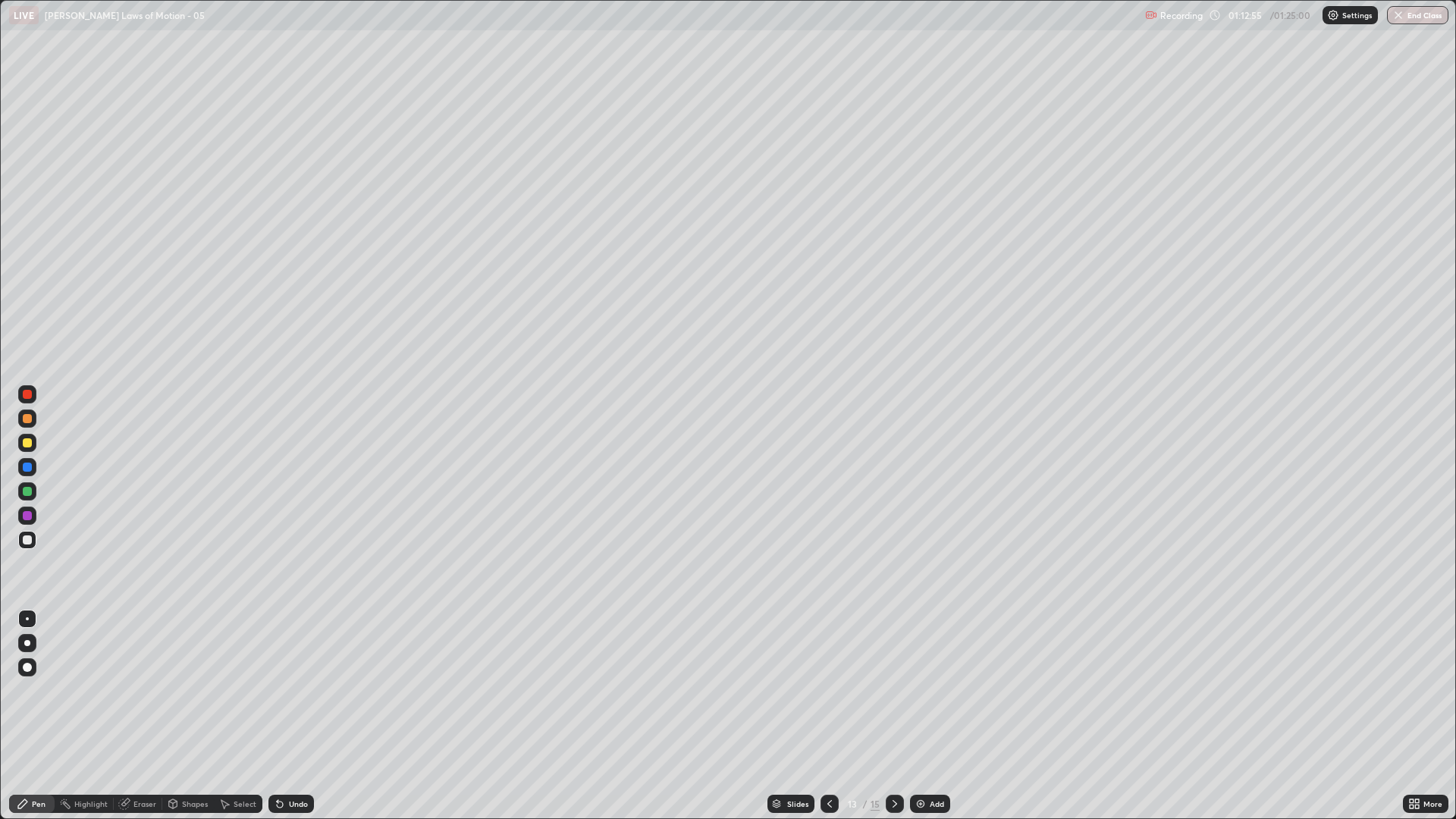
click at [893, 690] on icon at bounding box center [894, 804] width 12 height 12
click at [25, 446] on div at bounding box center [27, 443] width 9 height 9
click at [305, 690] on div "Undo" at bounding box center [291, 803] width 45 height 18
click at [894, 690] on icon at bounding box center [894, 804] width 5 height 8
click at [27, 489] on div at bounding box center [27, 491] width 9 height 9
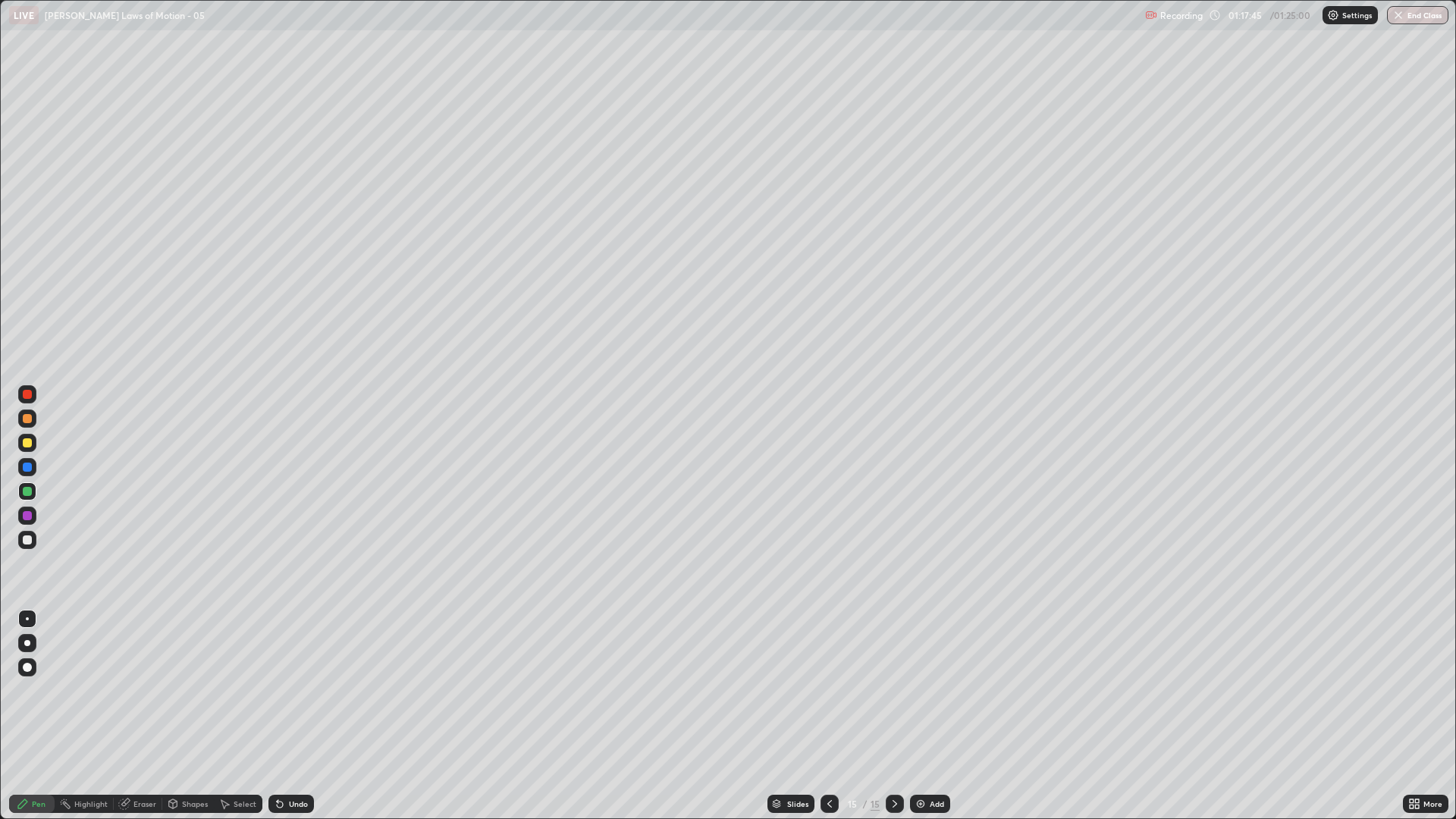
click at [25, 420] on div at bounding box center [27, 419] width 9 height 9
click at [28, 538] on div at bounding box center [27, 540] width 9 height 9
click at [28, 492] on div at bounding box center [27, 491] width 9 height 9
click at [33, 540] on div at bounding box center [26, 539] width 18 height 18
click at [240, 690] on div "Select" at bounding box center [245, 804] width 23 height 8
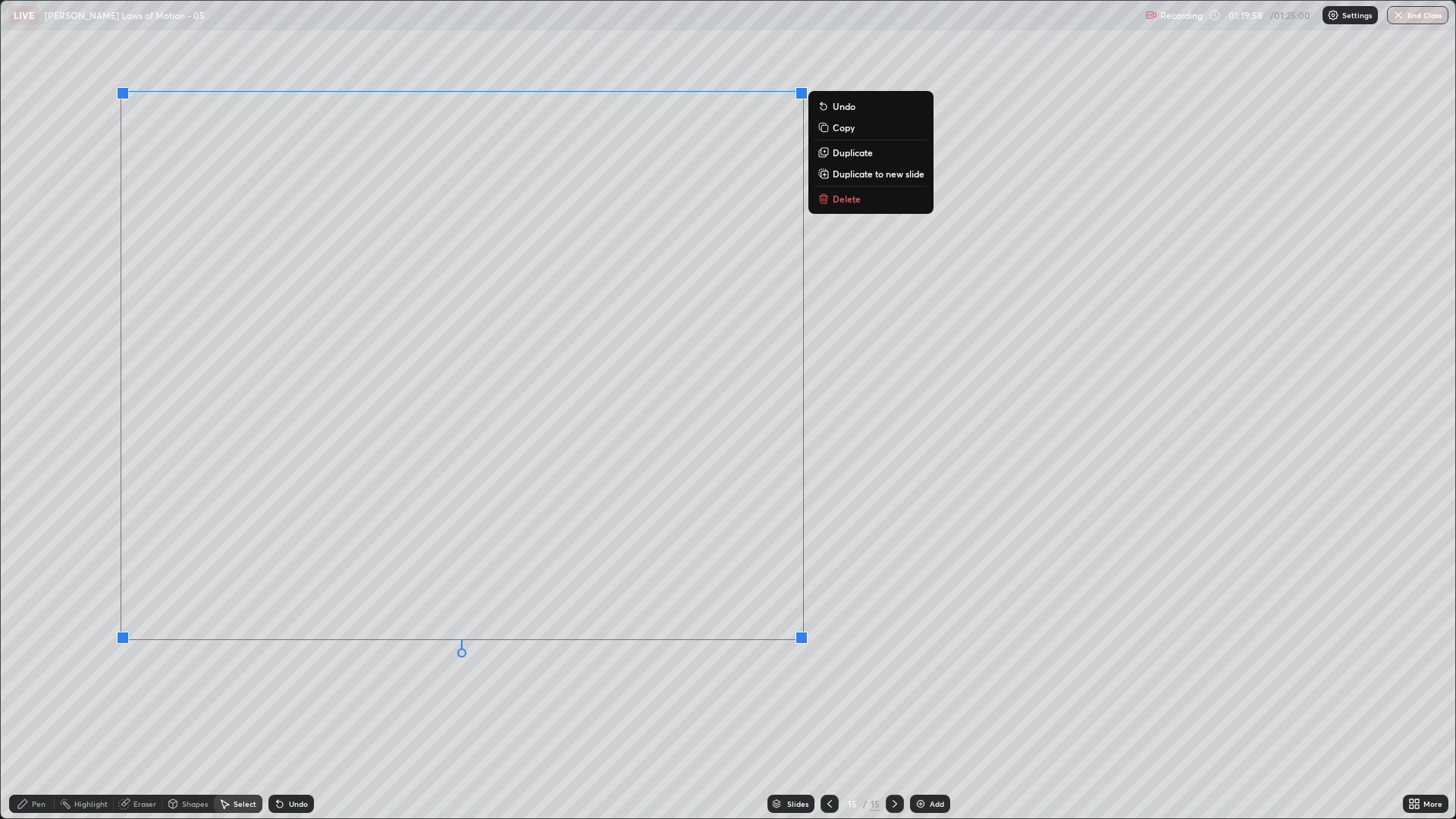
click at [833, 178] on p "Duplicate to new slide" at bounding box center [878, 173] width 91 height 12
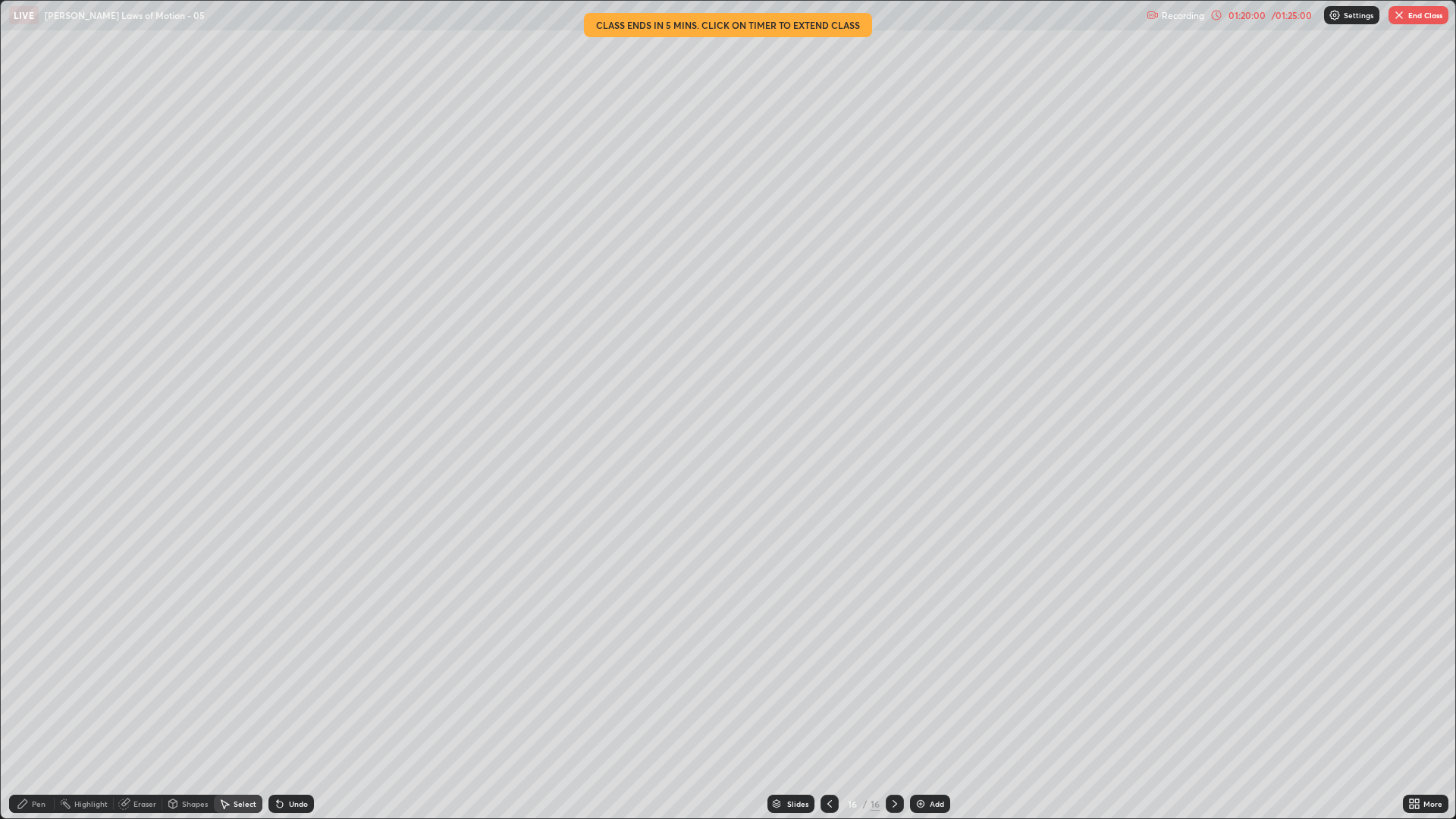
click at [37, 690] on div "Pen" at bounding box center [39, 804] width 14 height 8
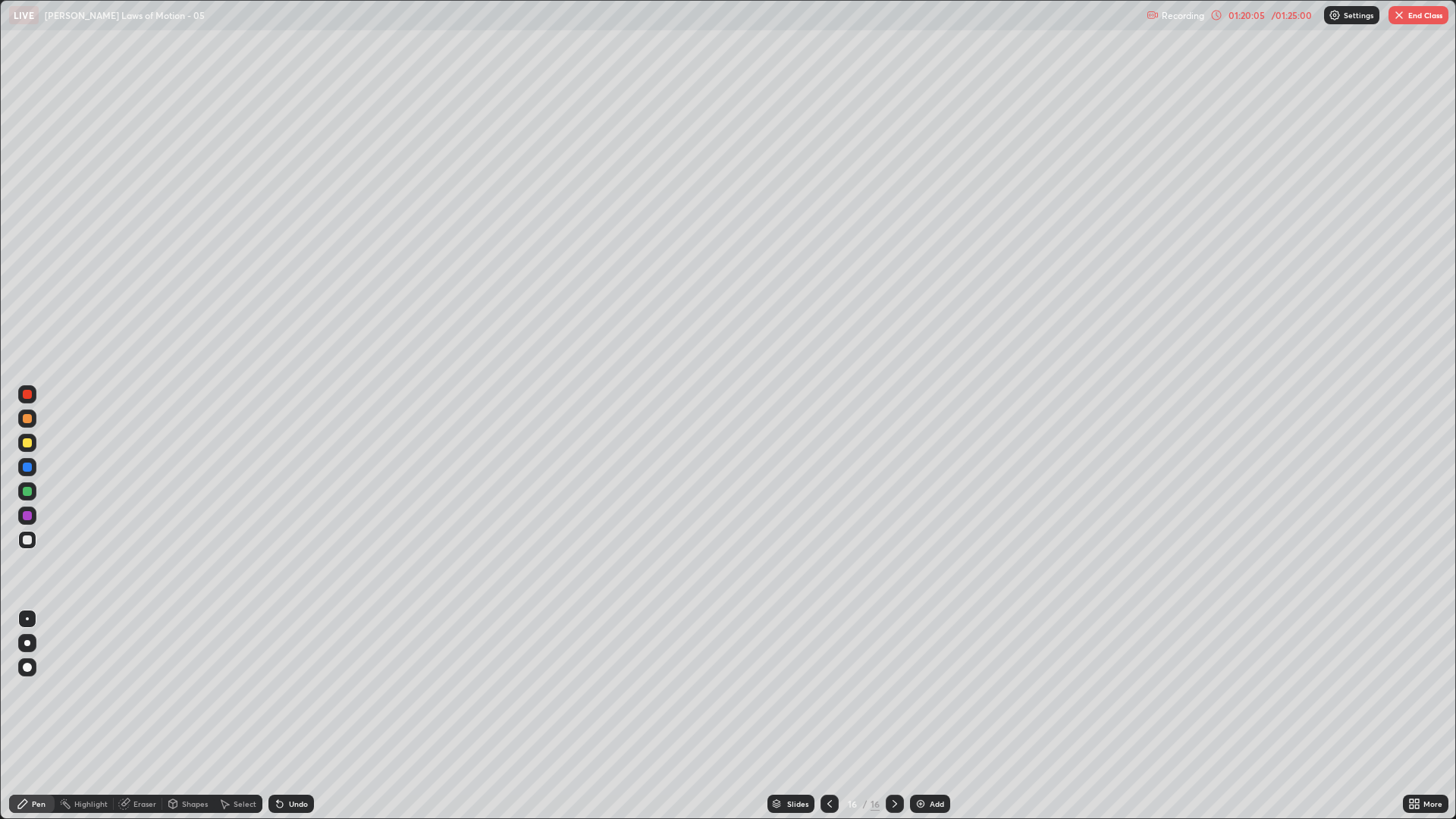
click at [142, 690] on div "Eraser" at bounding box center [145, 804] width 23 height 8
click at [34, 690] on div "Pen" at bounding box center [32, 803] width 45 height 18
click at [31, 538] on div at bounding box center [27, 540] width 9 height 9
click at [26, 439] on div at bounding box center [27, 443] width 9 height 9
click at [29, 537] on div at bounding box center [27, 540] width 9 height 9
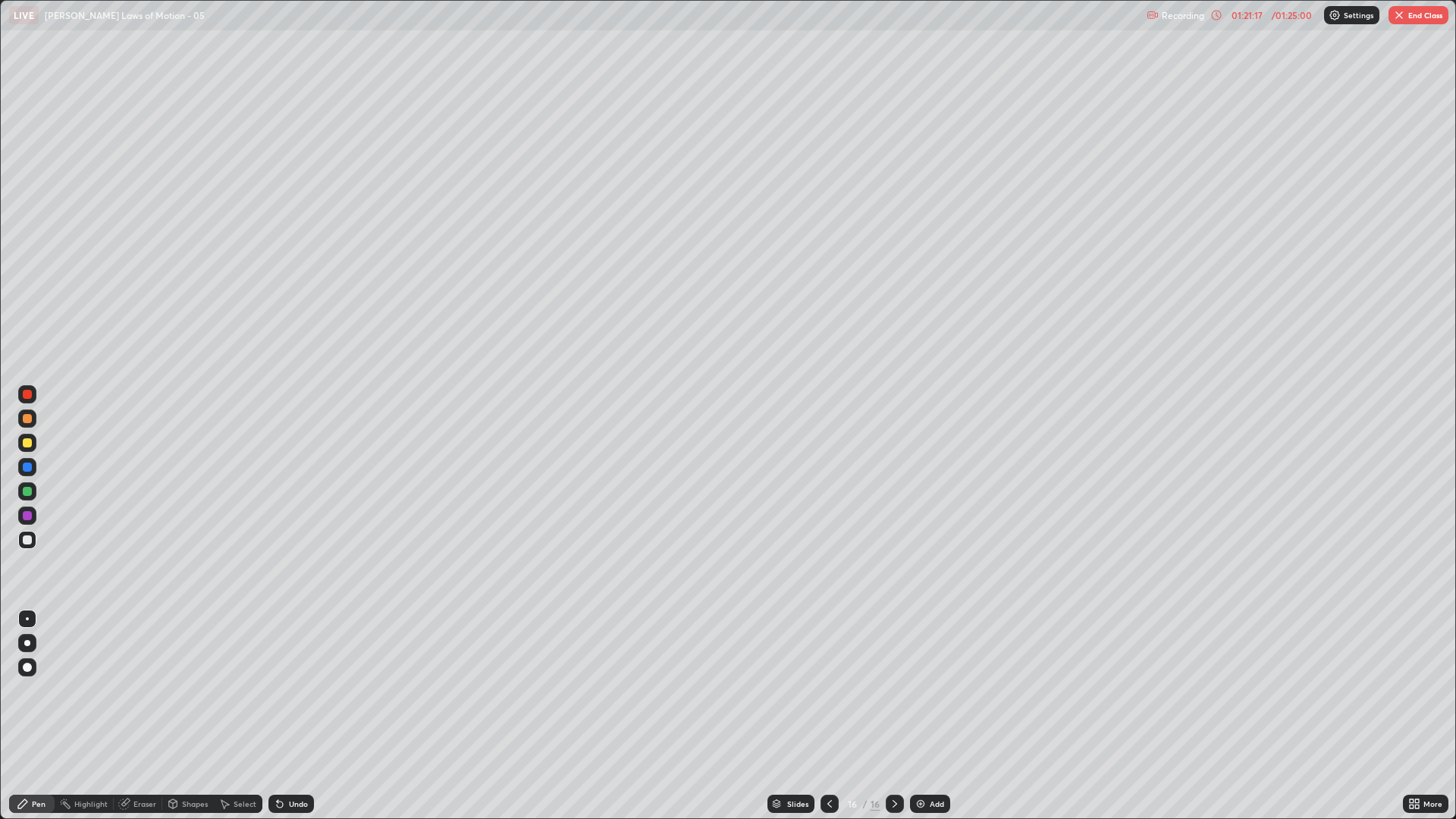
click at [871, 690] on div "16" at bounding box center [875, 804] width 9 height 14
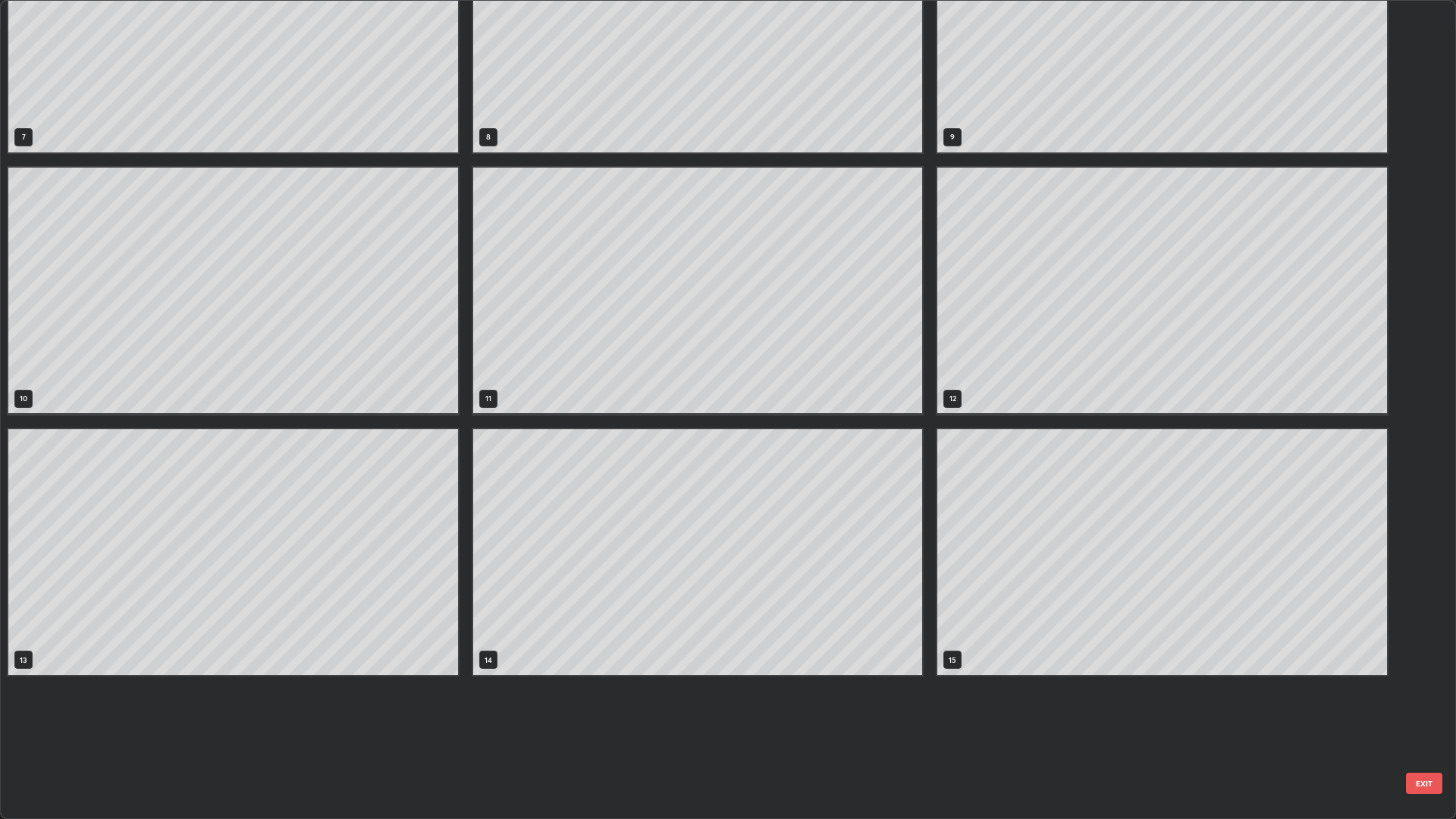
scroll to position [462, 0]
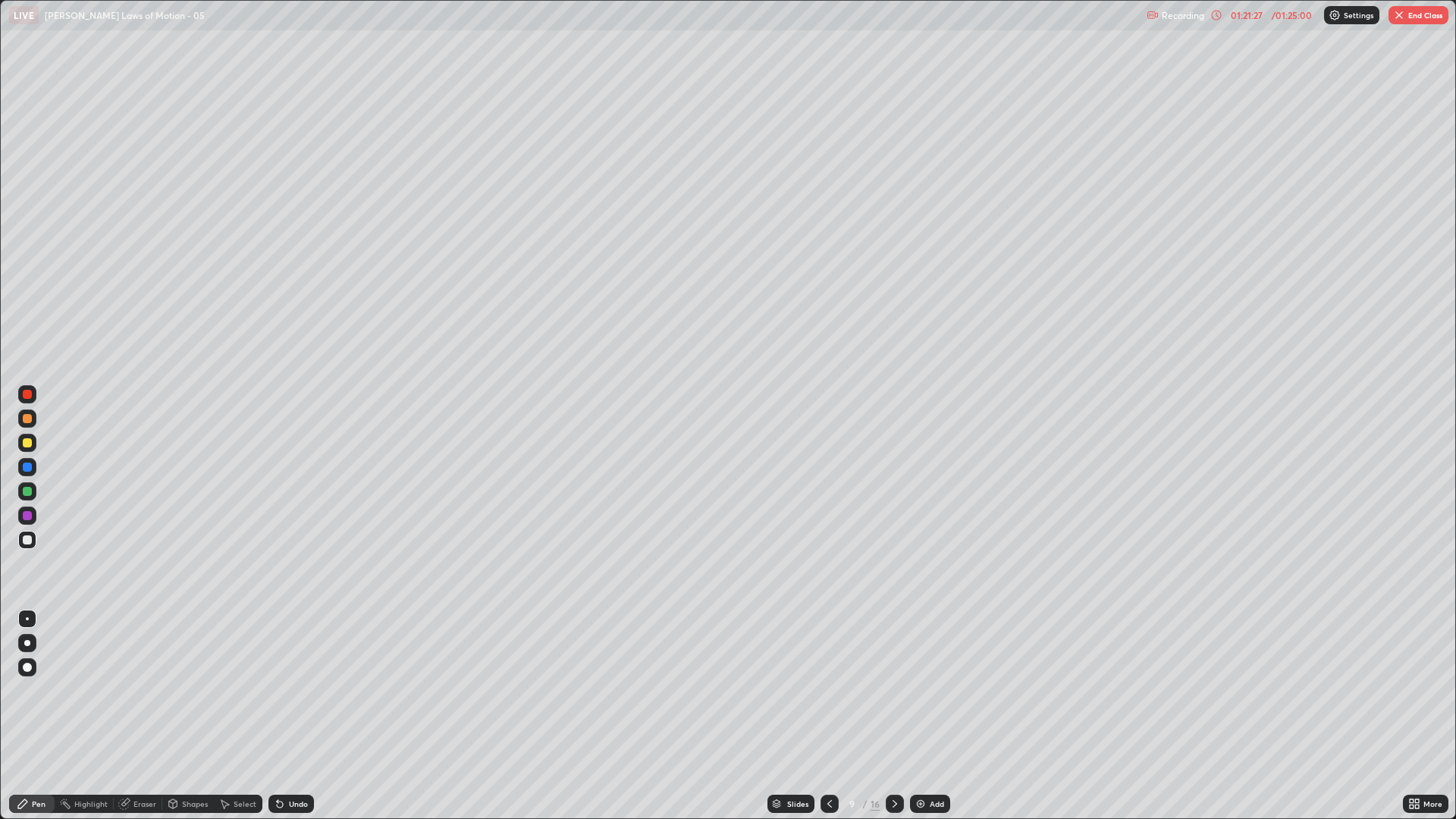
click at [825, 690] on div at bounding box center [829, 803] width 18 height 18
click at [826, 690] on icon at bounding box center [829, 804] width 12 height 12
click at [825, 690] on icon at bounding box center [829, 804] width 12 height 12
click at [826, 690] on icon at bounding box center [829, 804] width 12 height 12
click at [828, 690] on icon at bounding box center [829, 804] width 5 height 8
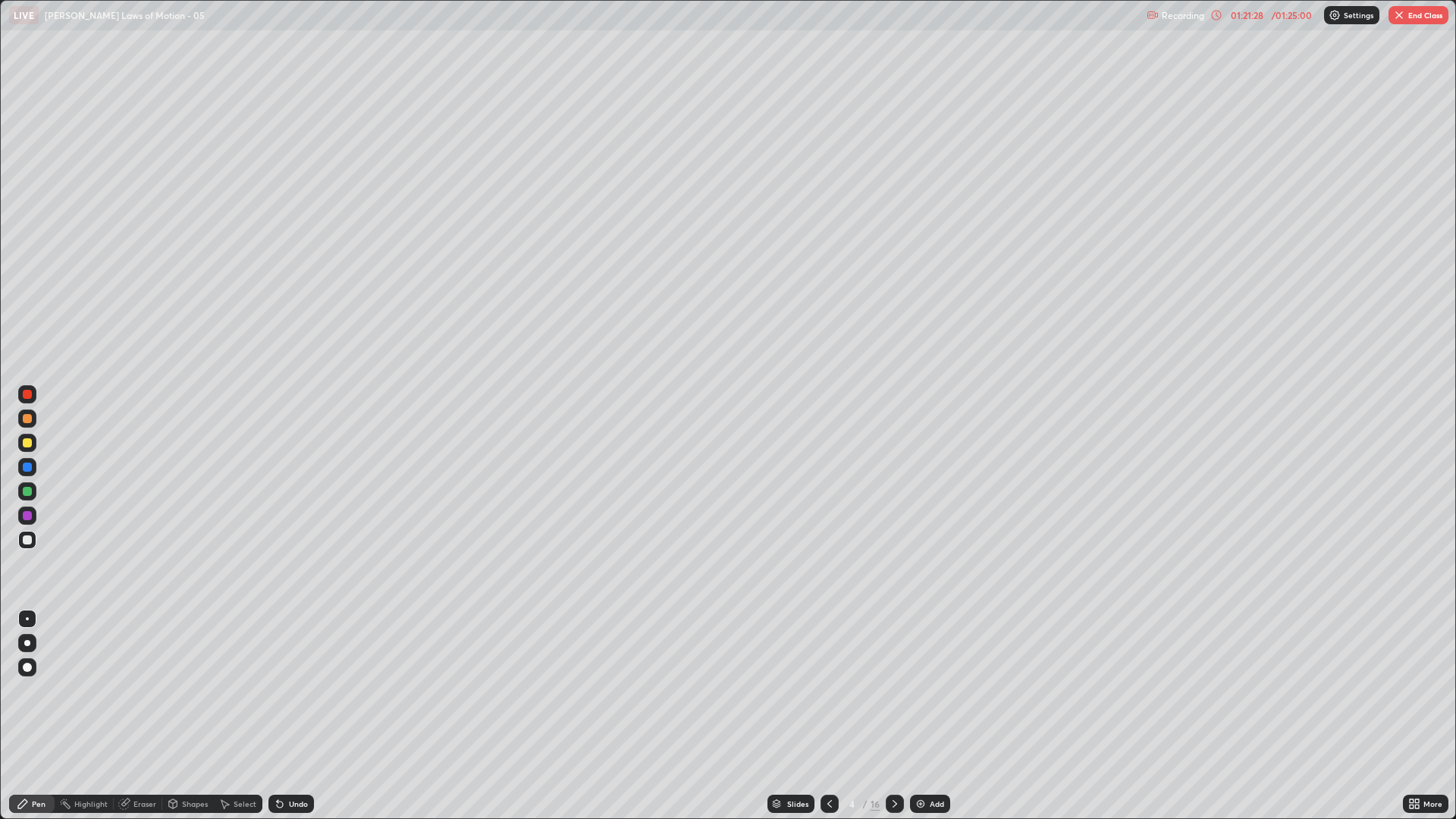
click at [829, 690] on icon at bounding box center [829, 804] width 12 height 12
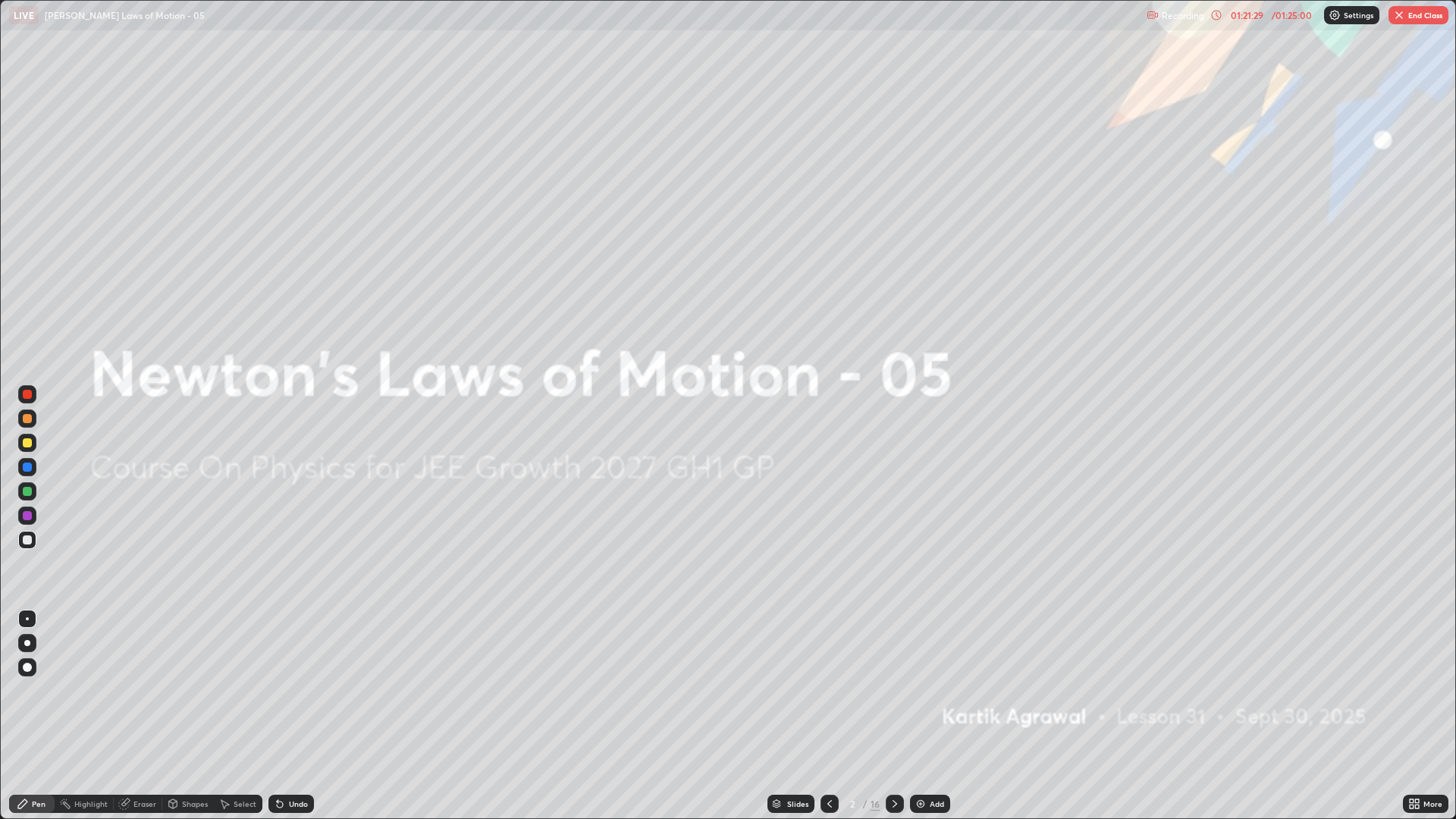
click at [894, 690] on icon at bounding box center [894, 804] width 12 height 12
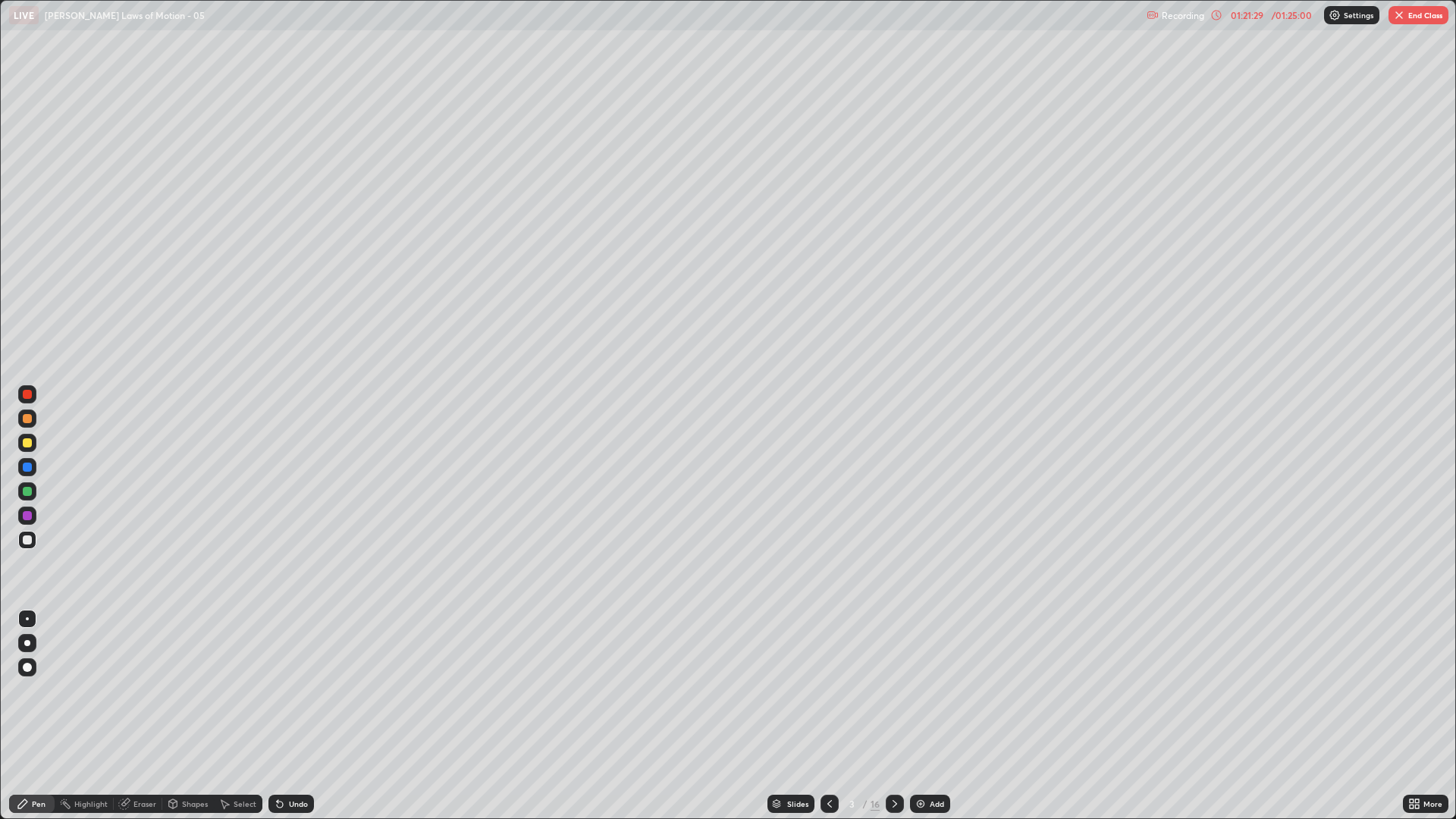
click at [893, 690] on icon at bounding box center [894, 804] width 5 height 8
click at [893, 690] on icon at bounding box center [894, 804] width 12 height 12
click at [891, 690] on icon at bounding box center [894, 804] width 12 height 12
click at [895, 690] on icon at bounding box center [894, 804] width 5 height 8
click at [894, 690] on icon at bounding box center [894, 804] width 12 height 12
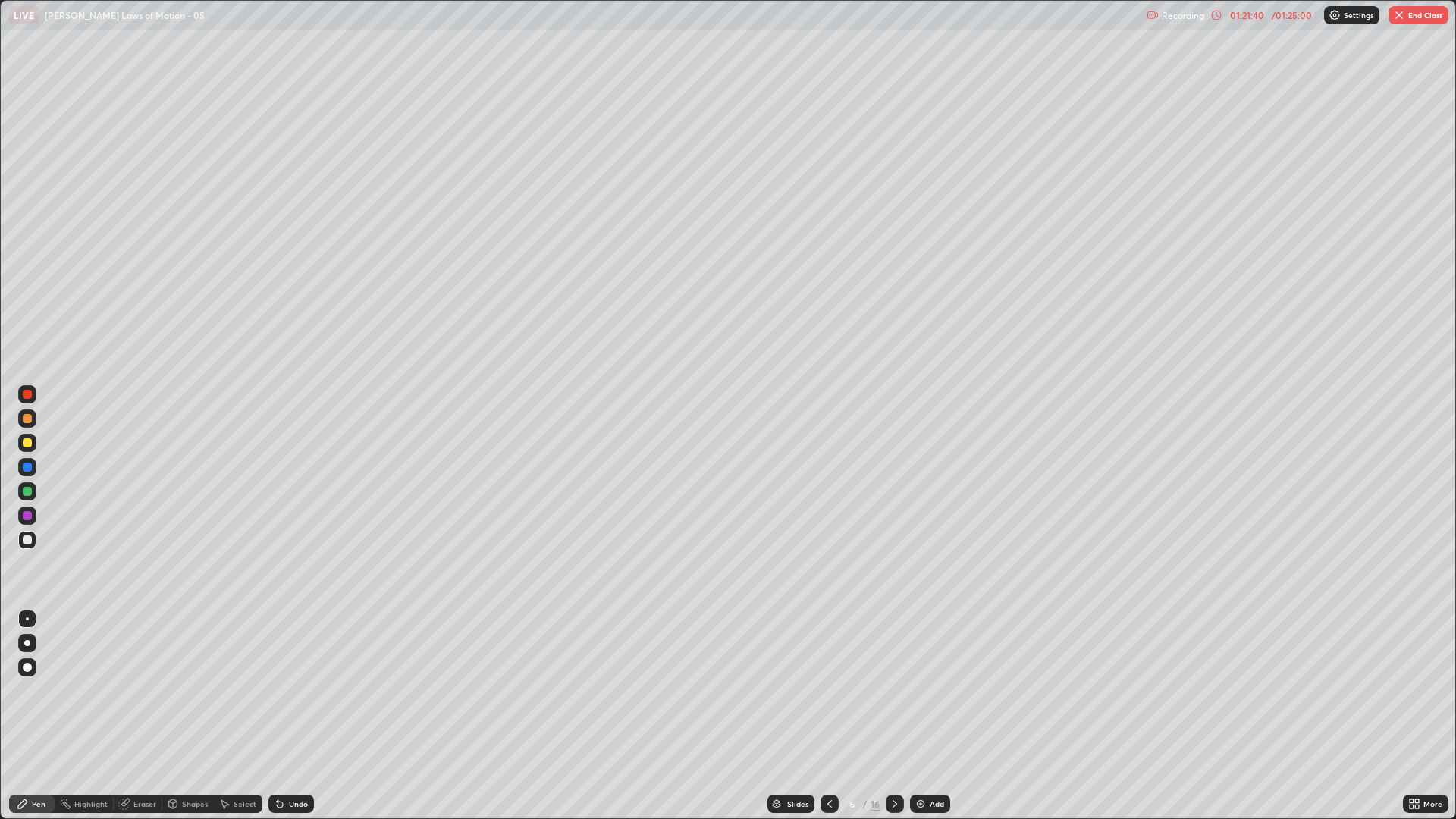
click at [895, 690] on icon at bounding box center [894, 804] width 12 height 12
click at [893, 690] on icon at bounding box center [894, 804] width 12 height 12
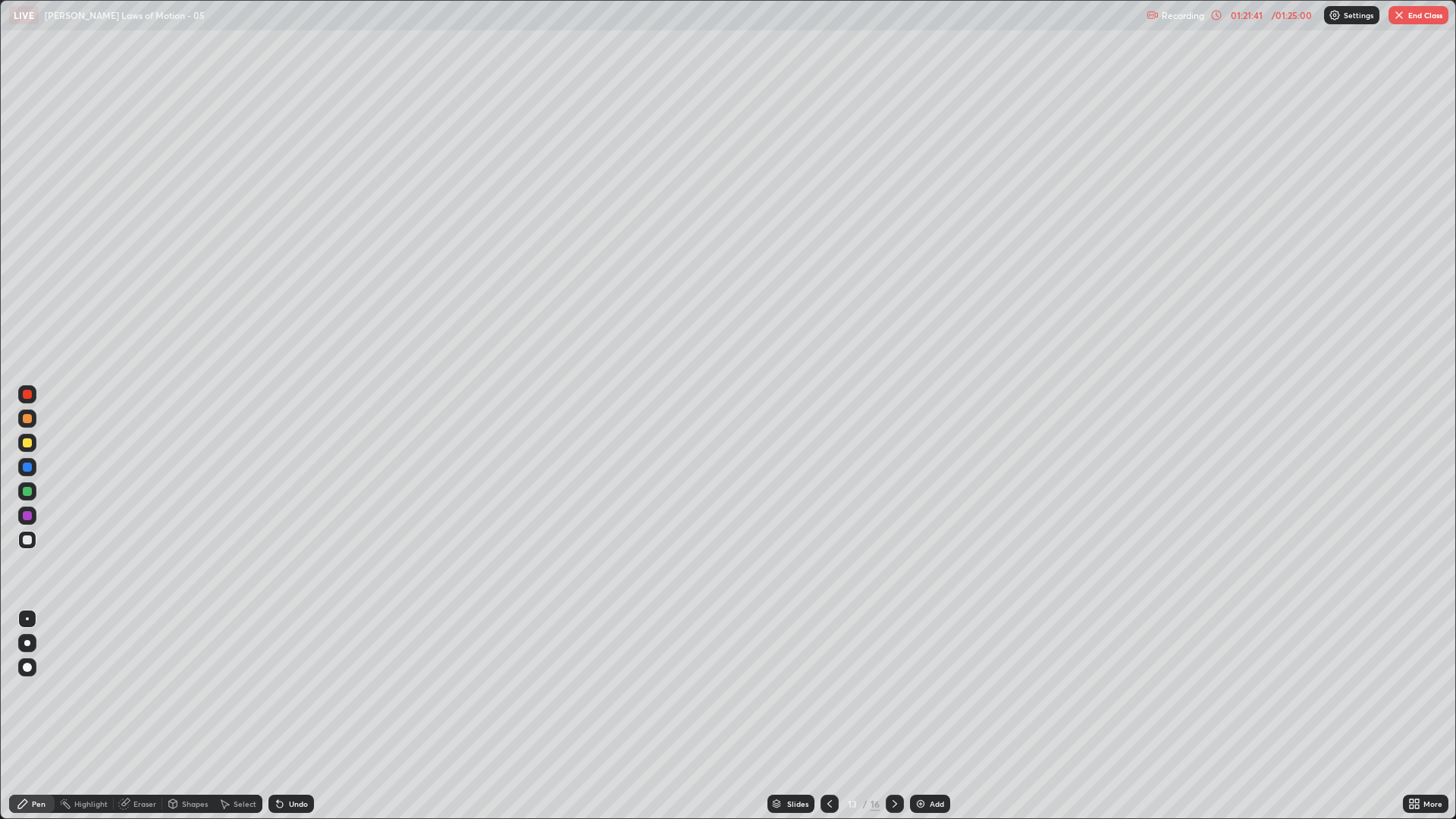
click at [893, 690] on icon at bounding box center [894, 804] width 12 height 12
click at [30, 443] on div at bounding box center [27, 443] width 9 height 9
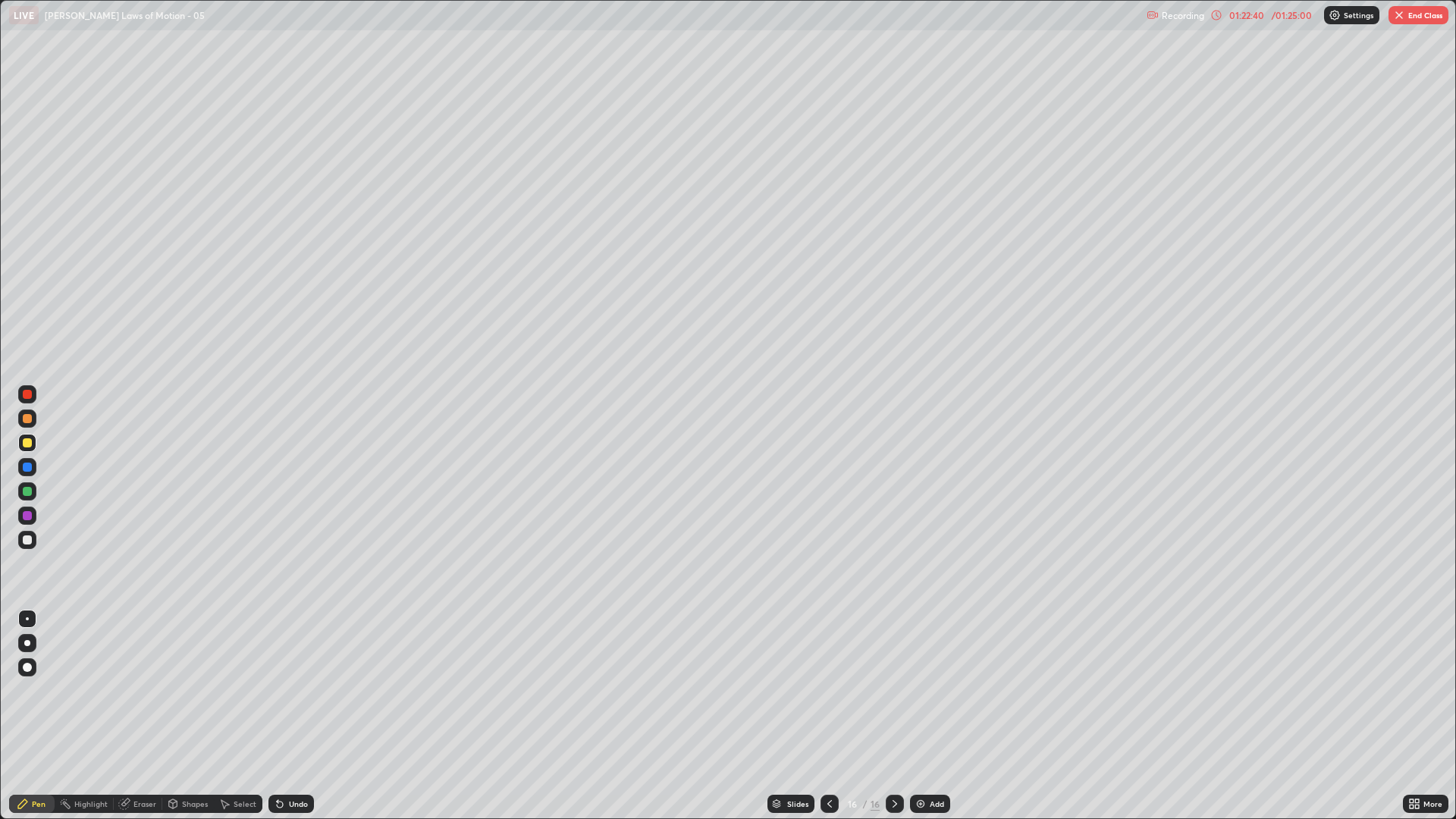
click at [828, 690] on icon at bounding box center [829, 804] width 12 height 12
click at [1273, 19] on div "/ 01:25:00" at bounding box center [1291, 15] width 47 height 9
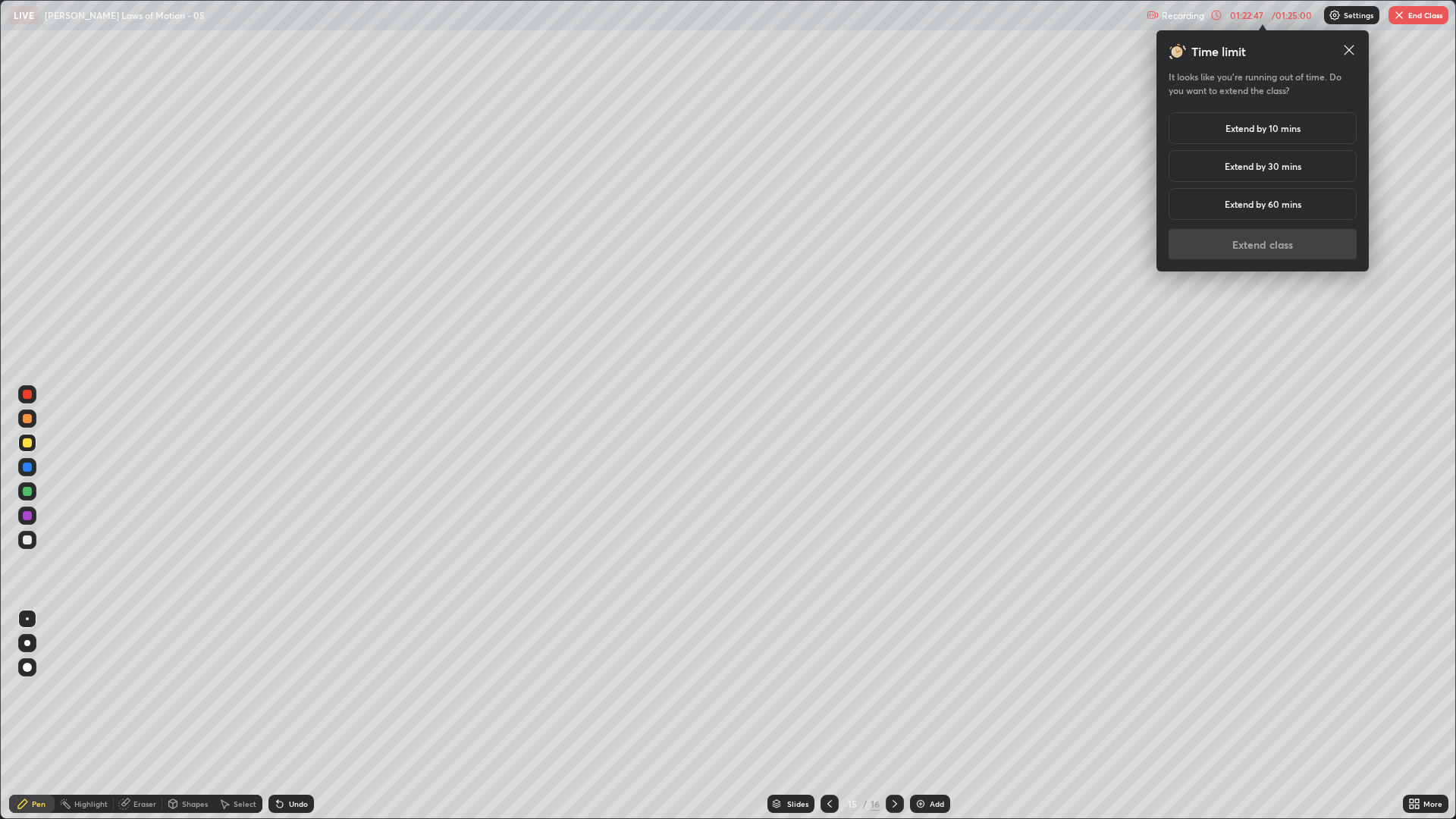
click at [1300, 142] on div "Extend by 10 mins" at bounding box center [1262, 128] width 188 height 32
click at [1314, 251] on button "Extend class" at bounding box center [1262, 244] width 188 height 30
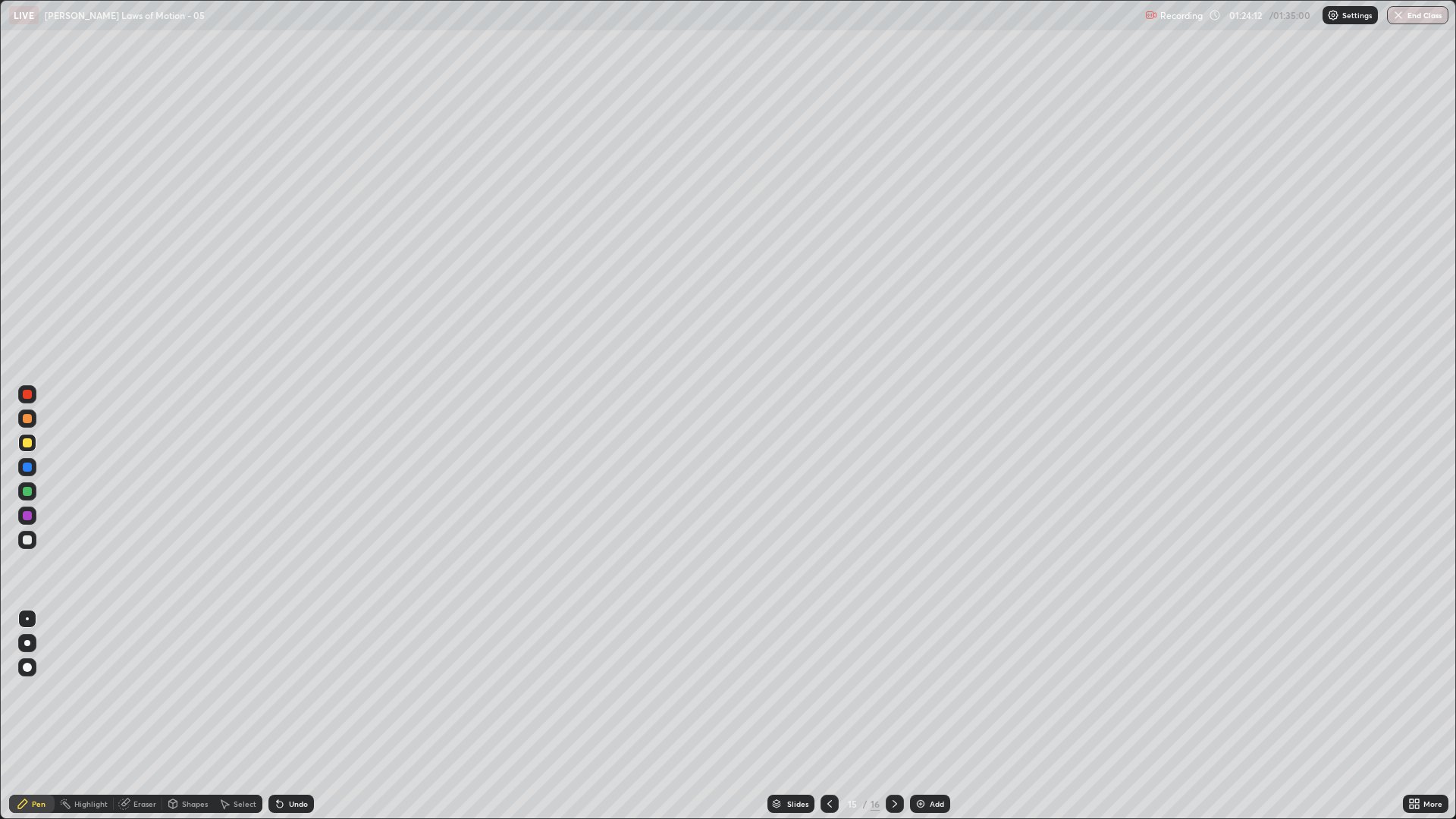
click at [890, 690] on div at bounding box center [894, 803] width 18 height 18
click at [1432, 13] on button "End Class" at bounding box center [1417, 14] width 61 height 18
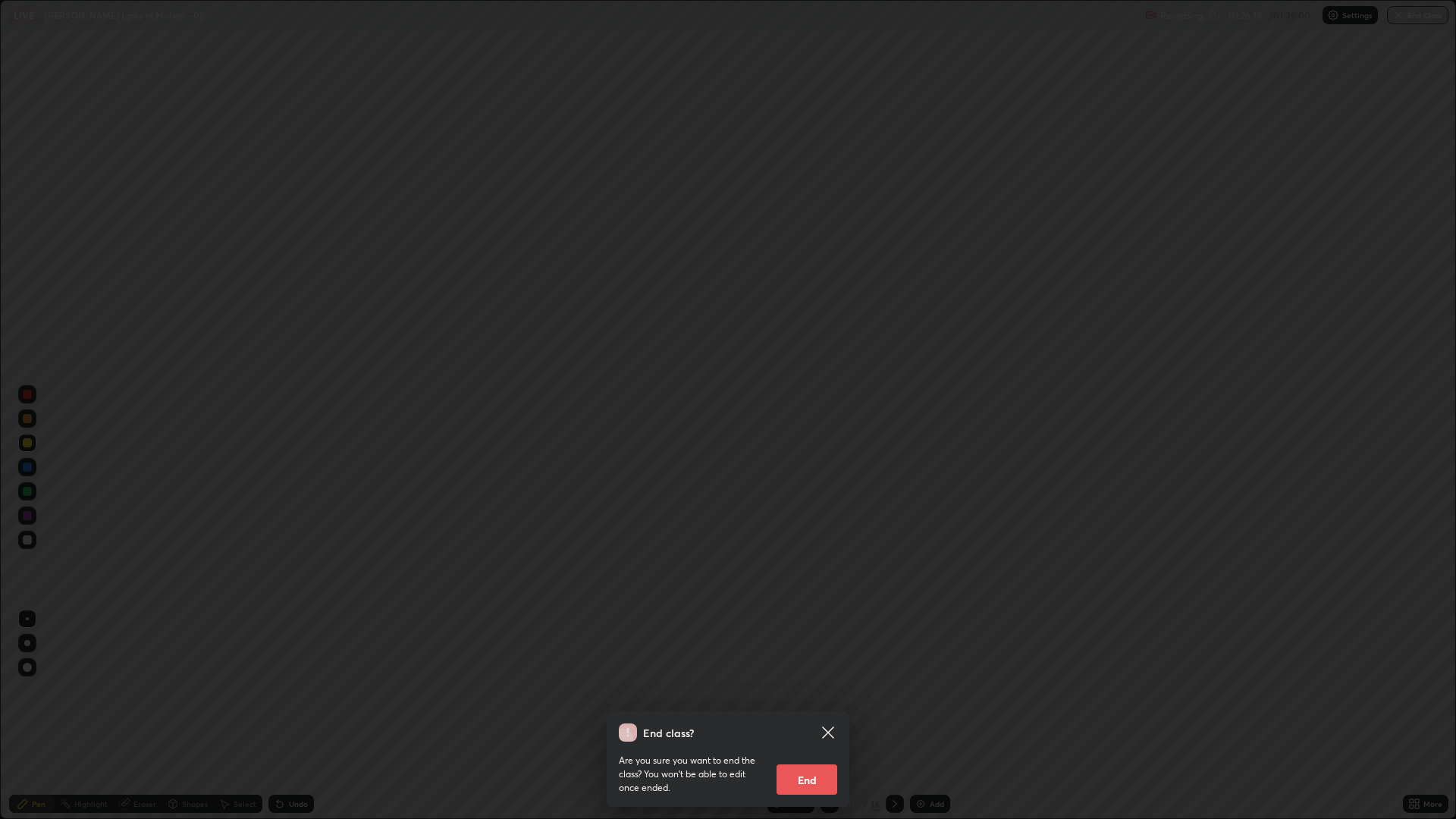
click at [818, 690] on button "End" at bounding box center [807, 779] width 60 height 30
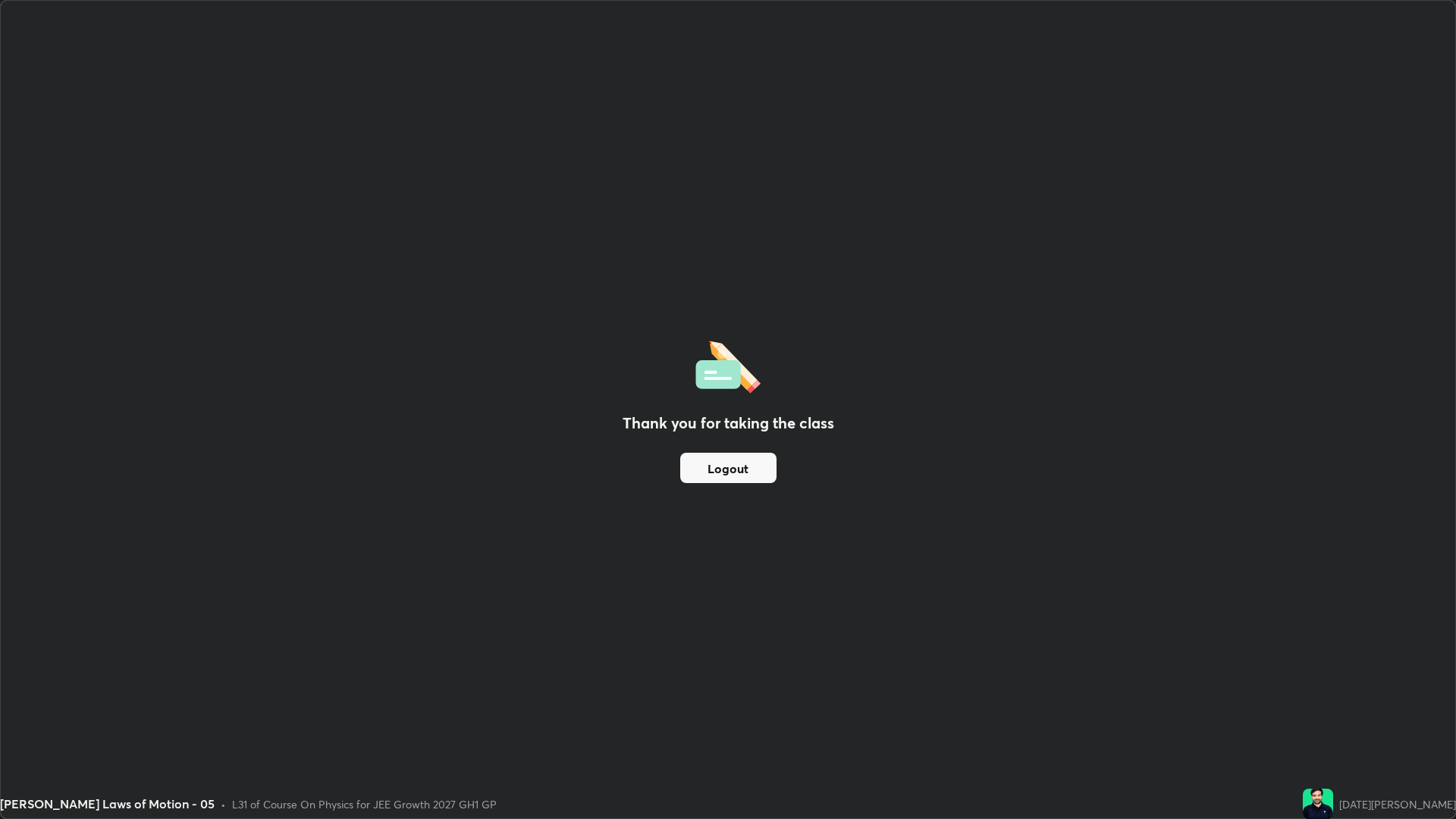
click at [728, 471] on button "Logout" at bounding box center [728, 468] width 96 height 30
